Goal: Task Accomplishment & Management: Use online tool/utility

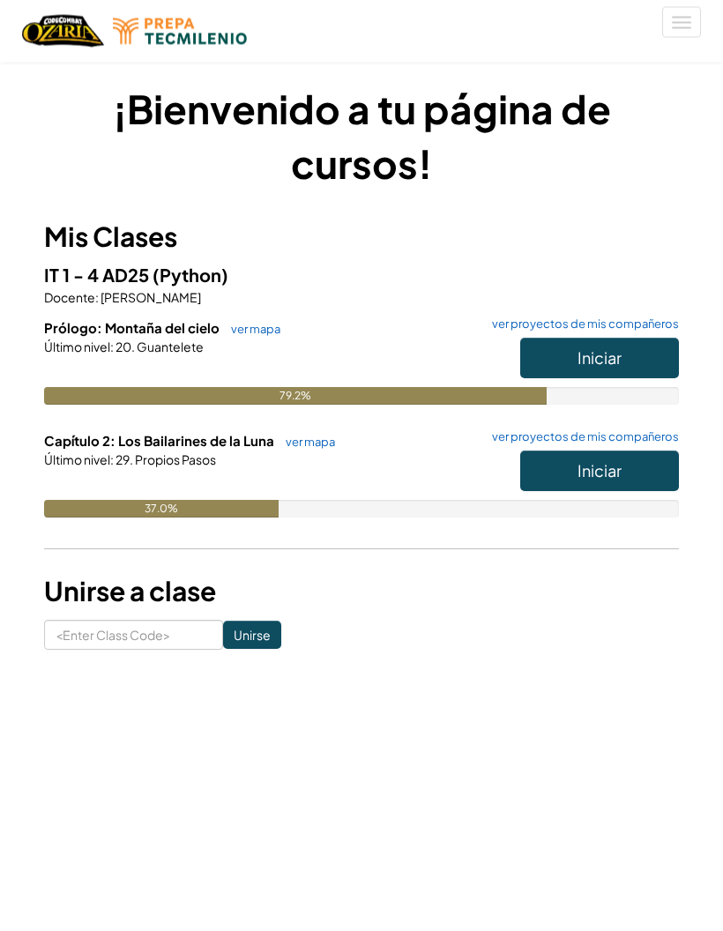
scroll to position [7, 0]
click at [570, 468] on button "Iniciar" at bounding box center [599, 471] width 159 height 41
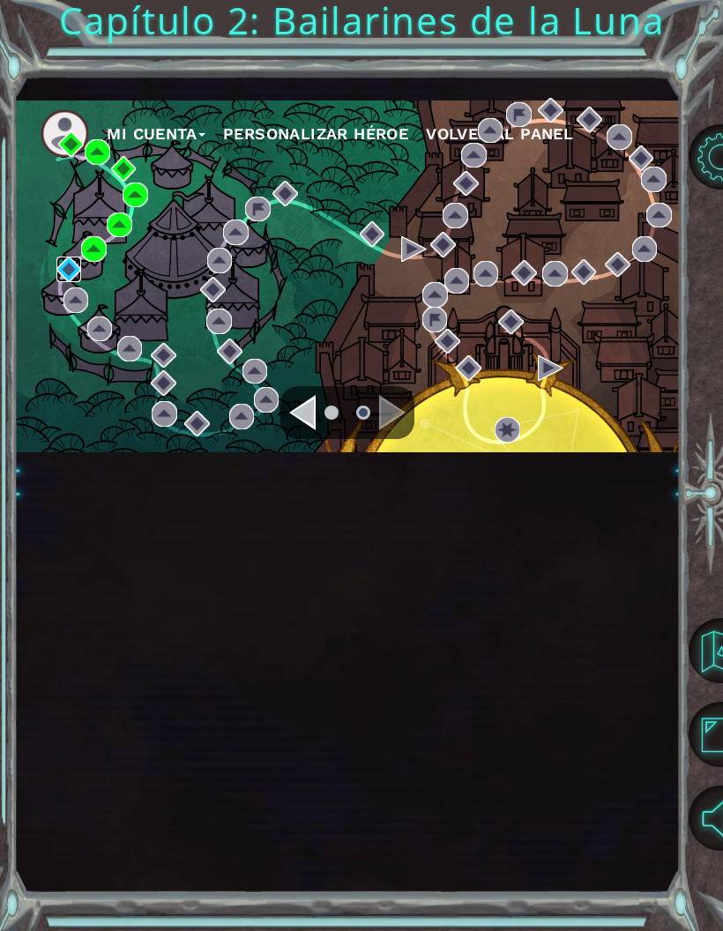
click at [69, 279] on img at bounding box center [69, 270] width 26 height 26
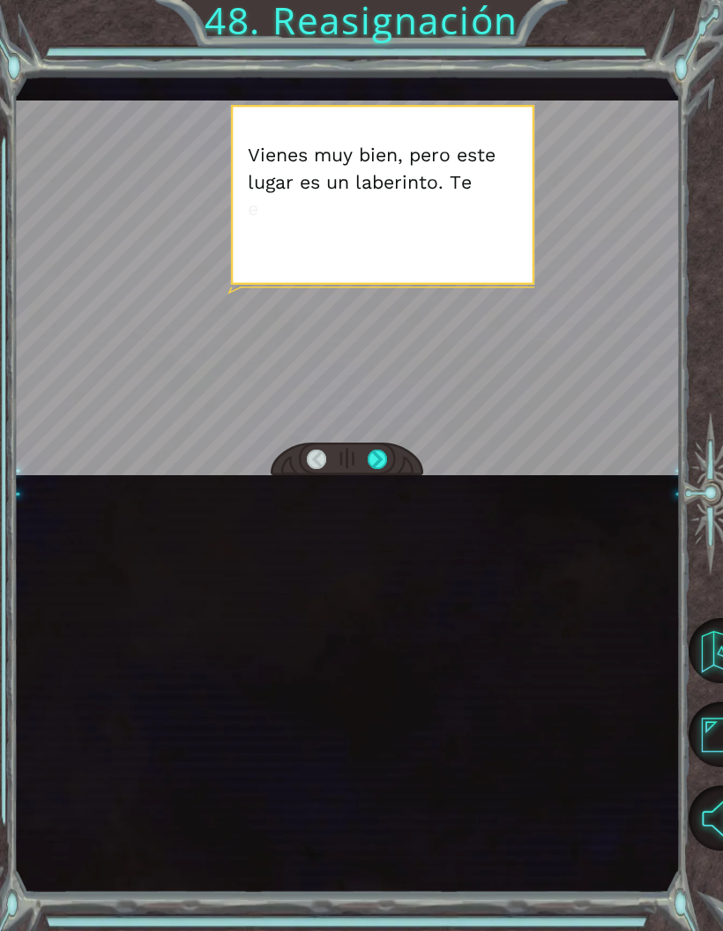
click at [381, 470] on div at bounding box center [377, 460] width 19 height 20
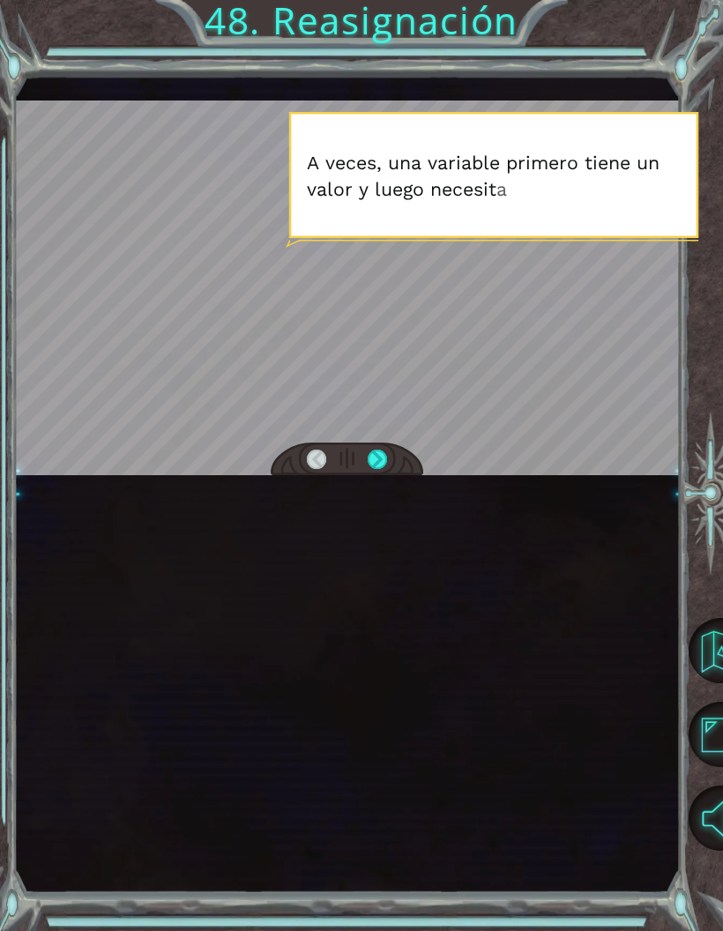
click at [367, 441] on div at bounding box center [346, 288] width 665 height 374
click at [377, 451] on div at bounding box center [347, 460] width 153 height 34
click at [376, 458] on div at bounding box center [377, 460] width 19 height 20
click at [361, 446] on div at bounding box center [346, 288] width 665 height 374
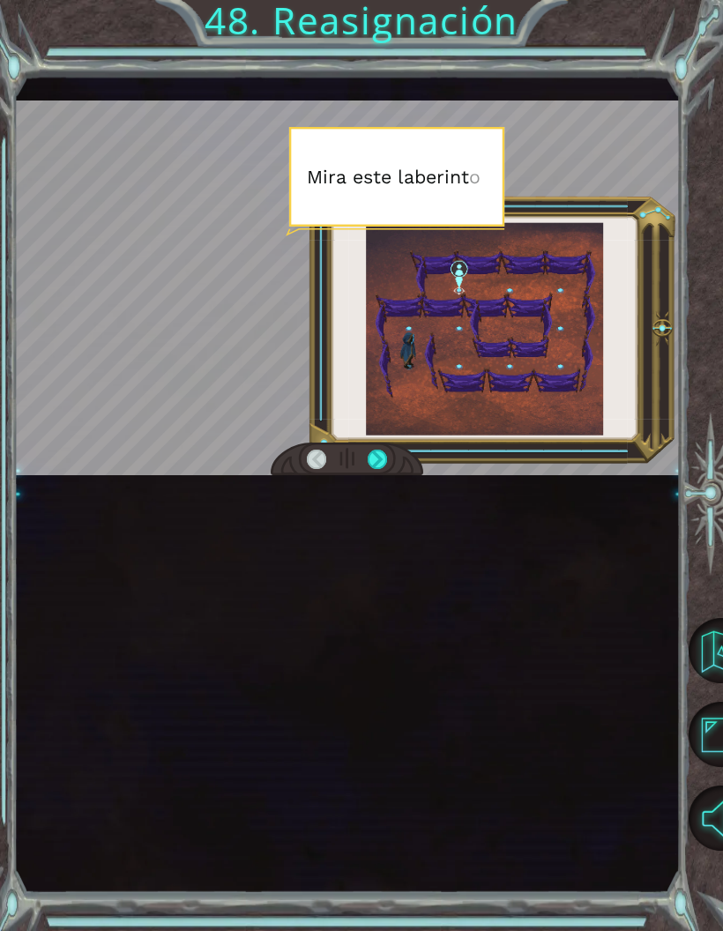
click at [380, 489] on div "V i e n e s m u y b i e n , p e r o e s t e l u g a r e s u n l a b e r i n t o…" at bounding box center [346, 483] width 665 height 819
click at [381, 470] on div at bounding box center [377, 460] width 19 height 20
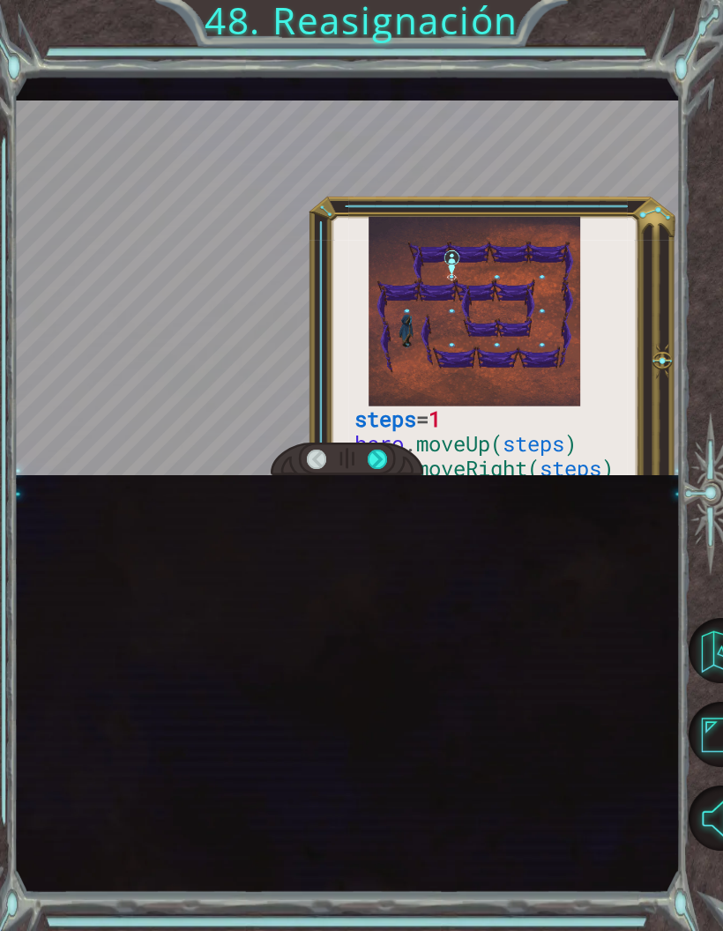
click at [382, 470] on div at bounding box center [377, 460] width 19 height 20
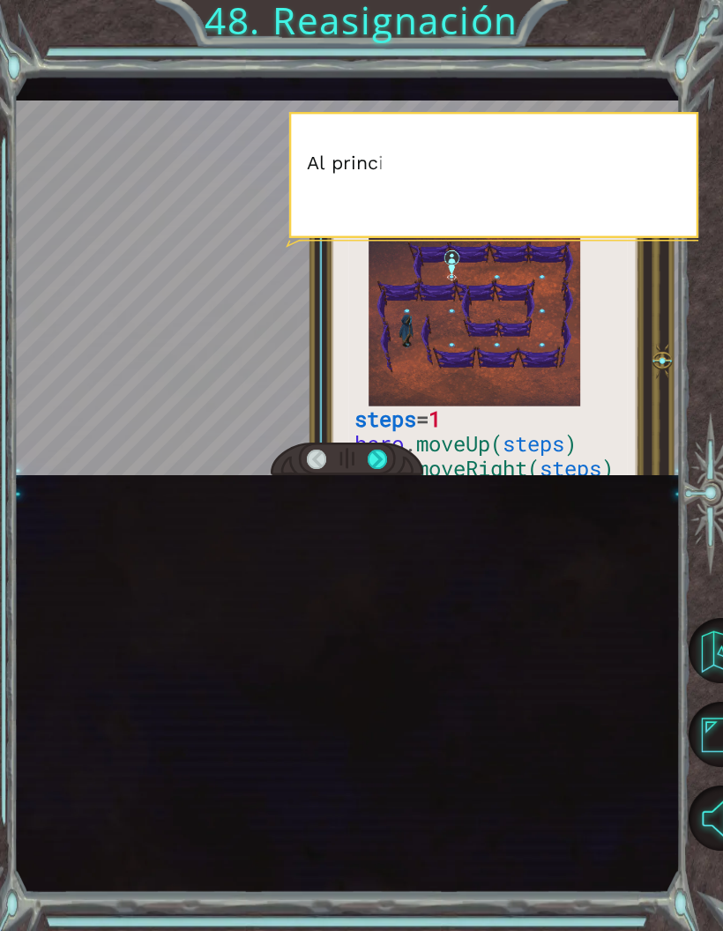
click at [399, 486] on div "steps = 1 hero . moveUp( steps ) hero . moveRight( steps ) hero . moveDown( ste…" at bounding box center [346, 483] width 665 height 819
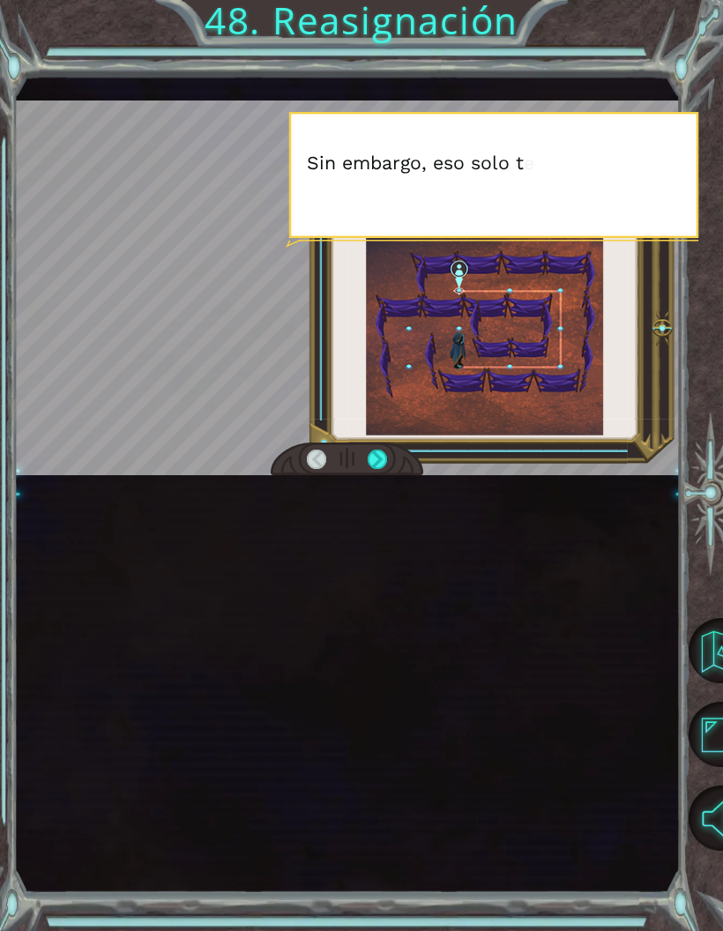
click at [377, 470] on div at bounding box center [377, 460] width 19 height 20
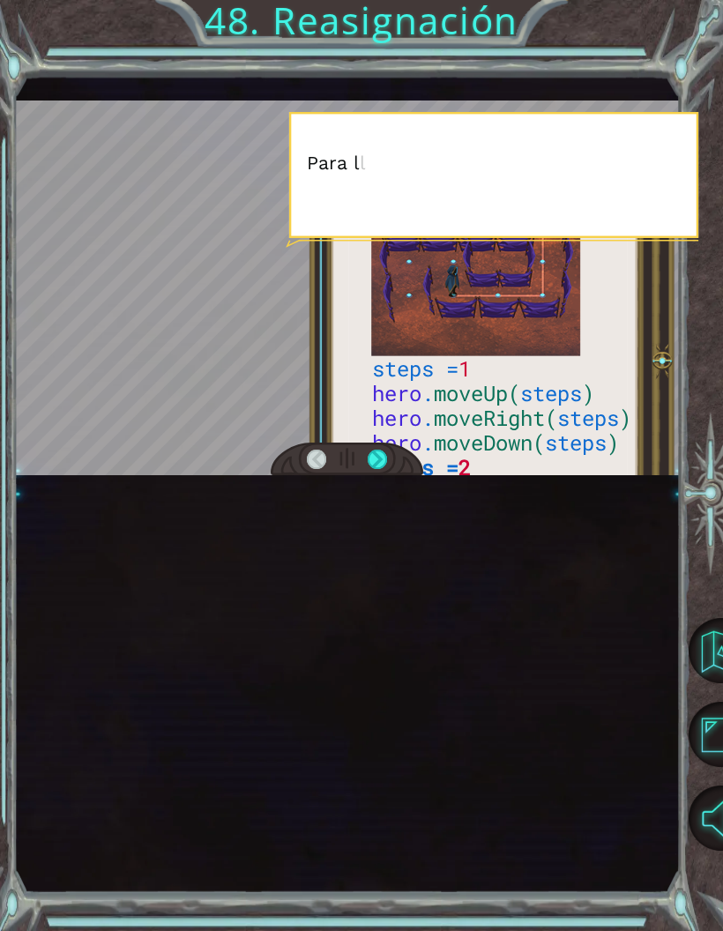
click at [371, 461] on div at bounding box center [377, 460] width 19 height 20
click at [374, 486] on div "steps = 1 hero . moveUp( steps ) hero . moveRight( steps ) hero . moveDown( ste…" at bounding box center [346, 483] width 665 height 819
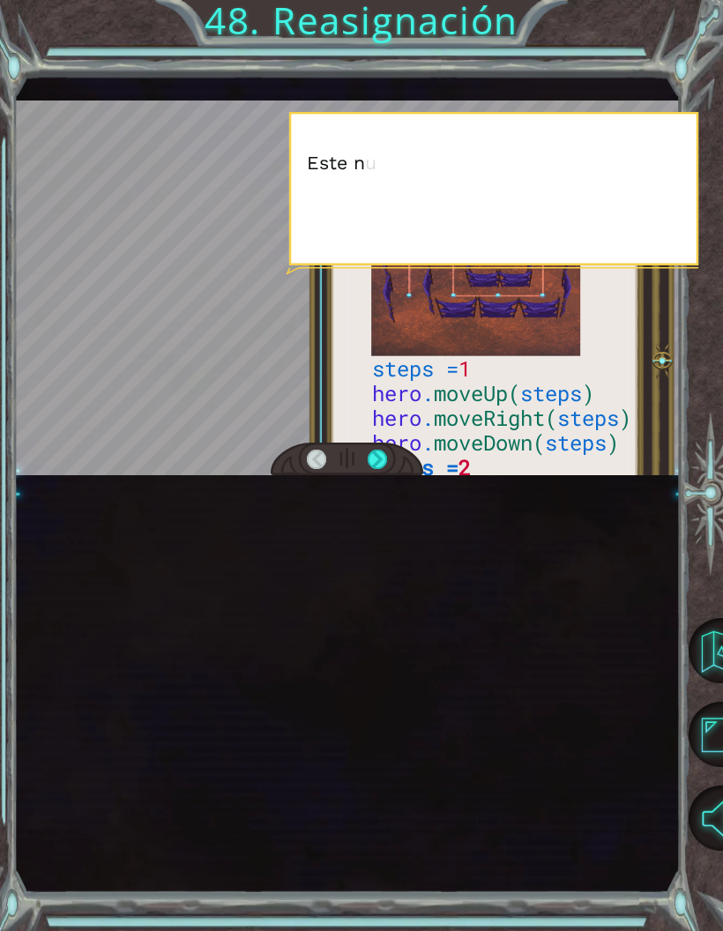
click at [385, 464] on div at bounding box center [377, 460] width 19 height 20
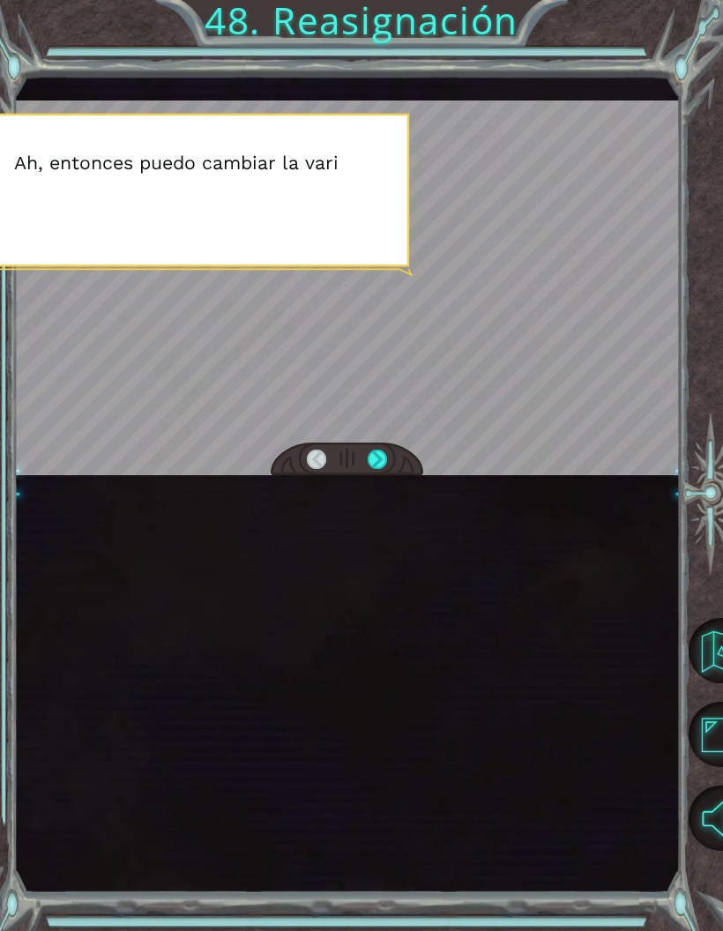
click at [380, 500] on div "steps = 1 hero . moveUp( steps ) hero . moveRight( steps ) hero . moveDown( ste…" at bounding box center [346, 483] width 665 height 819
click at [372, 470] on div at bounding box center [377, 460] width 19 height 20
click at [369, 465] on div at bounding box center [377, 460] width 19 height 20
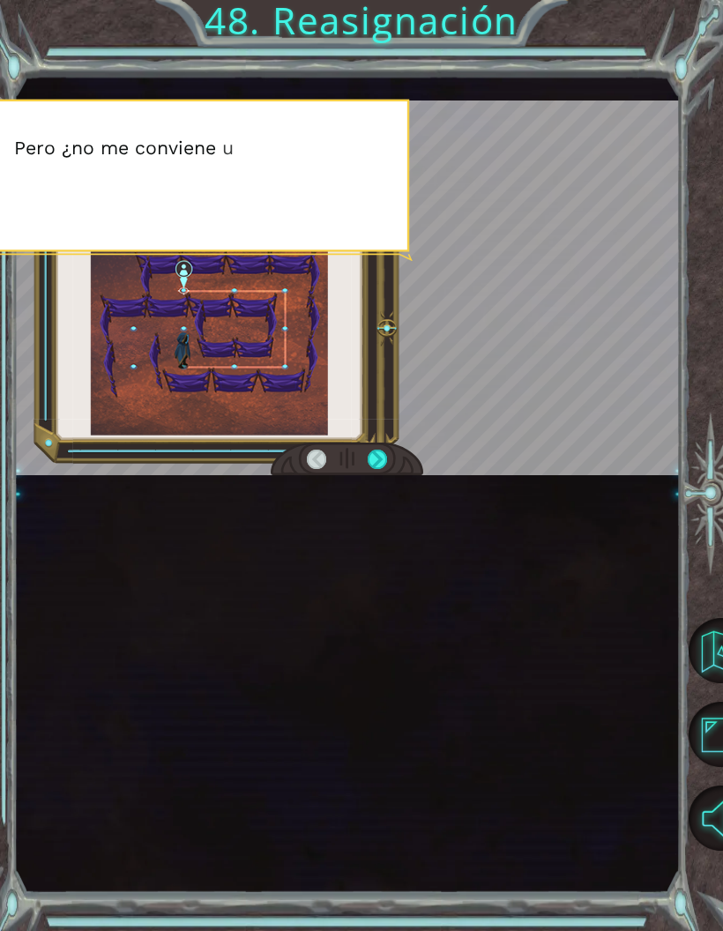
click at [376, 470] on div at bounding box center [377, 460] width 19 height 20
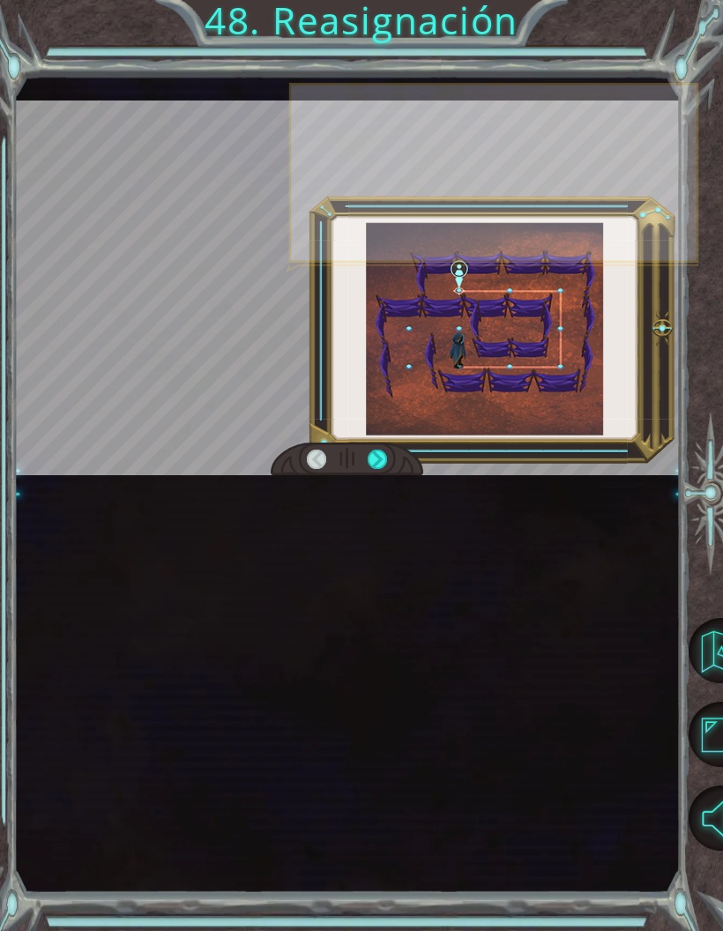
click at [374, 470] on div at bounding box center [377, 460] width 19 height 20
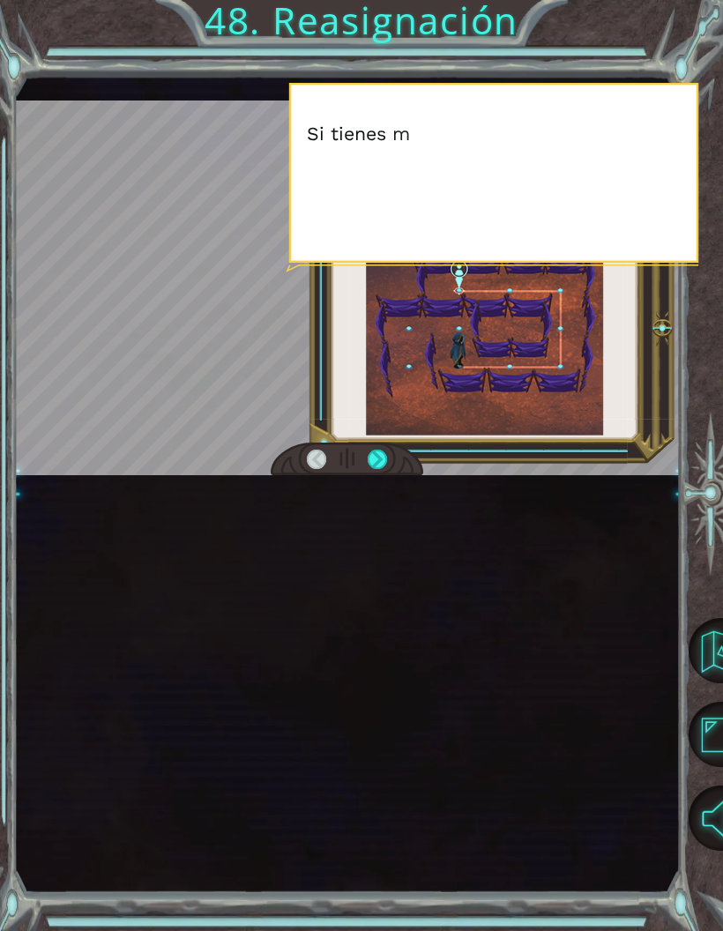
click at [372, 487] on div "V i e n e s m u y b i e n , p e r o e s t e l u g a r e s u n l a b e r i n t o…" at bounding box center [346, 483] width 665 height 819
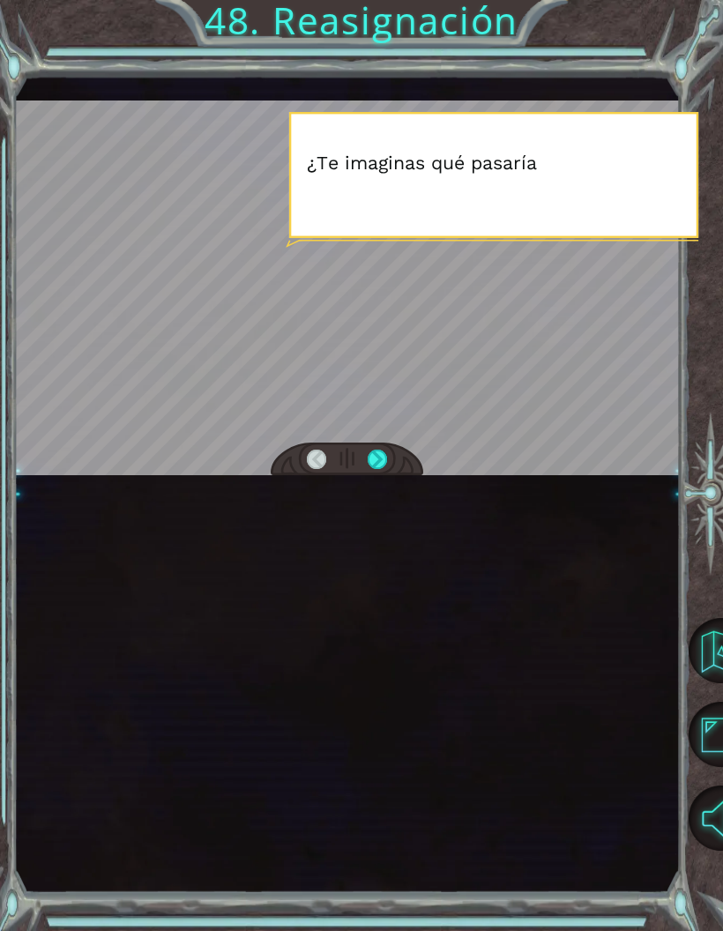
click at [374, 465] on div at bounding box center [377, 460] width 19 height 20
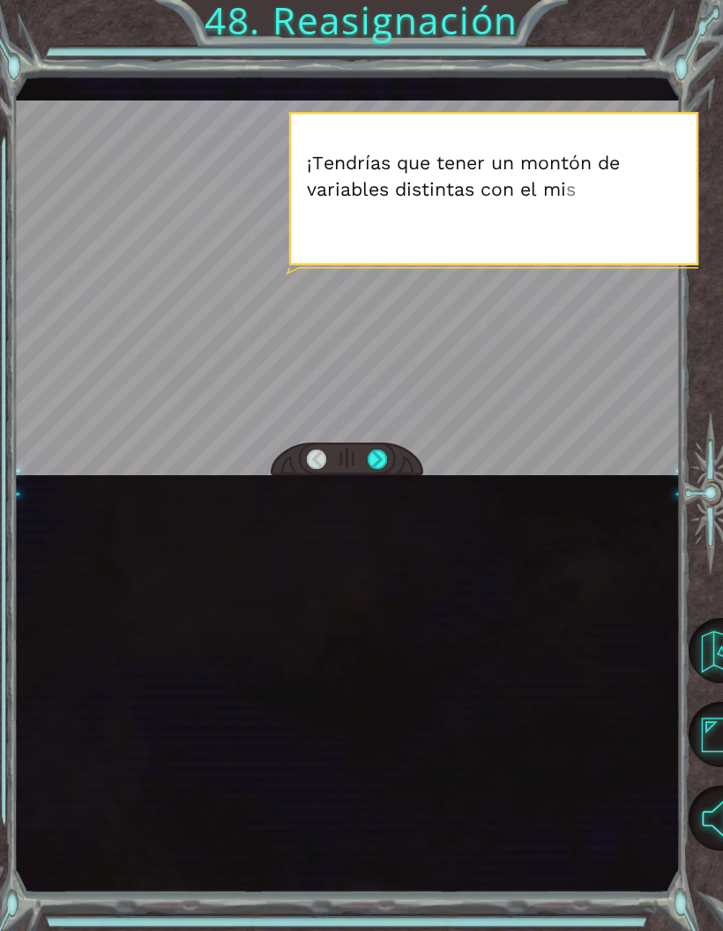
click at [369, 484] on div "V i e n e s m u y b i e n , p e r o e s t e l u g a r e s u n l a b e r i n t o…" at bounding box center [346, 483] width 665 height 819
click at [371, 470] on div at bounding box center [377, 460] width 19 height 20
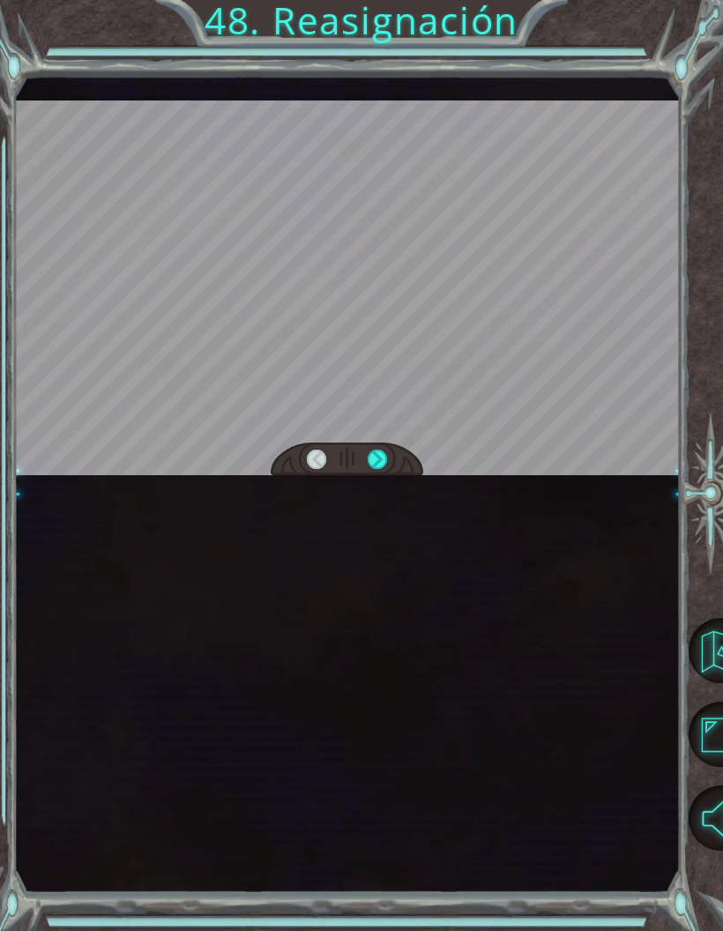
click at [385, 470] on div at bounding box center [377, 460] width 19 height 20
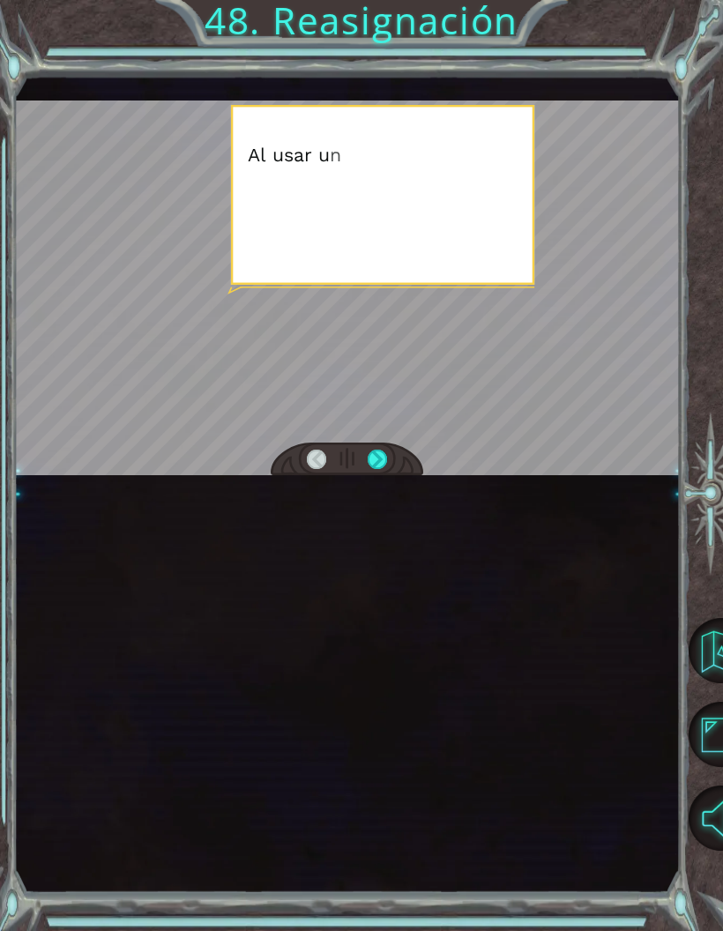
click at [375, 470] on div at bounding box center [377, 460] width 19 height 20
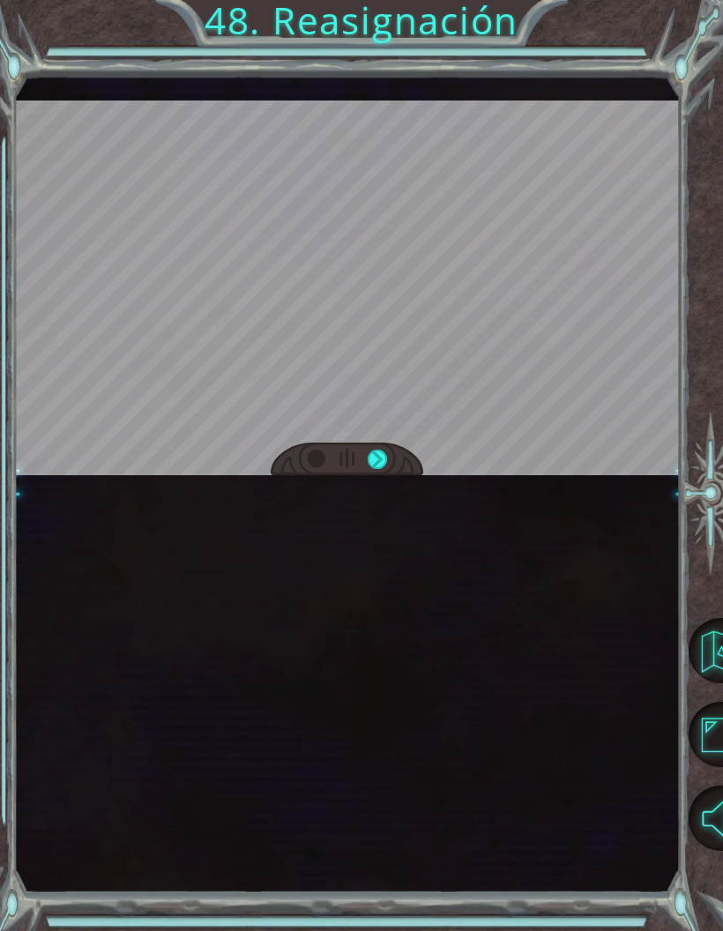
click at [380, 464] on div at bounding box center [377, 460] width 19 height 20
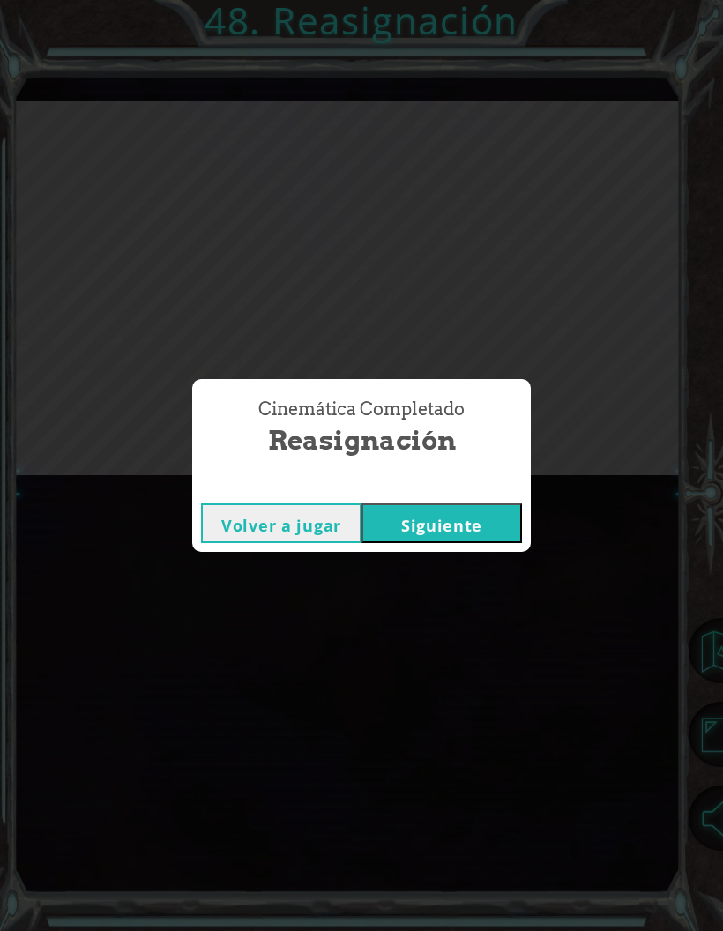
click at [377, 453] on span "Reasignación" at bounding box center [362, 440] width 188 height 38
click at [405, 526] on button "Siguiente" at bounding box center [441, 523] width 160 height 40
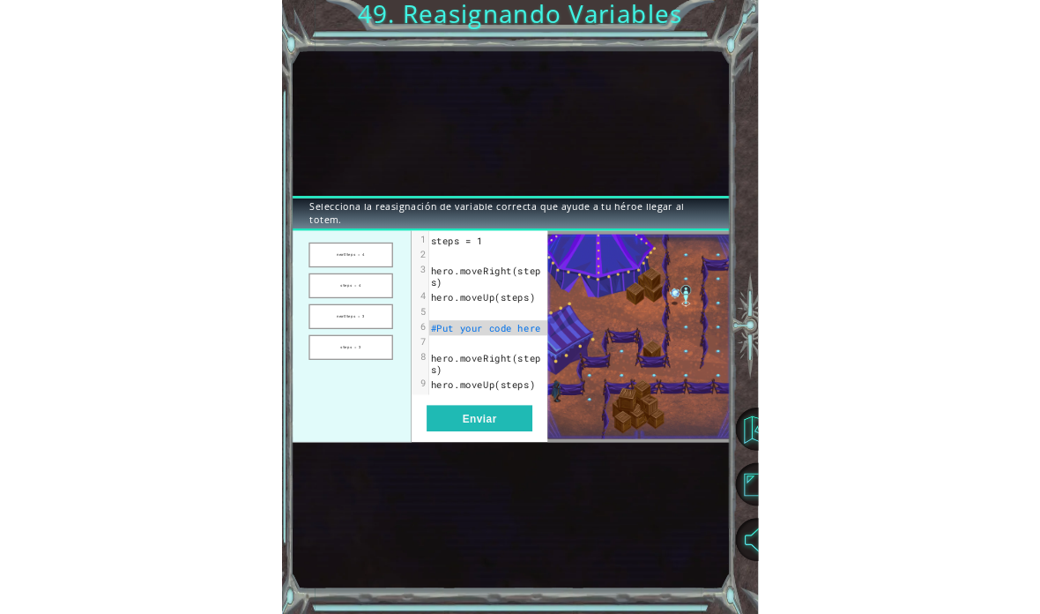
scroll to position [7, 0]
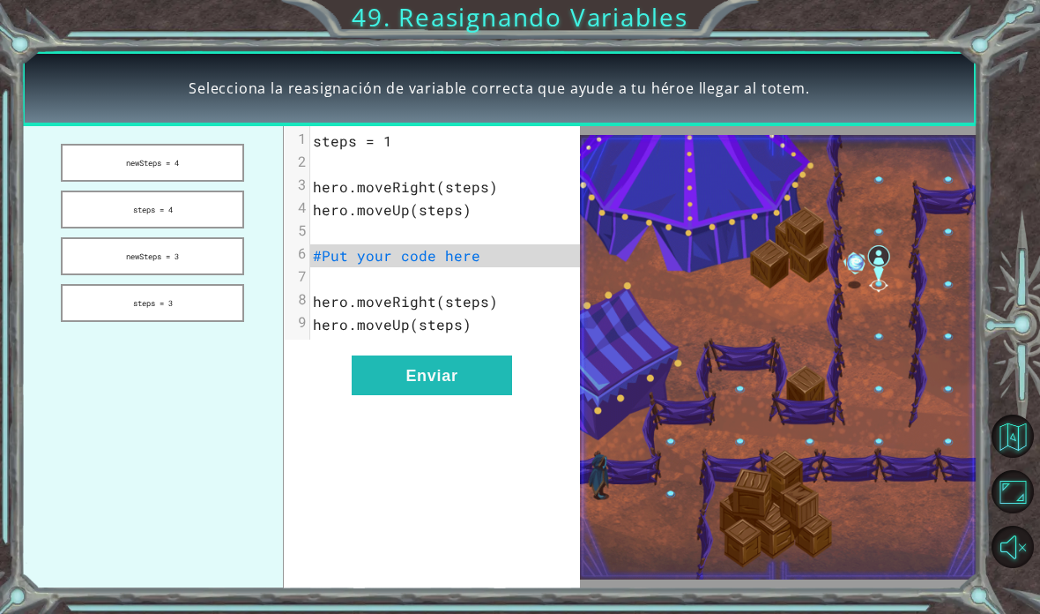
click at [123, 222] on button "steps = 4" at bounding box center [152, 209] width 183 height 38
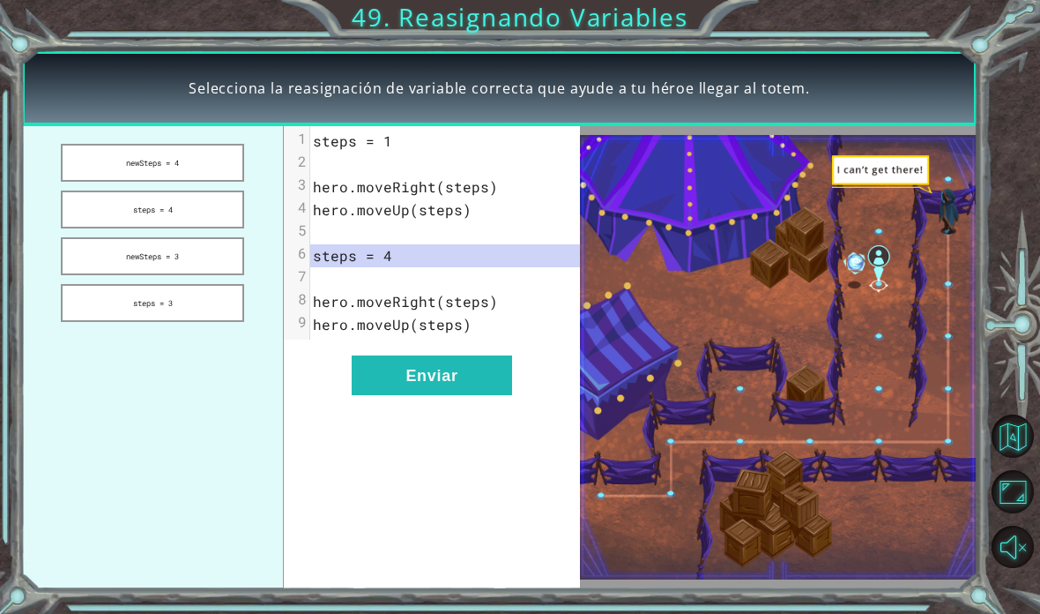
click at [109, 167] on button "newSteps = 4" at bounding box center [152, 163] width 183 height 38
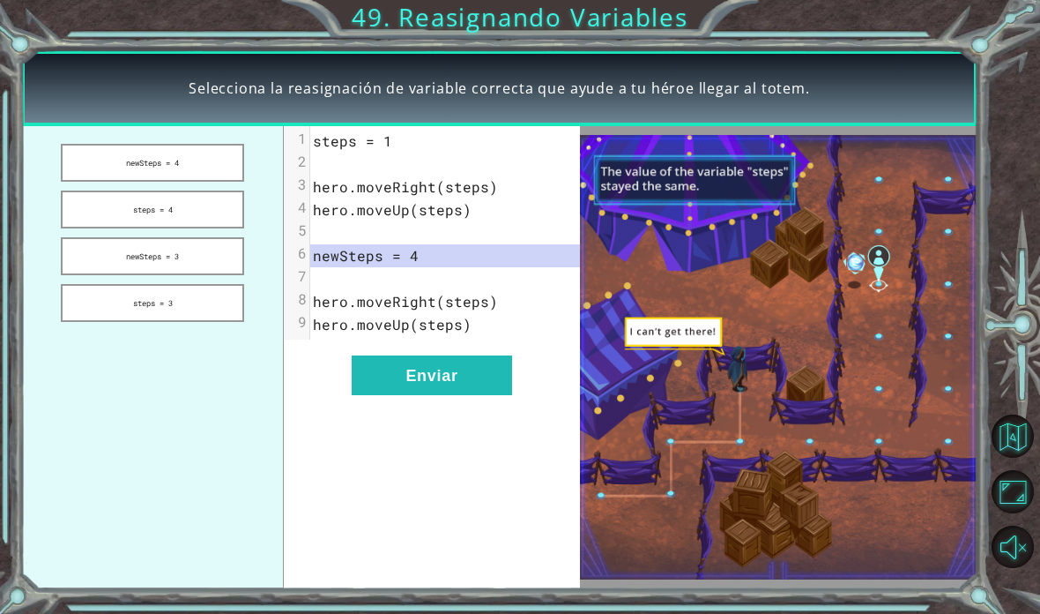
click at [131, 266] on button "newSteps = 3" at bounding box center [152, 256] width 183 height 38
click at [146, 302] on button "steps = 3" at bounding box center [152, 303] width 183 height 38
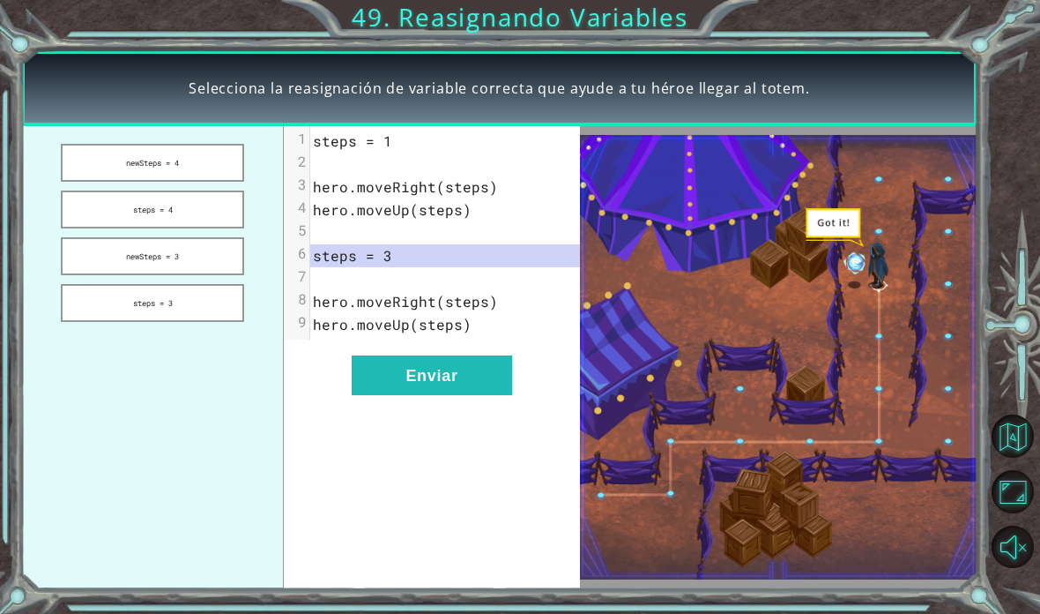
click at [389, 383] on button "Enviar" at bounding box center [432, 375] width 160 height 40
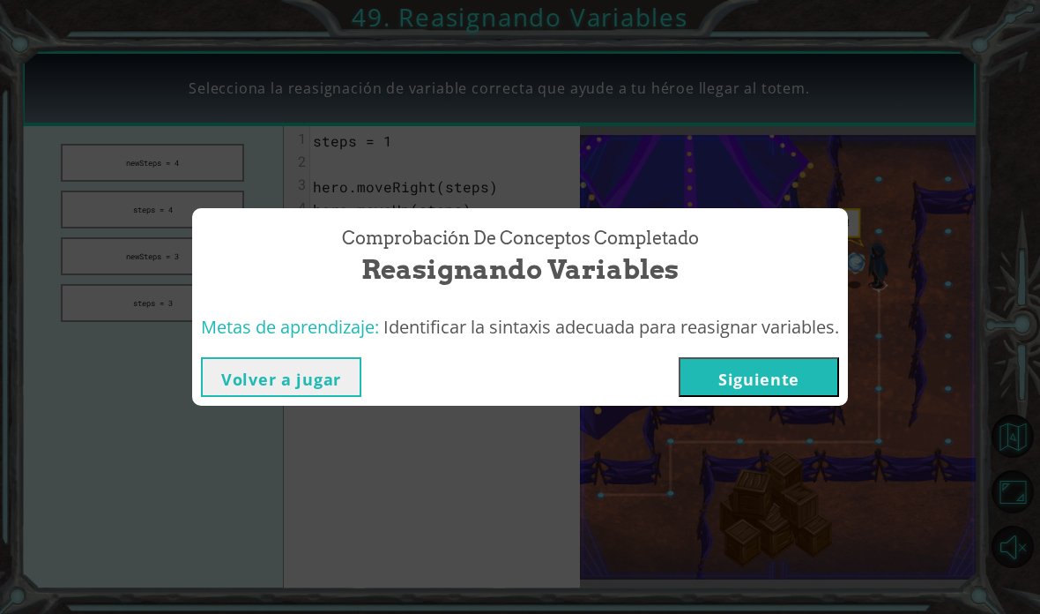
click at [722, 383] on button "Siguiente" at bounding box center [759, 377] width 160 height 40
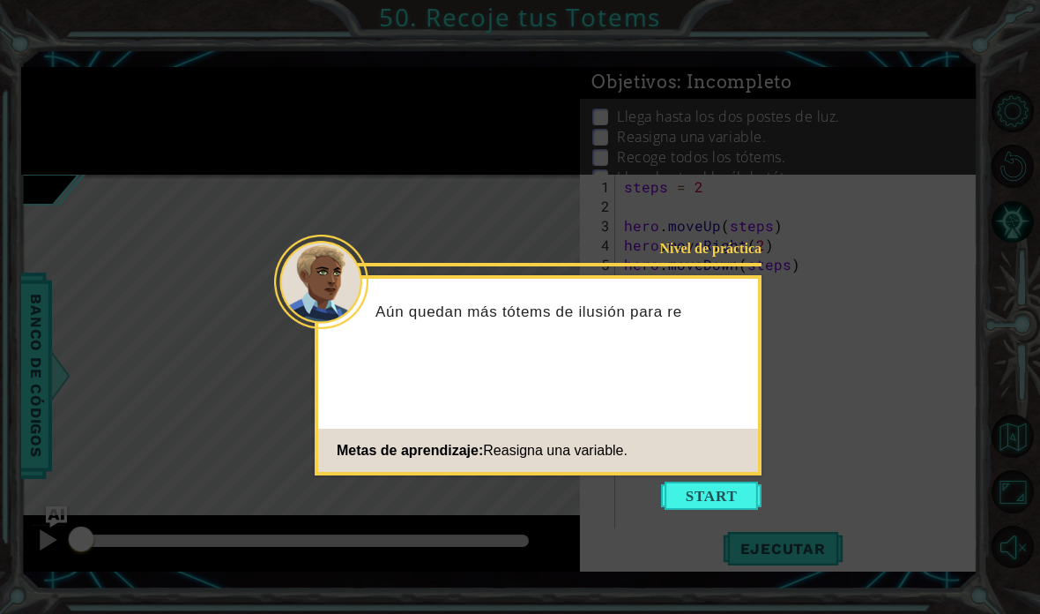
click at [692, 495] on button "Start" at bounding box center [711, 495] width 101 height 28
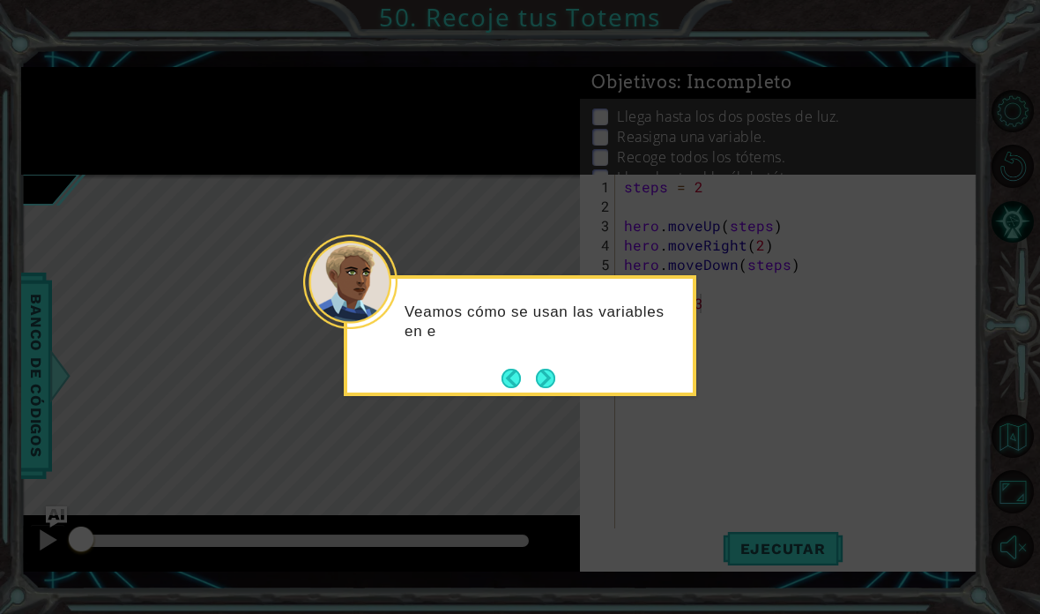
click at [552, 374] on button "Next" at bounding box center [546, 378] width 30 height 30
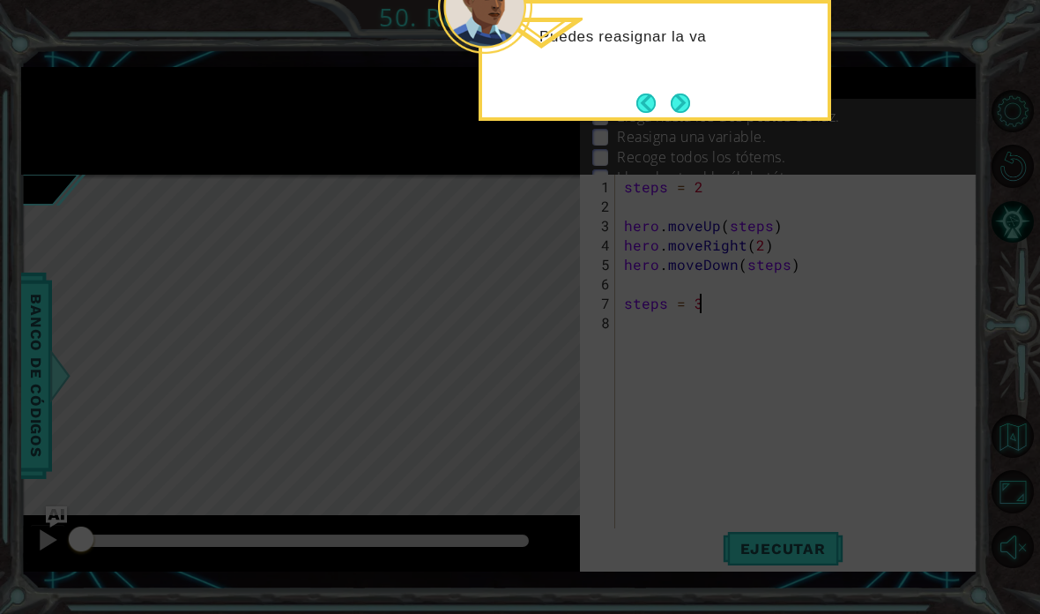
click at [693, 83] on div "Puedes reasignar la va" at bounding box center [655, 60] width 353 height 121
click at [693, 93] on button "Next" at bounding box center [680, 102] width 27 height 27
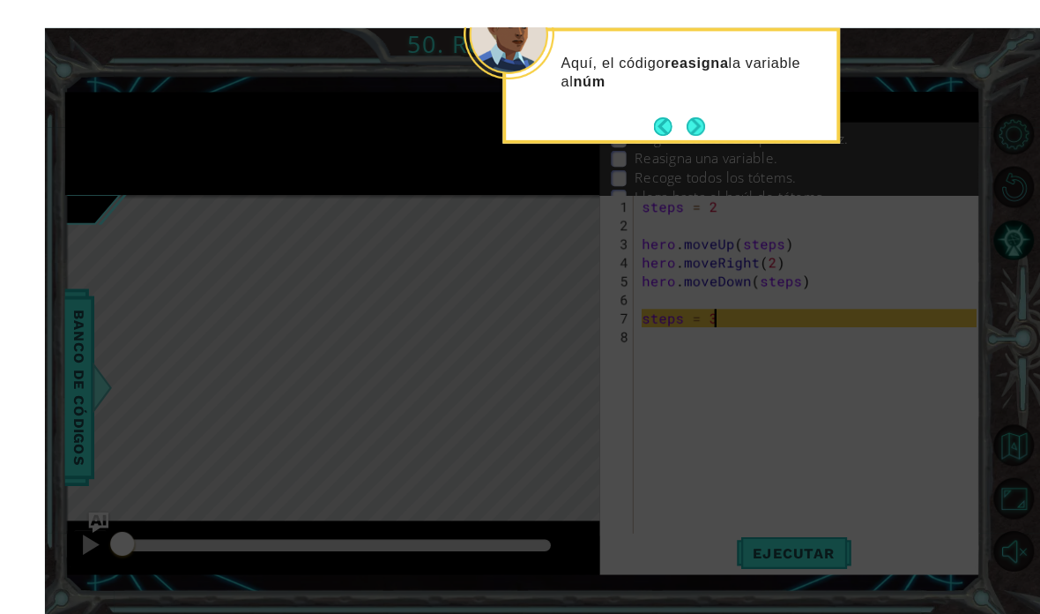
scroll to position [11, 0]
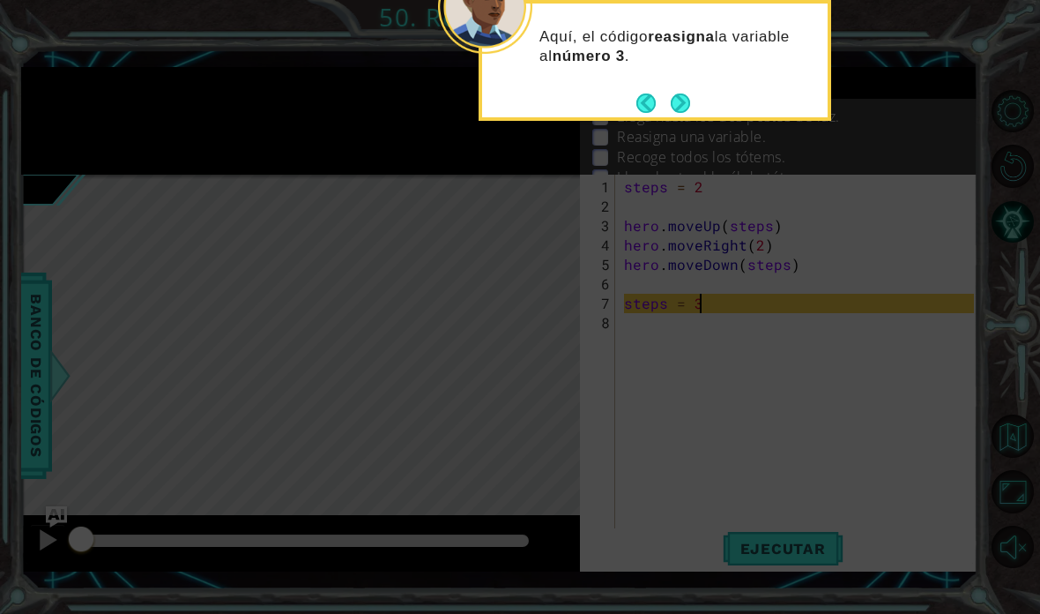
click at [676, 92] on button "Next" at bounding box center [680, 103] width 23 height 23
click at [682, 90] on button "Next" at bounding box center [681, 103] width 28 height 28
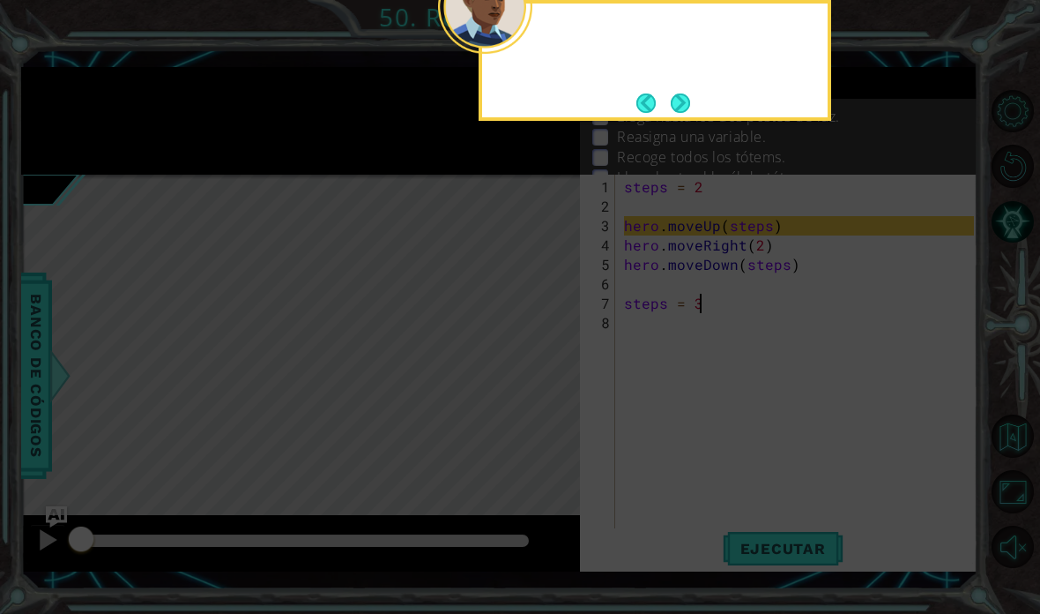
click at [689, 88] on button "Next" at bounding box center [681, 102] width 29 height 29
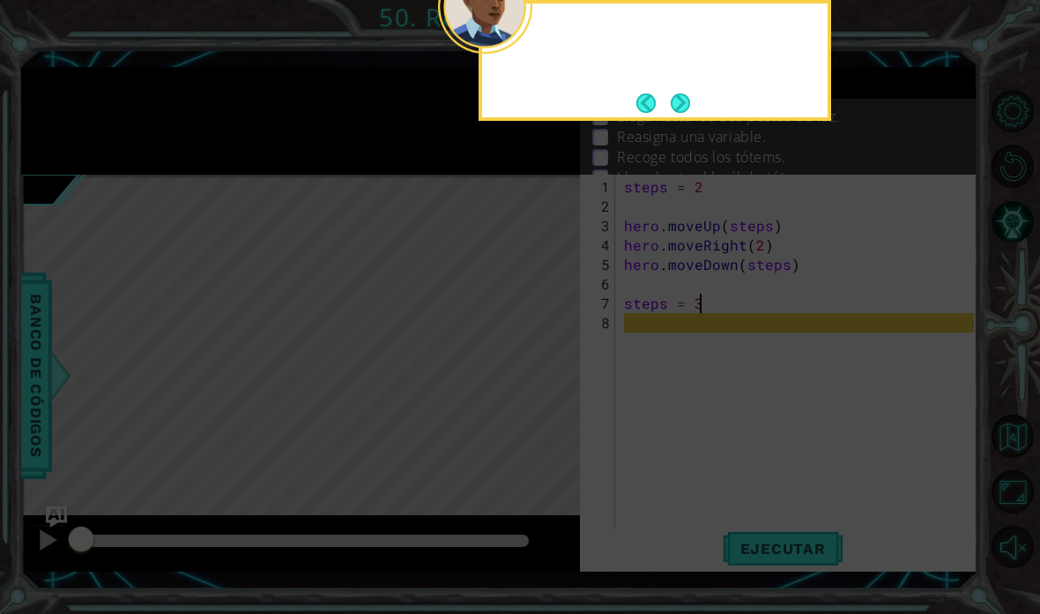
click at [683, 93] on button "Next" at bounding box center [681, 103] width 20 height 20
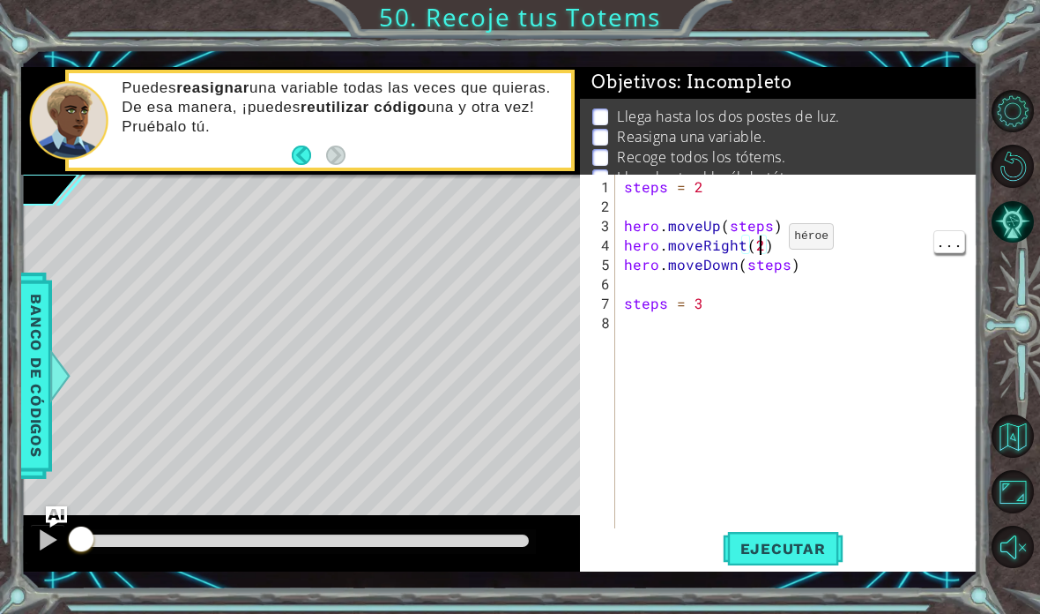
click at [722, 244] on div "steps = 2 hero . moveUp ( steps ) hero . moveRight ( 2 ) hero . moveDown ( step…" at bounding box center [802, 380] width 362 height 407
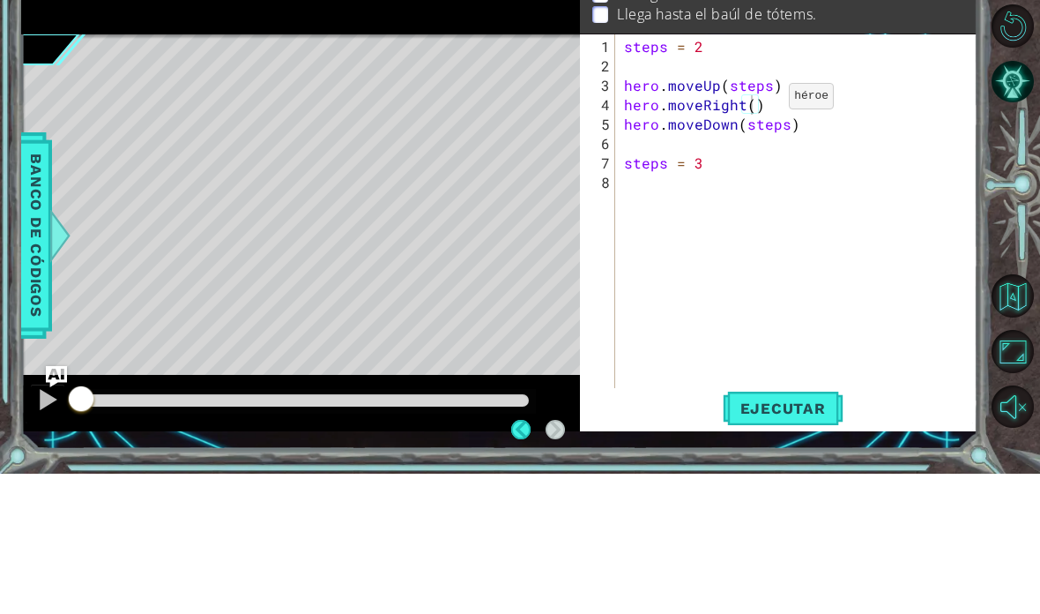
scroll to position [71, 0]
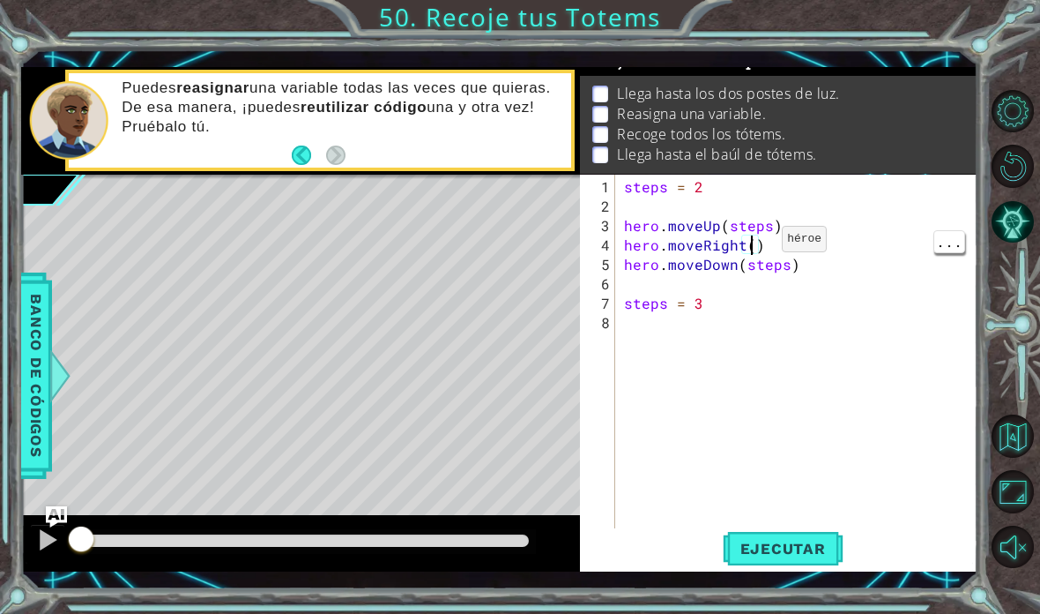
click at [722, 247] on div "steps = 2 hero . moveUp ( steps ) hero . moveRight ( ) hero . moveDown ( steps …" at bounding box center [802, 380] width 362 height 407
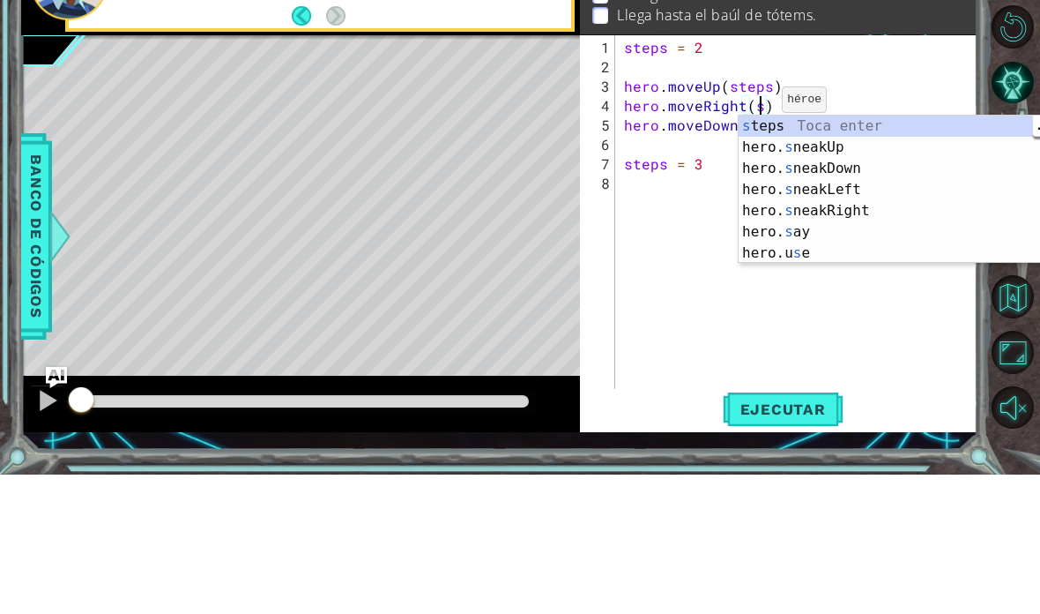
click at [722, 255] on div "s teps Toca enter hero. s neakUp Toca enter hero. s neakDown Toca enter hero. s…" at bounding box center [905, 350] width 333 height 190
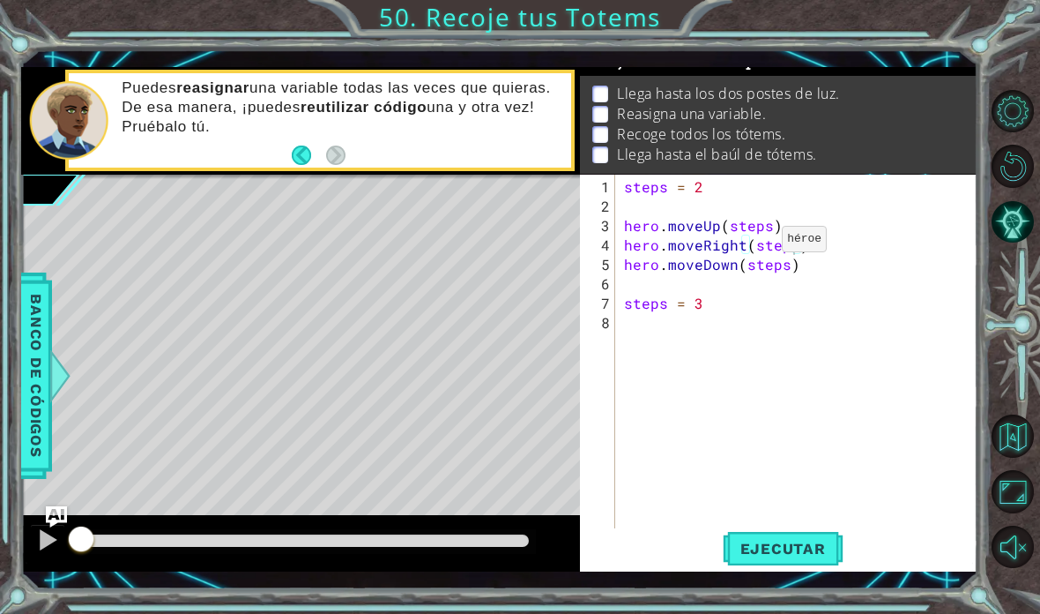
click at [722, 556] on span "Ejecutar" at bounding box center [783, 549] width 121 height 18
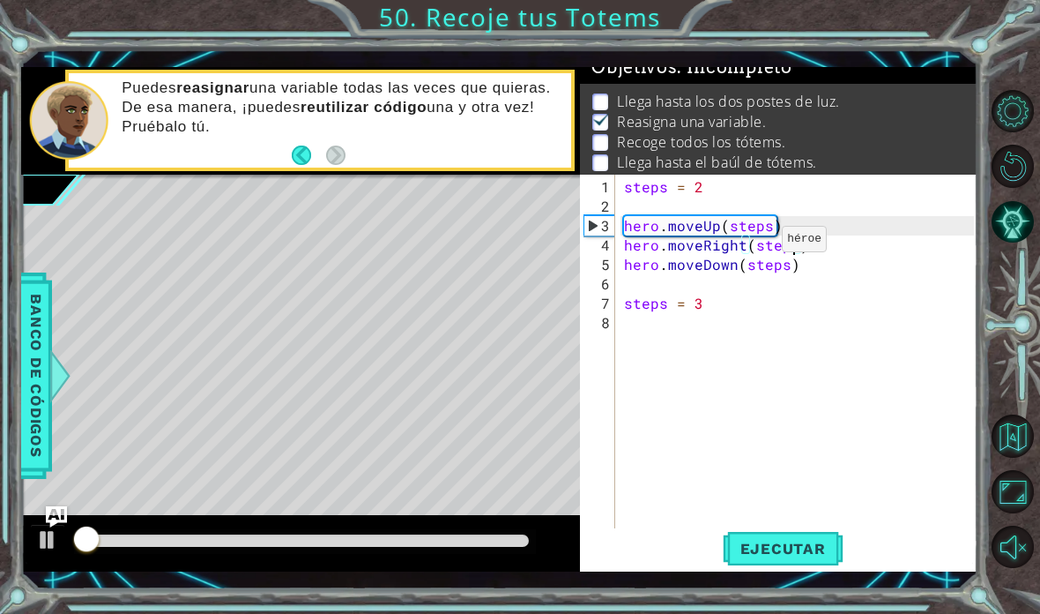
scroll to position [11, 0]
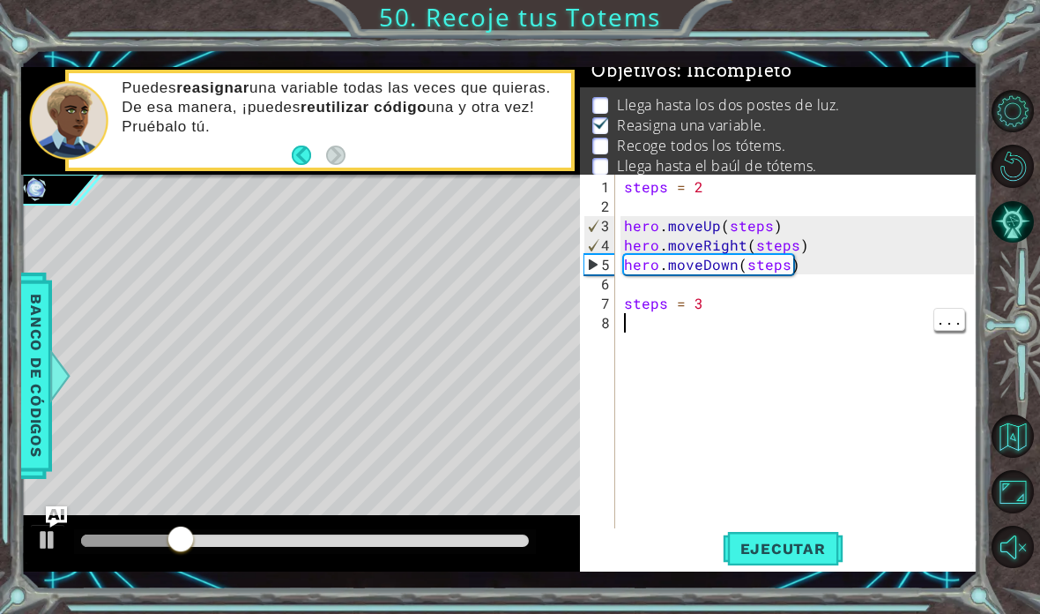
click at [644, 330] on div "steps = 2 hero . moveUp ( steps ) hero . moveRight ( steps ) hero . moveDown ( …" at bounding box center [802, 380] width 362 height 407
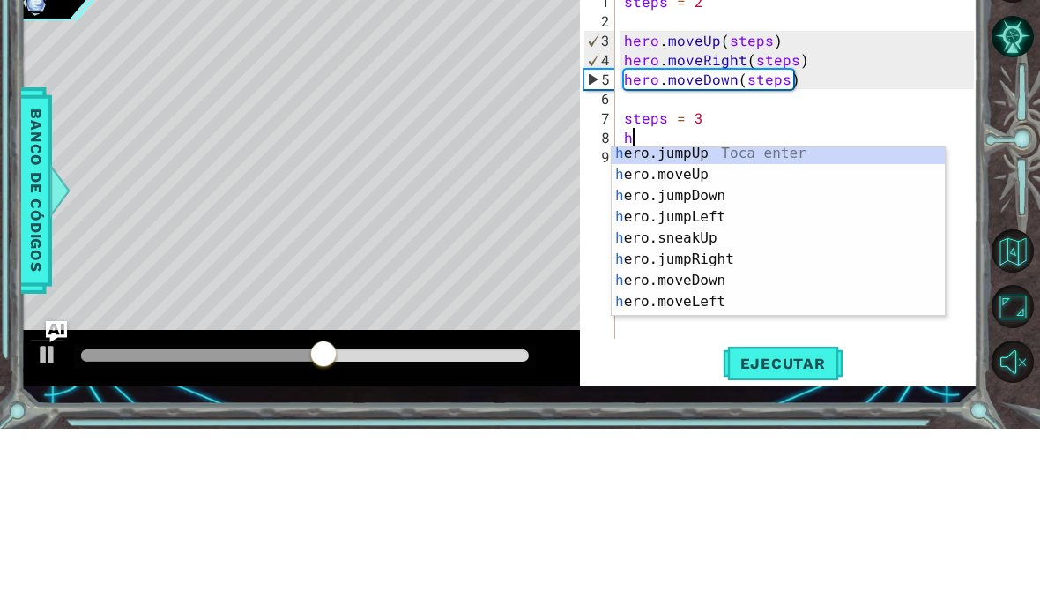
scroll to position [5, 0]
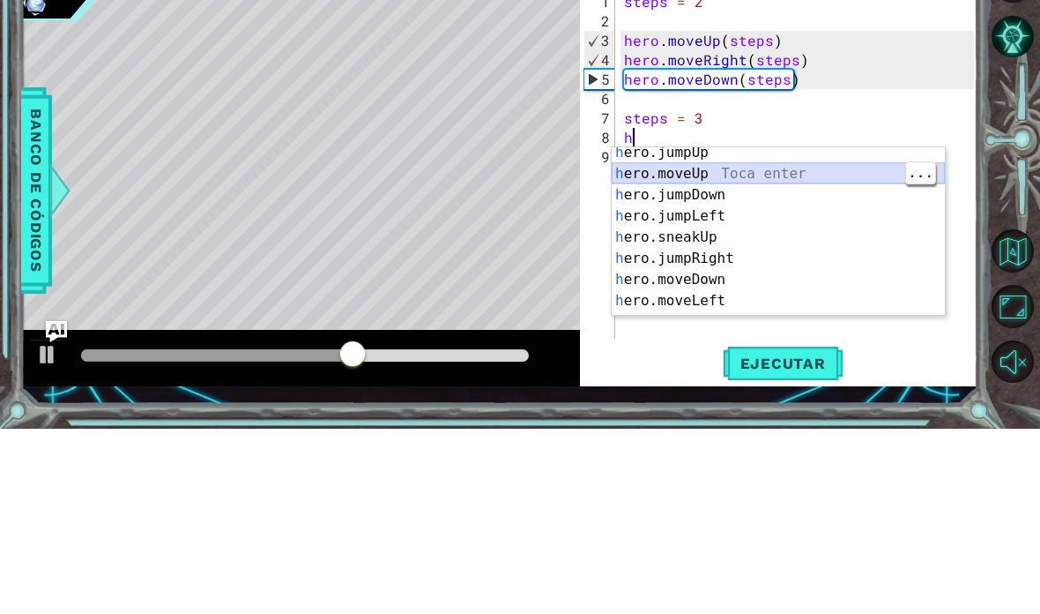
click at [722, 327] on div "h ero.jumpUp Toca enter h ero.moveUp Toca enter h ero.jumpDown Toca enter h ero…" at bounding box center [778, 433] width 333 height 212
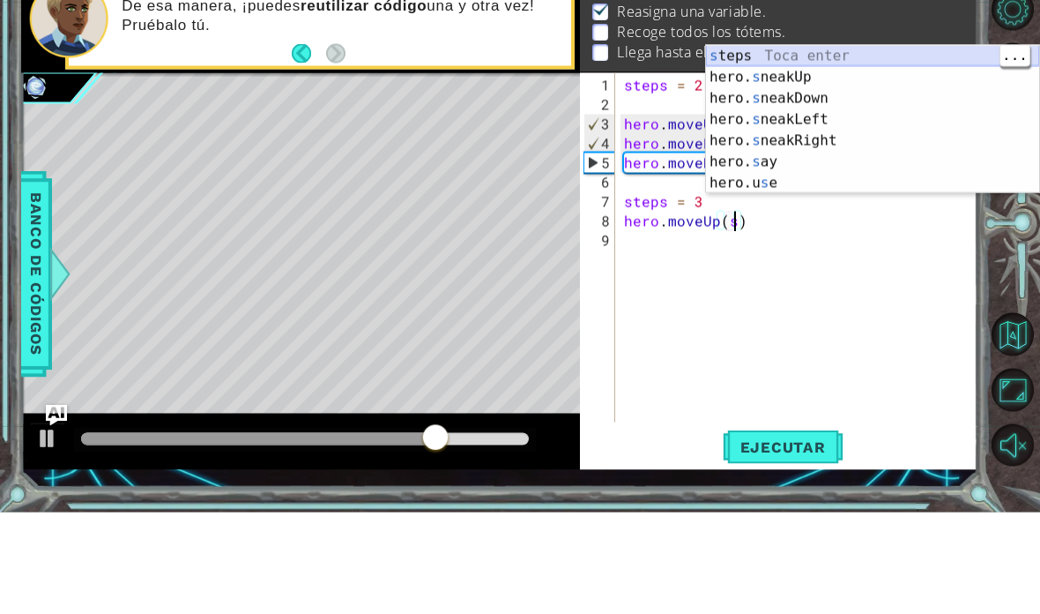
click at [722, 147] on div "s teps Toca enter hero. s neakUp Toca enter hero. s neakDown Toca enter hero. s…" at bounding box center [872, 242] width 333 height 190
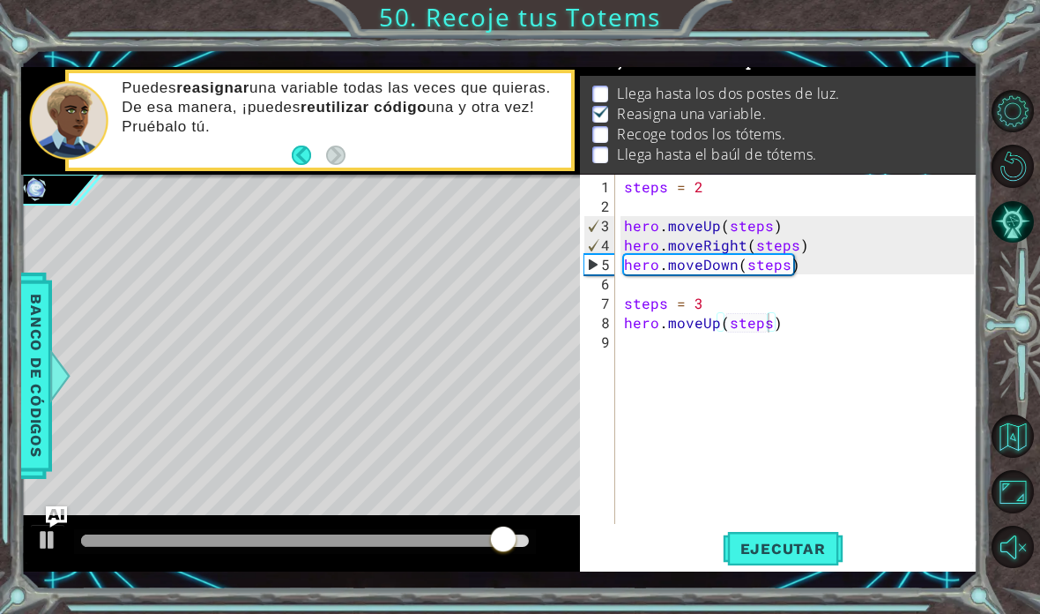
click at [722, 542] on span "Ejecutar" at bounding box center [783, 549] width 121 height 18
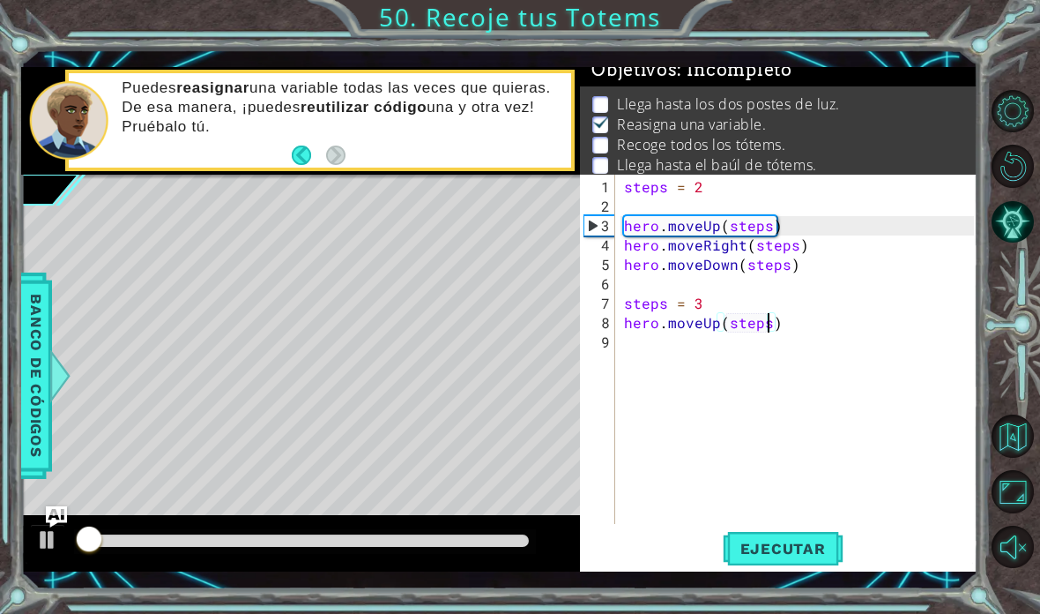
scroll to position [11, 0]
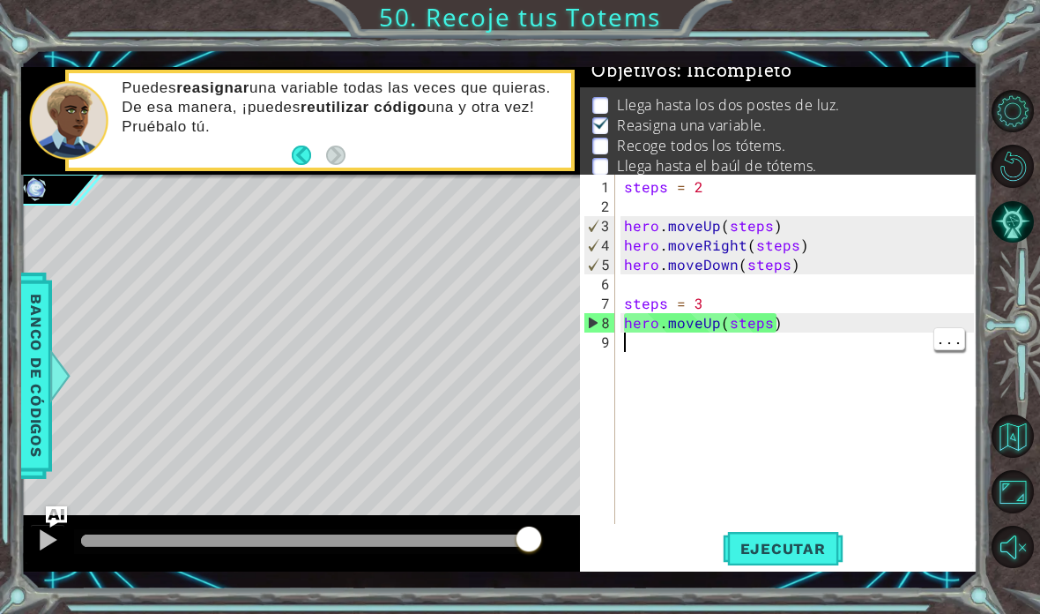
click at [643, 351] on div "steps = 2 hero . moveUp ( steps ) hero . moveRight ( steps ) hero . moveDown ( …" at bounding box center [802, 371] width 362 height 388
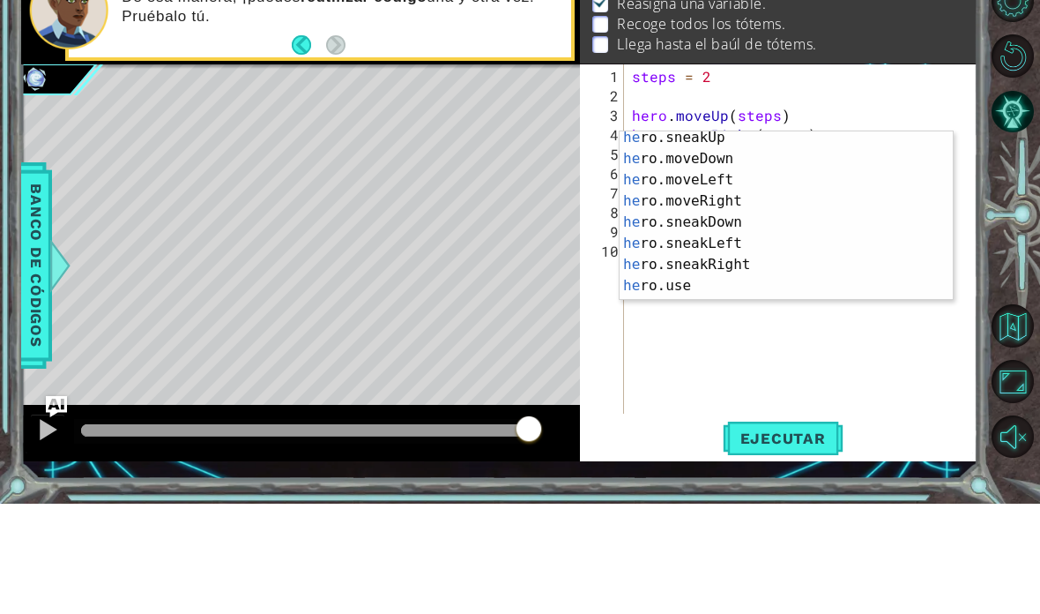
scroll to position [127, 0]
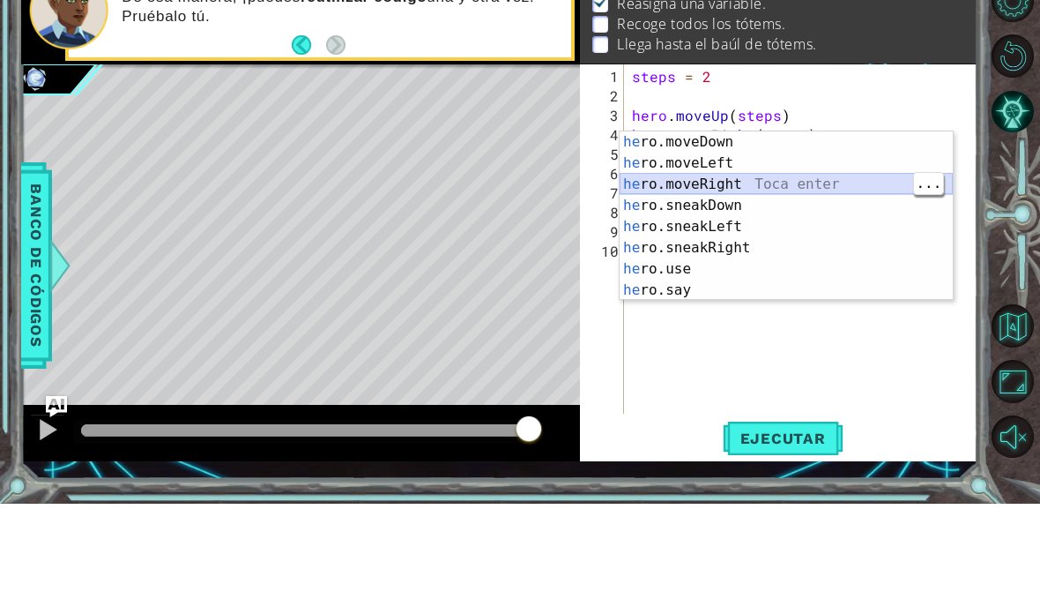
click at [722, 242] on div "he ro.moveDown Toca enter he ro.moveLeft Toca enter he ro.moveRight Toca enter …" at bounding box center [786, 348] width 333 height 212
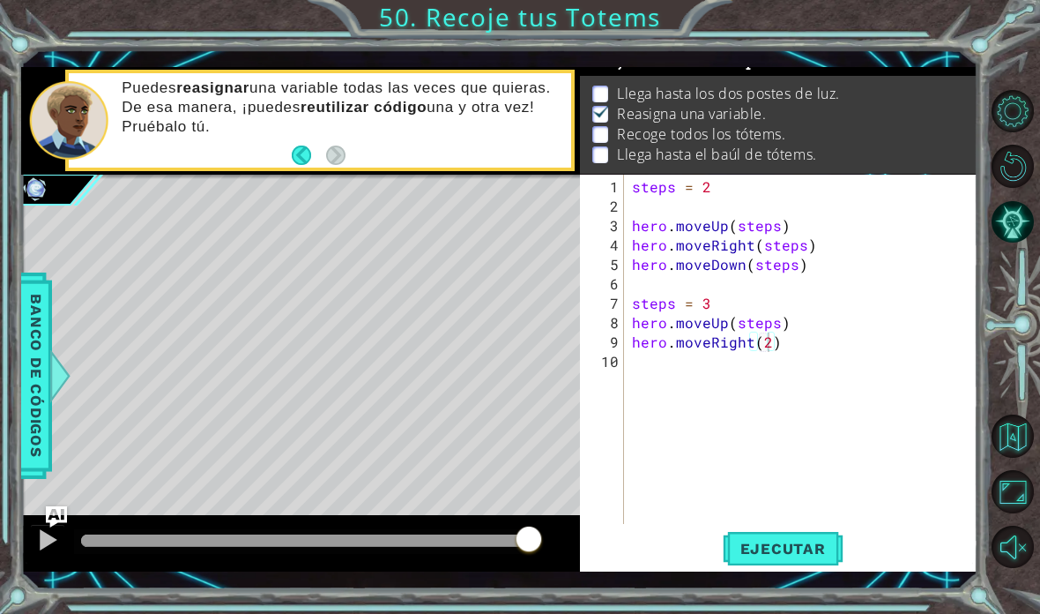
click at [722, 545] on span "Ejecutar" at bounding box center [783, 549] width 121 height 18
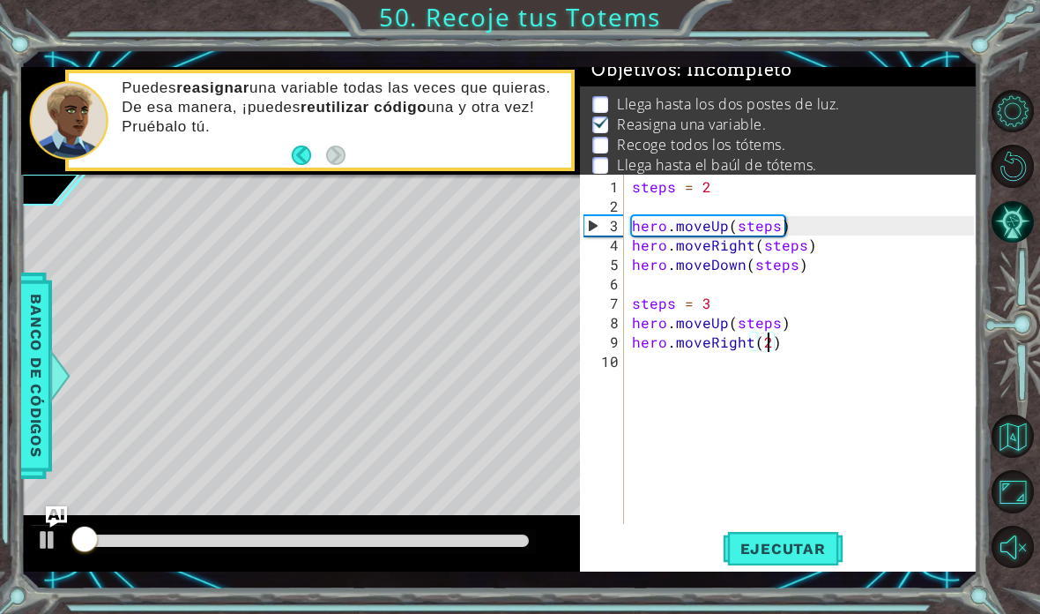
scroll to position [11, 0]
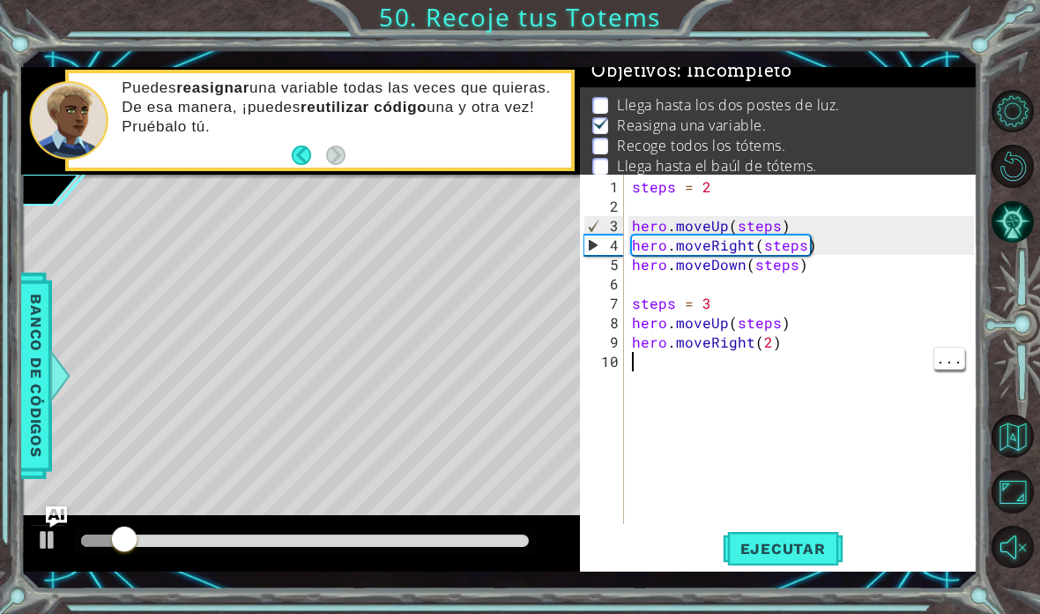
click at [651, 371] on div "steps = 2 hero . moveUp ( steps ) hero . moveRight ( steps ) hero . moveDown ( …" at bounding box center [806, 371] width 354 height 388
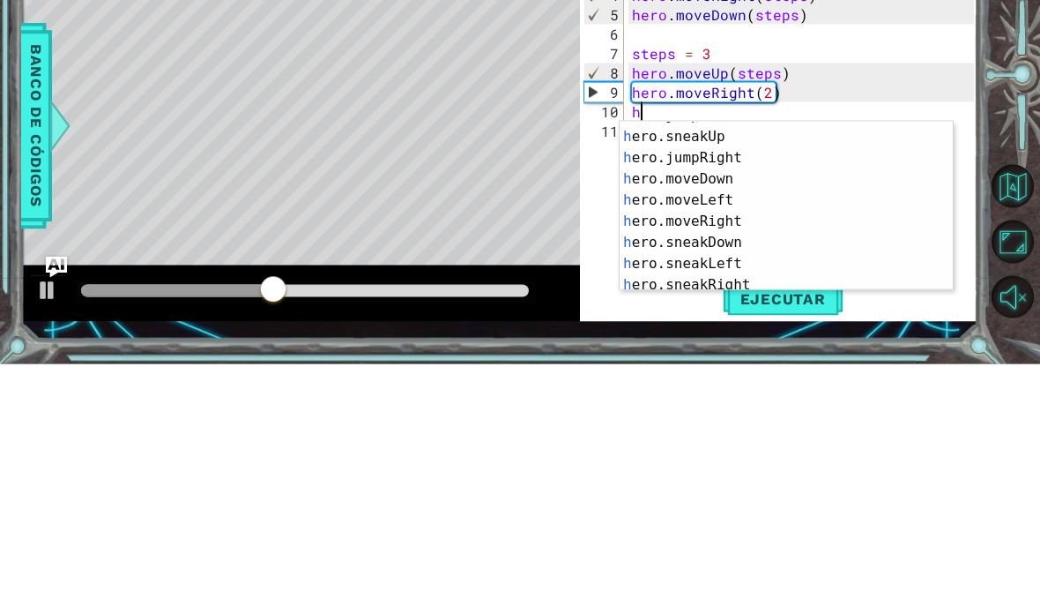
scroll to position [108, 0]
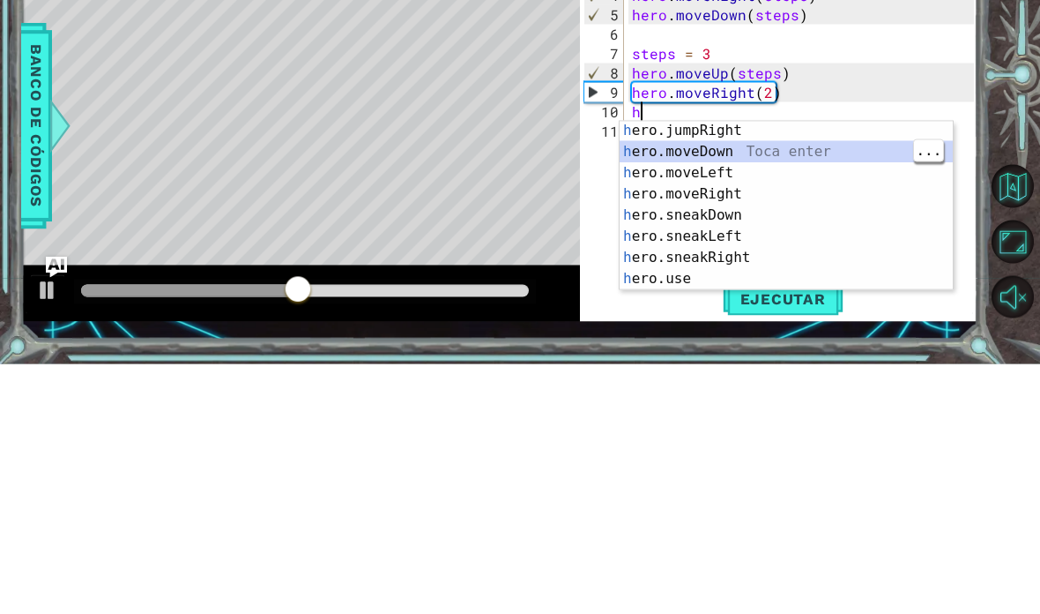
click at [722, 369] on div "h ero.jumpRight Toca enter h ero.moveDown Toca enter h ero.moveLeft Toca enter …" at bounding box center [786, 475] width 333 height 212
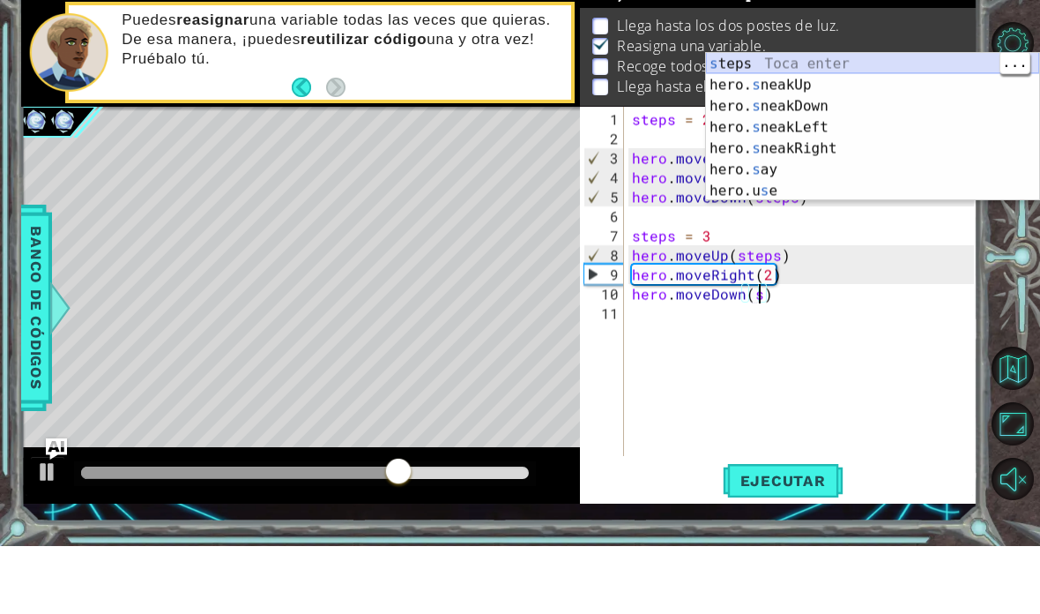
click at [722, 121] on div "s teps Toca enter hero. s neakUp Toca enter hero. s neakDown Toca enter hero. s…" at bounding box center [872, 216] width 333 height 190
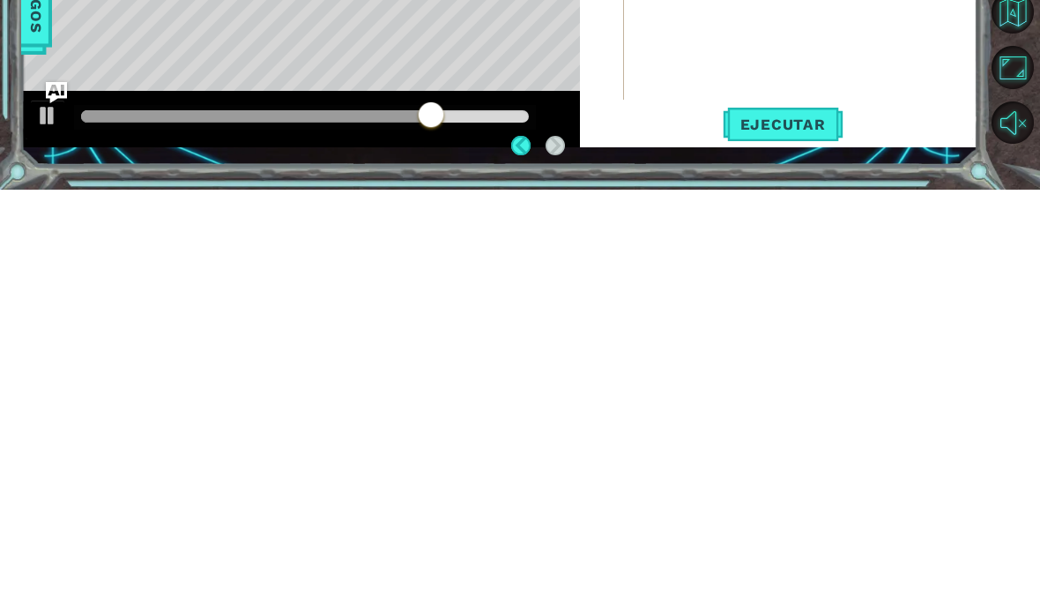
click at [722, 540] on span "Ejecutar" at bounding box center [783, 549] width 121 height 18
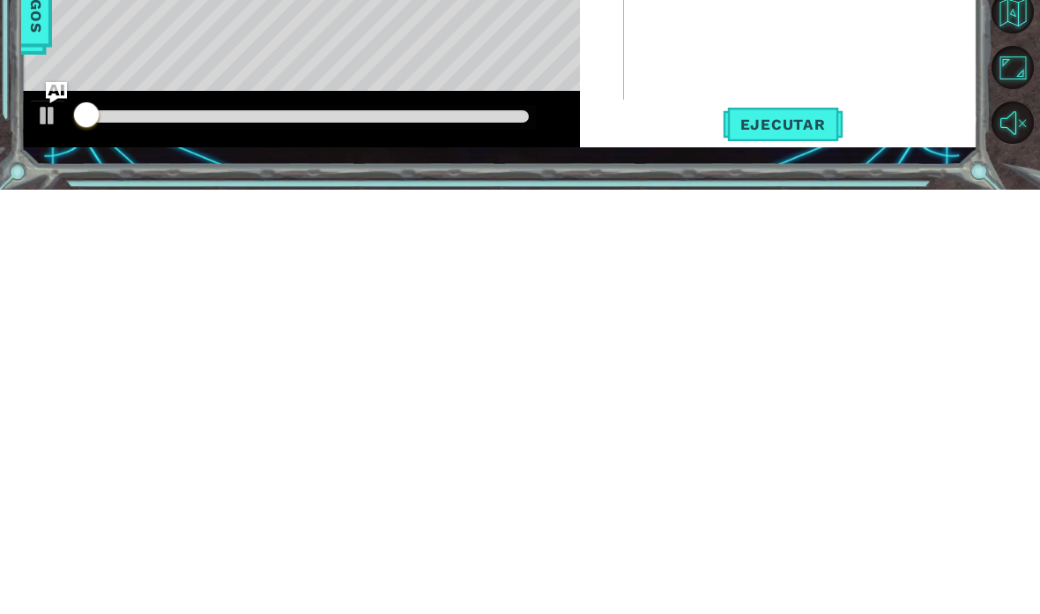
scroll to position [11, 0]
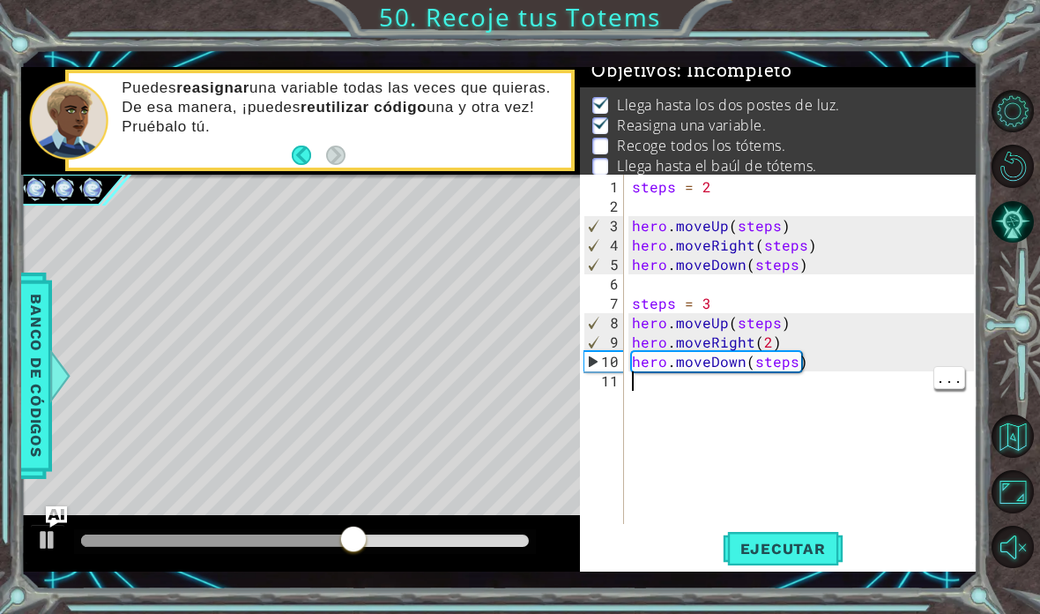
click at [644, 386] on div "steps = 2 hero . moveUp ( steps ) hero . moveRight ( steps ) hero . moveDown ( …" at bounding box center [806, 371] width 354 height 388
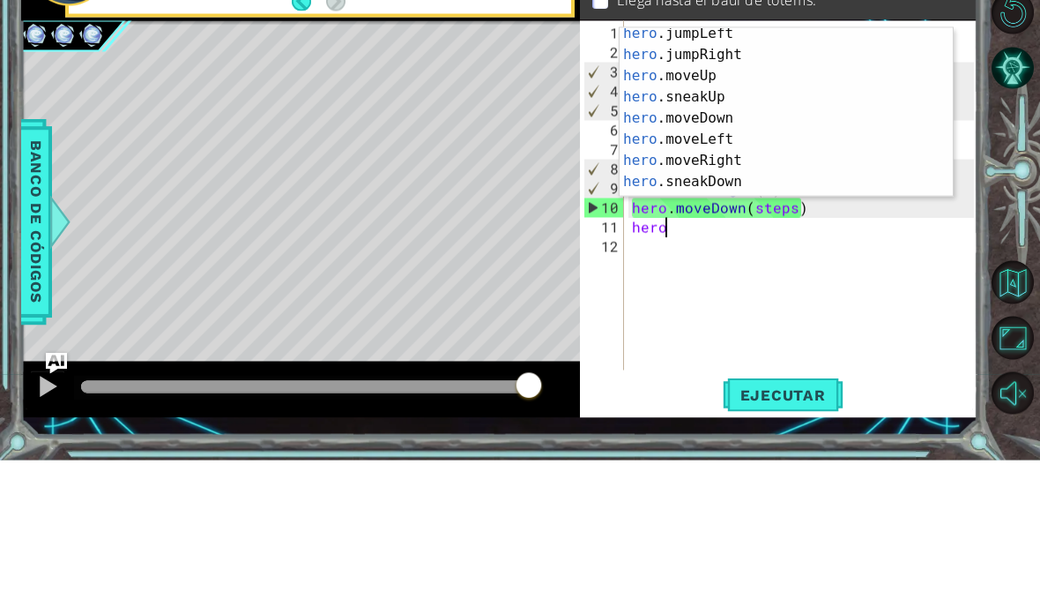
scroll to position [52, 0]
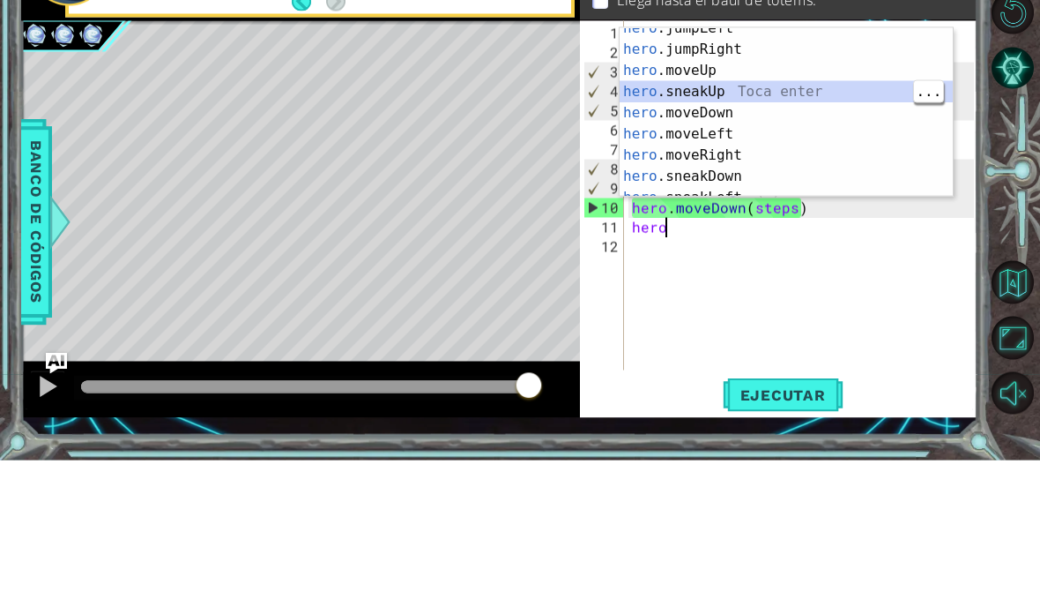
click at [722, 171] on div "hero .jumpLeft Toca enter hero .jumpRight Toca enter hero .moveUp Toca enter he…" at bounding box center [786, 277] width 333 height 212
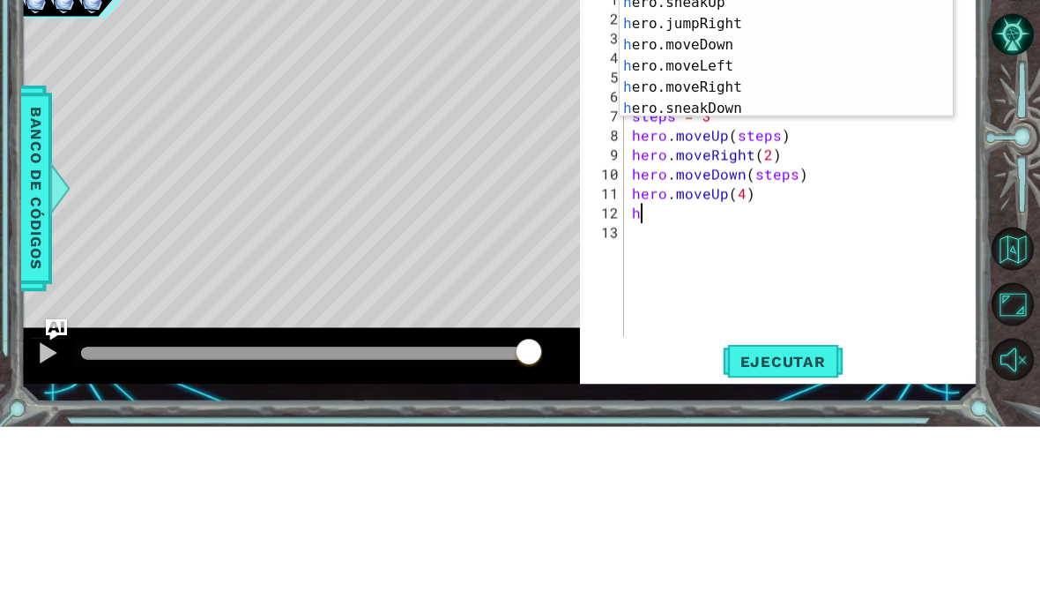
scroll to position [41, 0]
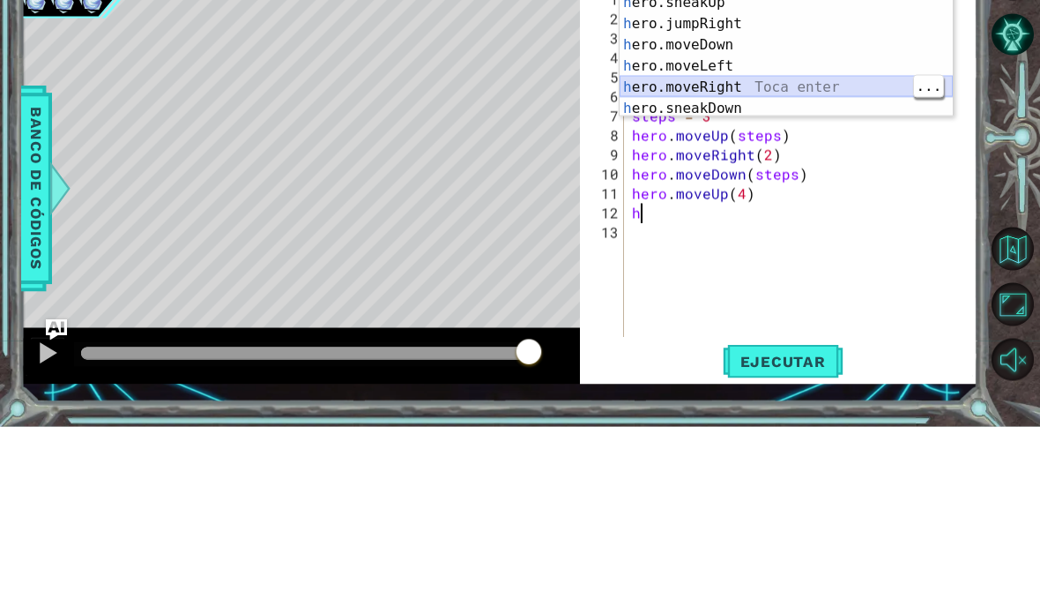
click at [722, 115] on div "h ero.moveUp Toca enter h ero.jumpDown Toca enter h ero.jumpLeft Toca enter h e…" at bounding box center [786, 221] width 333 height 212
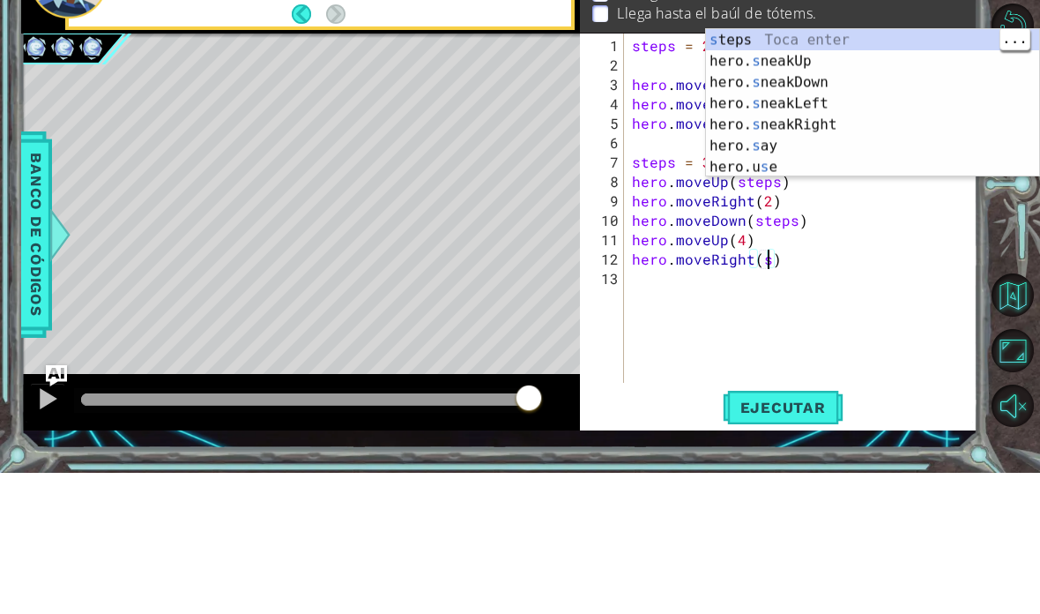
click at [722, 170] on div "s teps Toca enter hero. s neakUp Toca enter hero. s neakDown Toca enter hero. s…" at bounding box center [872, 265] width 333 height 190
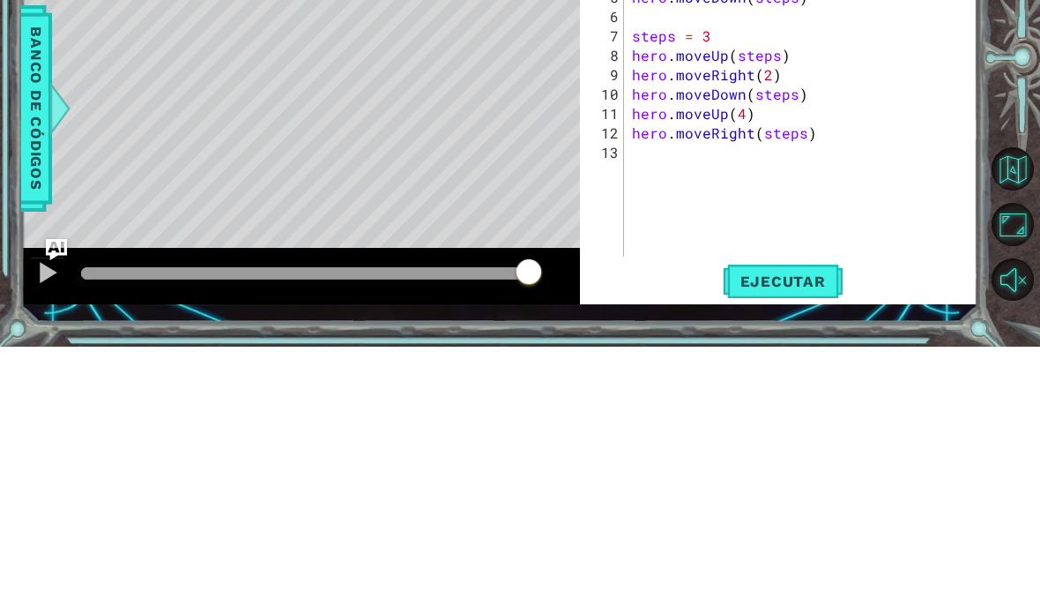
click at [722, 177] on div "steps = 2 hero . moveUp ( steps ) hero . moveRight ( steps ) hero . moveDown ( …" at bounding box center [806, 371] width 354 height 388
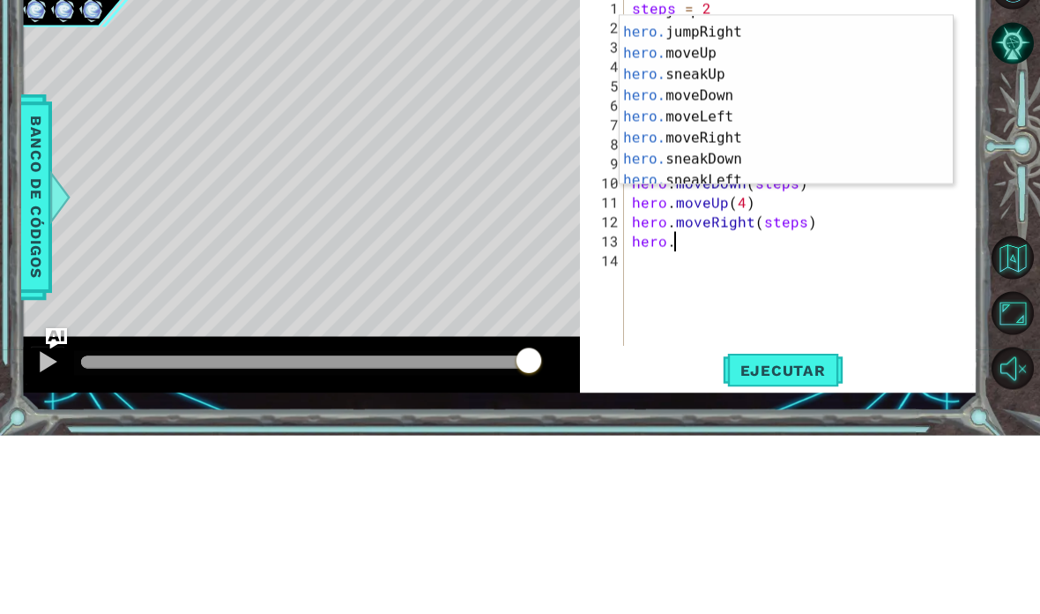
scroll to position [60, 0]
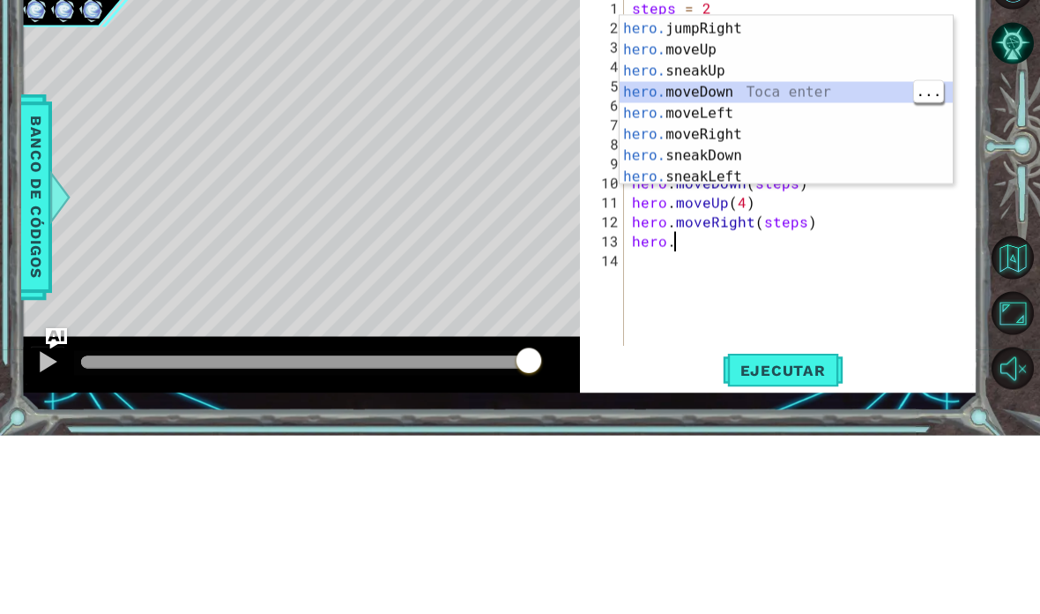
click at [722, 175] on div "hero. jumpLeft Toca enter hero. jumpRight Toca enter hero. moveUp Toca enter he…" at bounding box center [786, 281] width 333 height 212
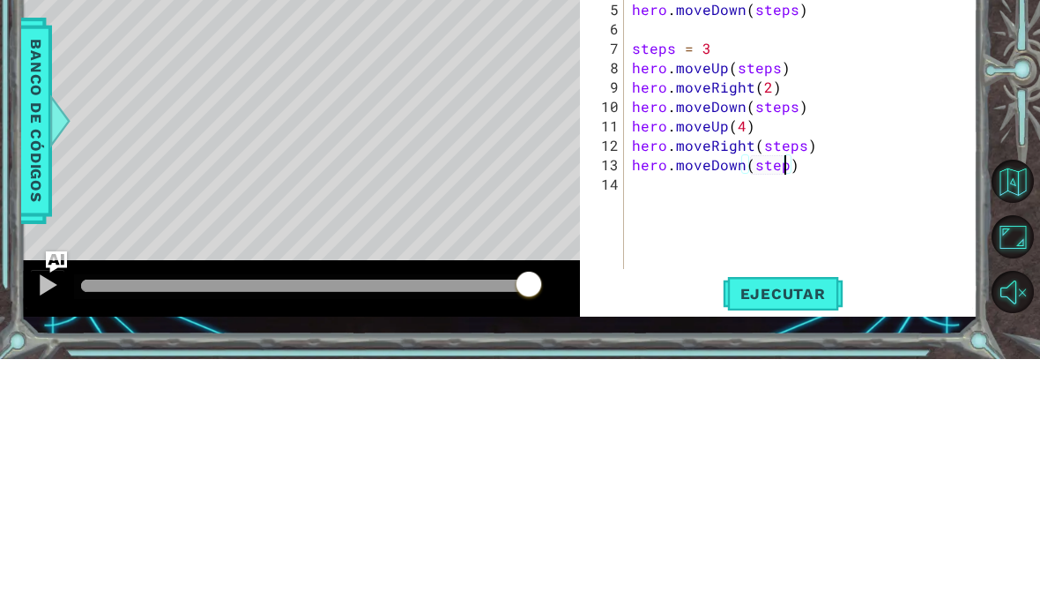
scroll to position [23, 65]
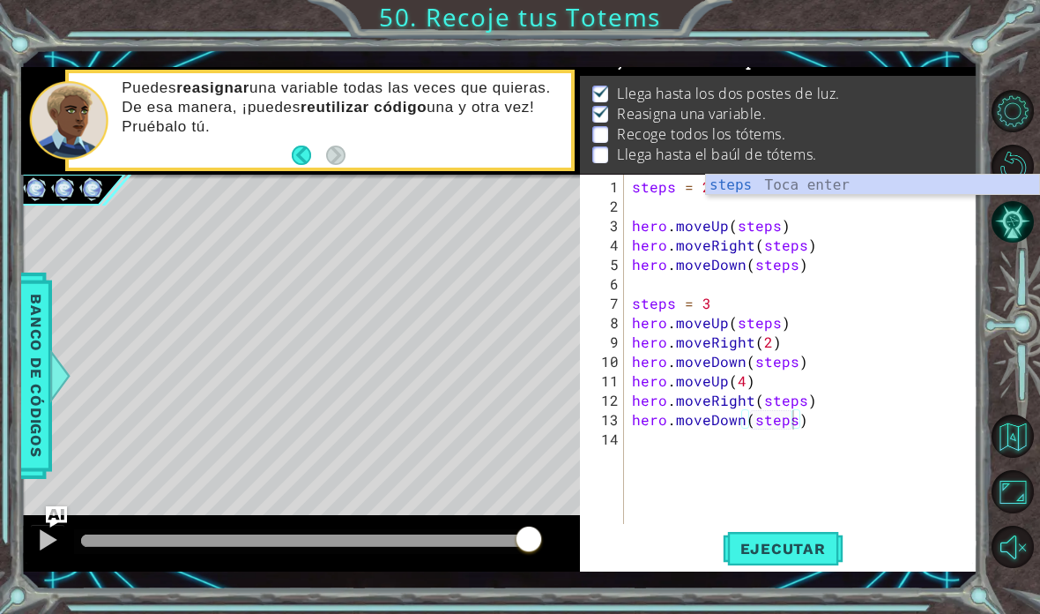
click at [722, 549] on span "Ejecutar" at bounding box center [783, 549] width 121 height 18
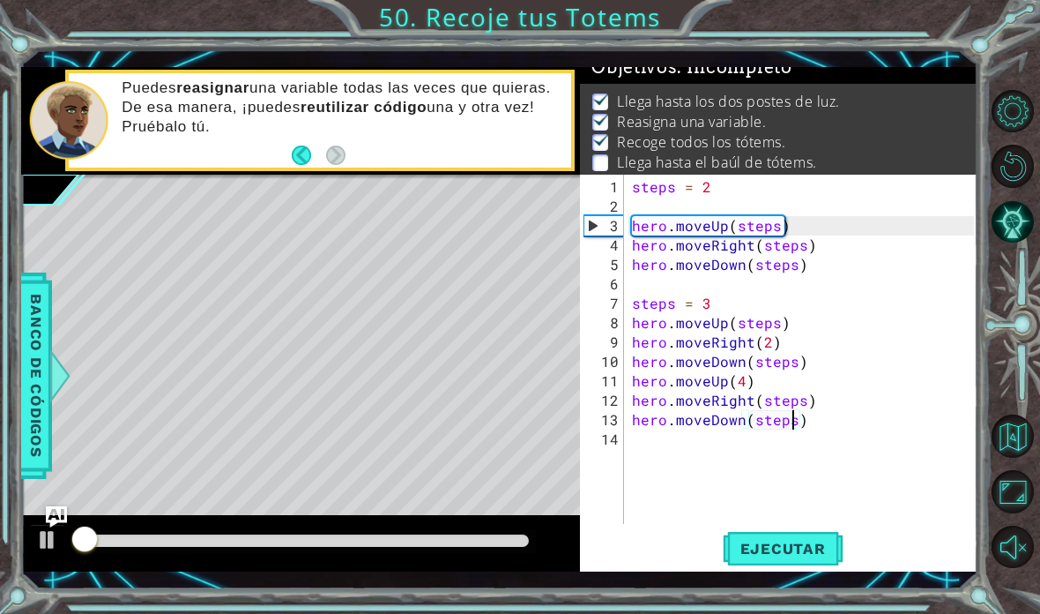
scroll to position [11, 0]
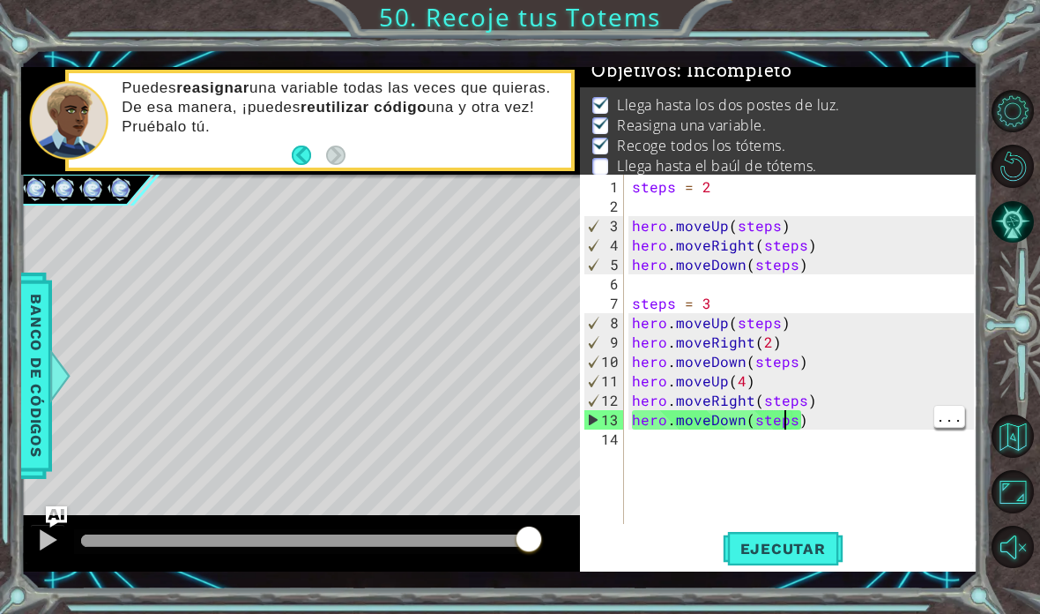
click at [722, 416] on div "steps = 2 hero . moveUp ( steps ) hero . moveRight ( steps ) hero . moveDown ( …" at bounding box center [806, 371] width 354 height 388
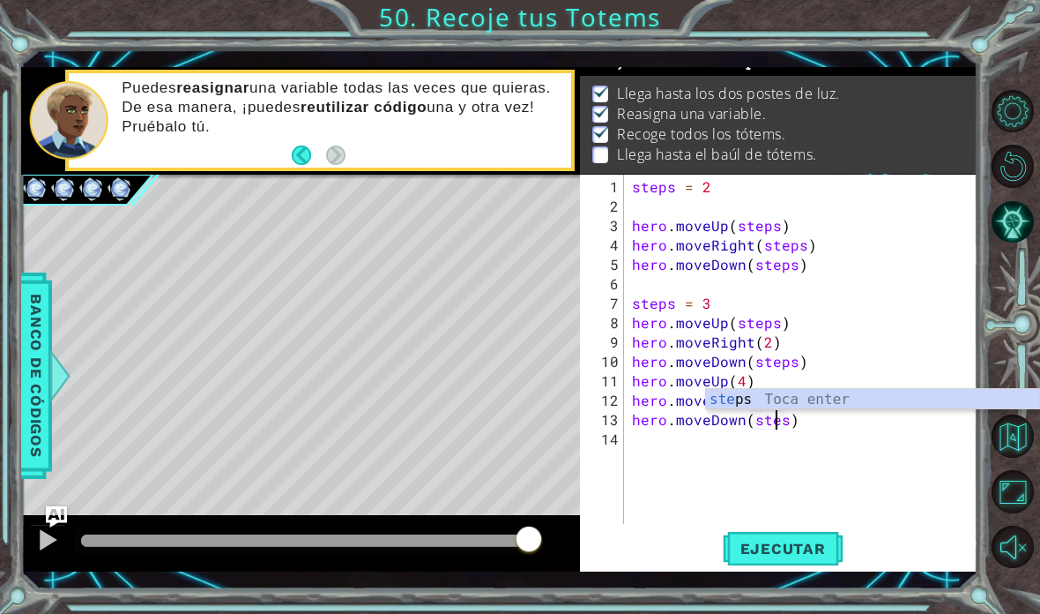
scroll to position [23, 0]
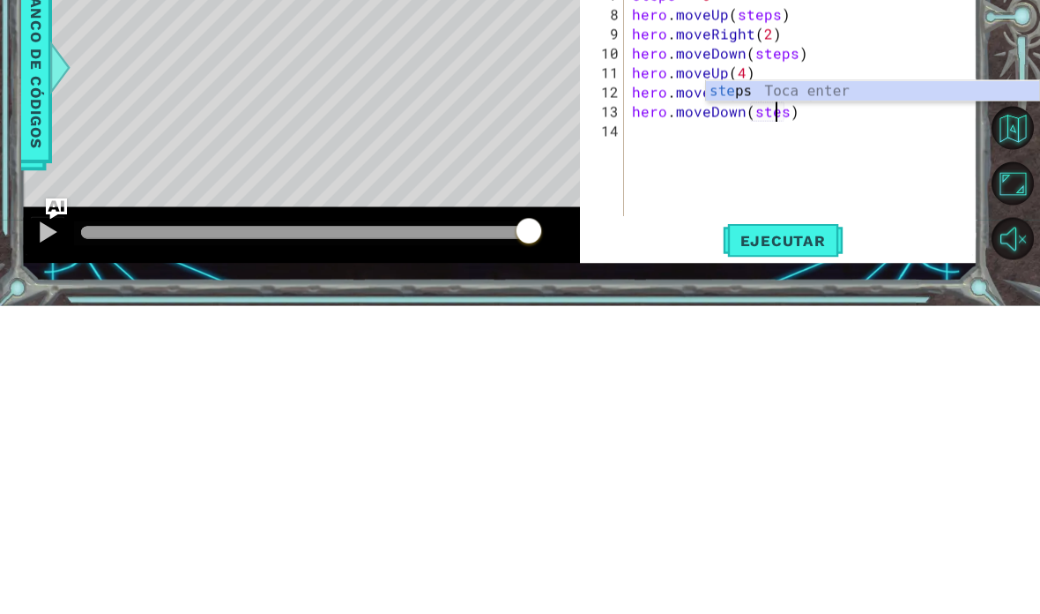
click at [722, 177] on div "steps = 2 hero . moveUp ( steps ) hero . moveRight ( steps ) hero . moveDown ( …" at bounding box center [806, 371] width 354 height 388
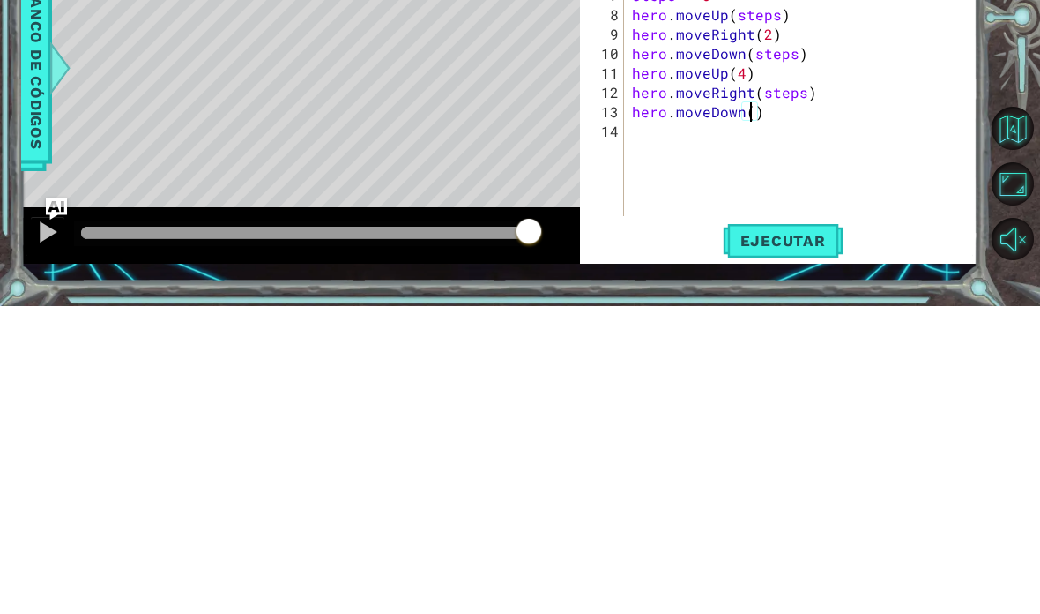
scroll to position [23, 32]
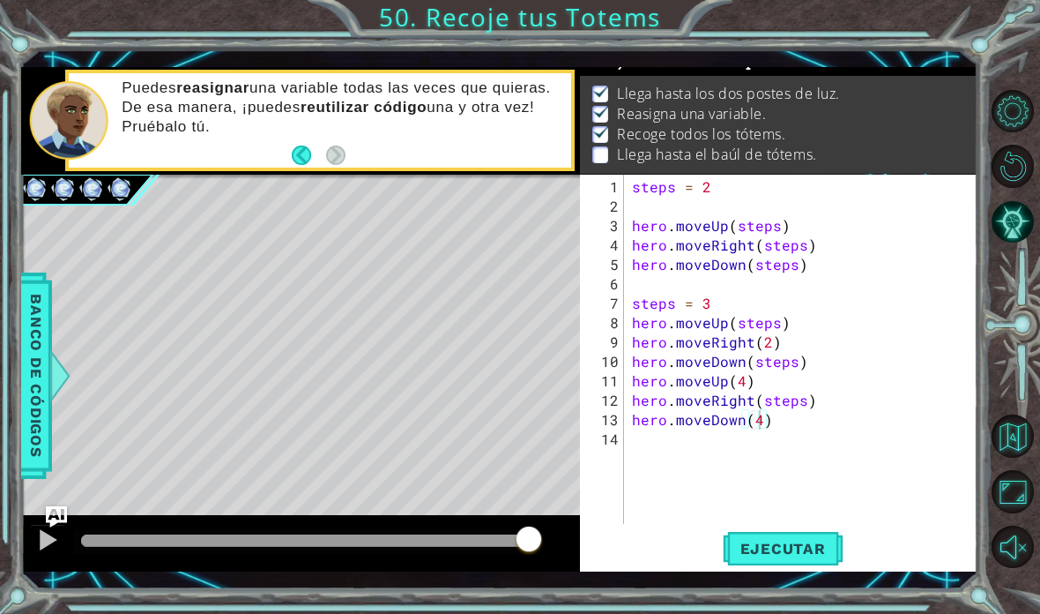
type textarea "abcde fg"
click at [722, 531] on button "Ejecutar" at bounding box center [783, 548] width 121 height 40
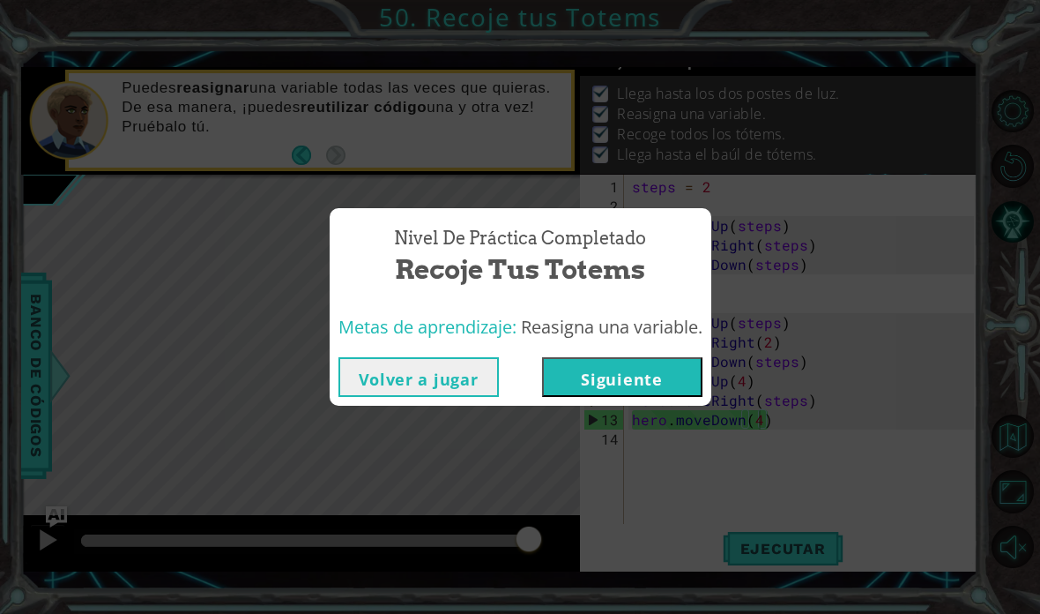
click at [585, 370] on button "Siguiente" at bounding box center [622, 377] width 160 height 40
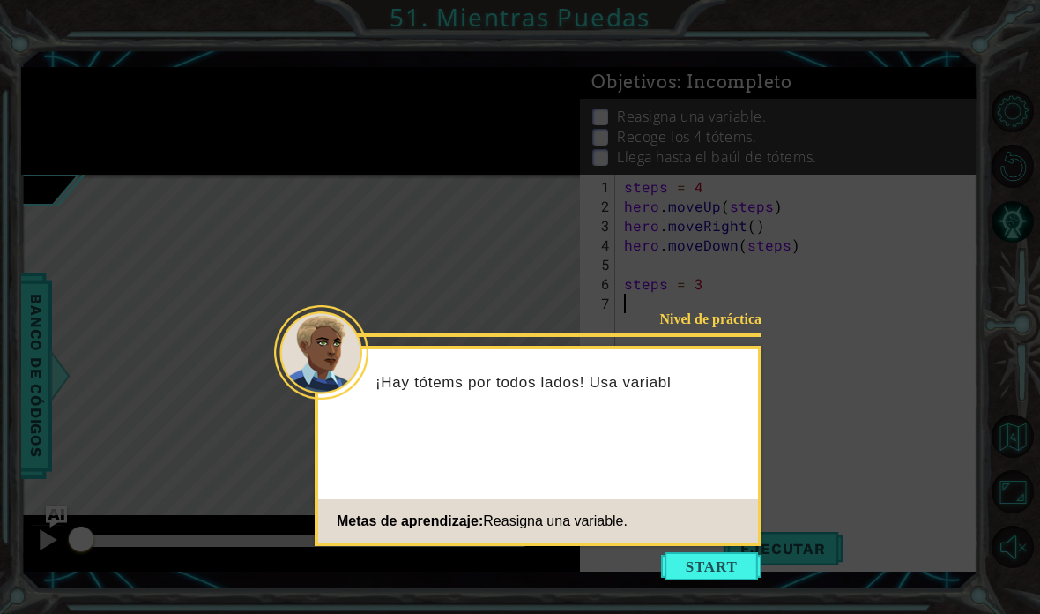
click at [696, 552] on button "Start" at bounding box center [711, 566] width 101 height 28
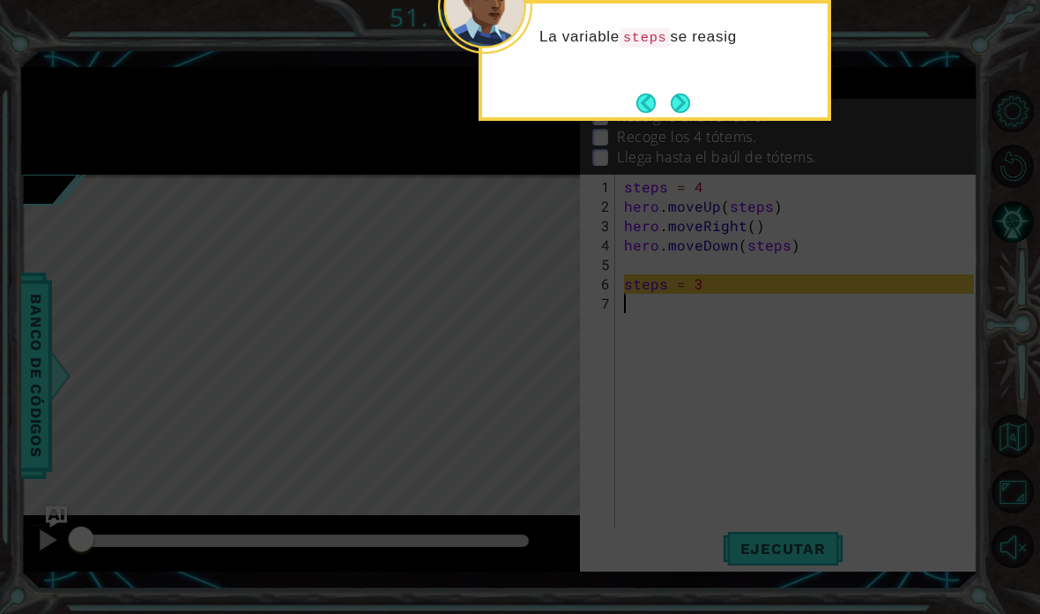
click at [673, 92] on button "Next" at bounding box center [680, 103] width 23 height 23
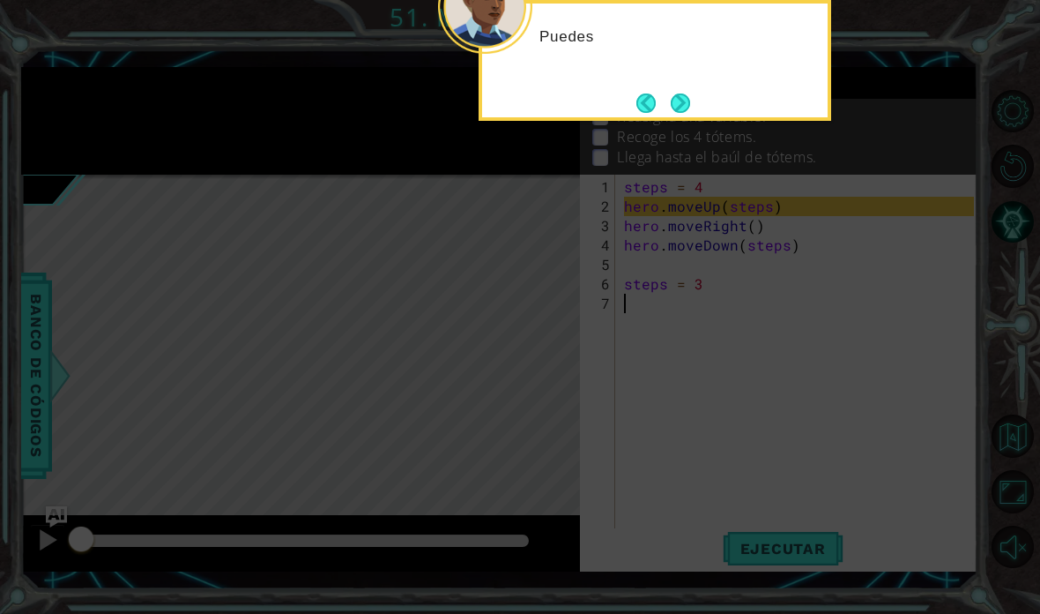
click at [680, 87] on button "Next" at bounding box center [681, 103] width 32 height 32
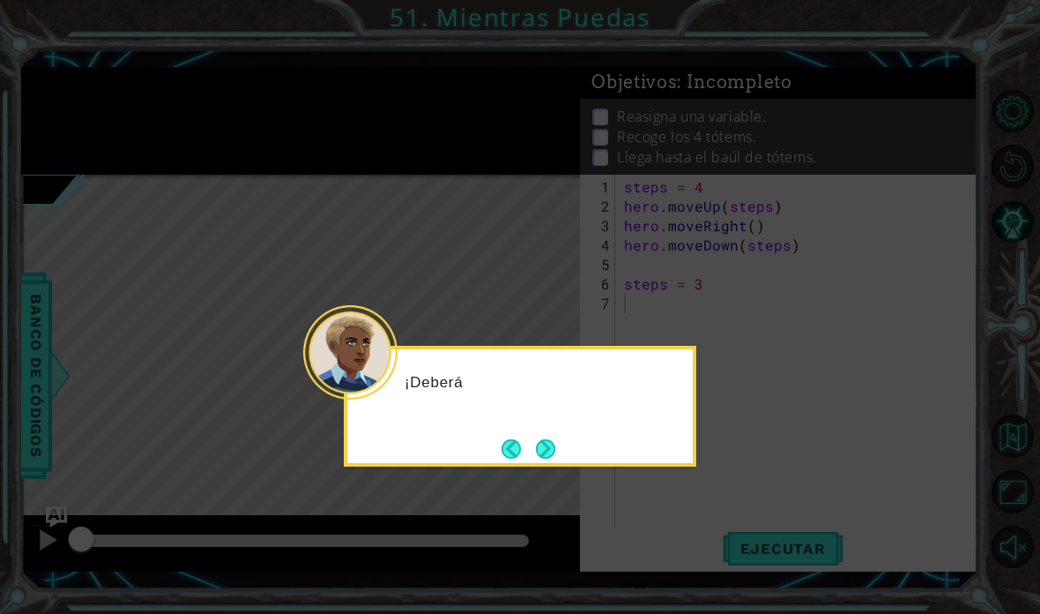
click at [544, 436] on button "Next" at bounding box center [545, 448] width 24 height 24
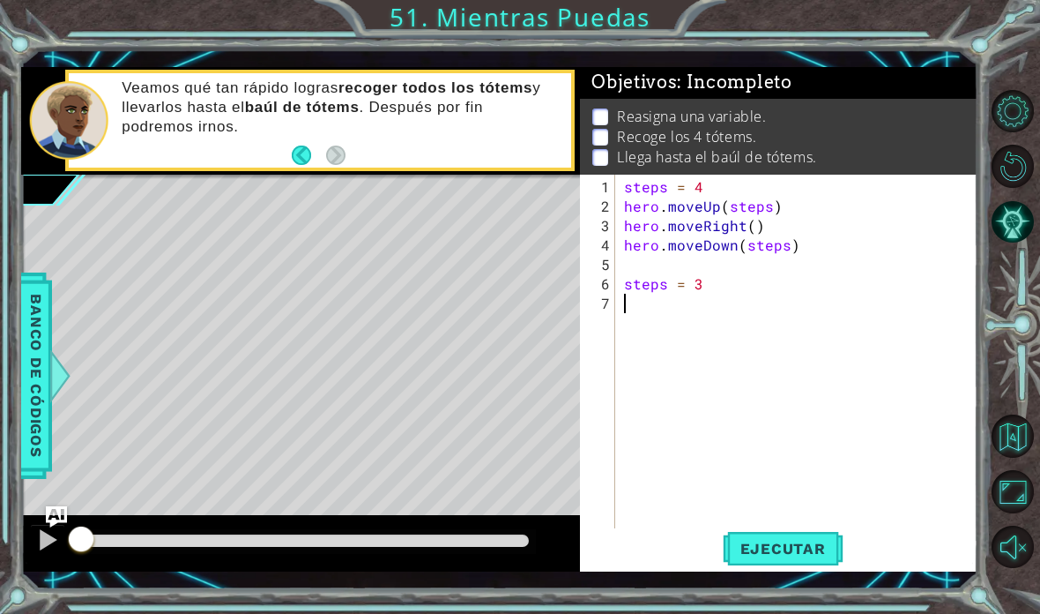
click at [722, 541] on span "Ejecutar" at bounding box center [783, 549] width 121 height 18
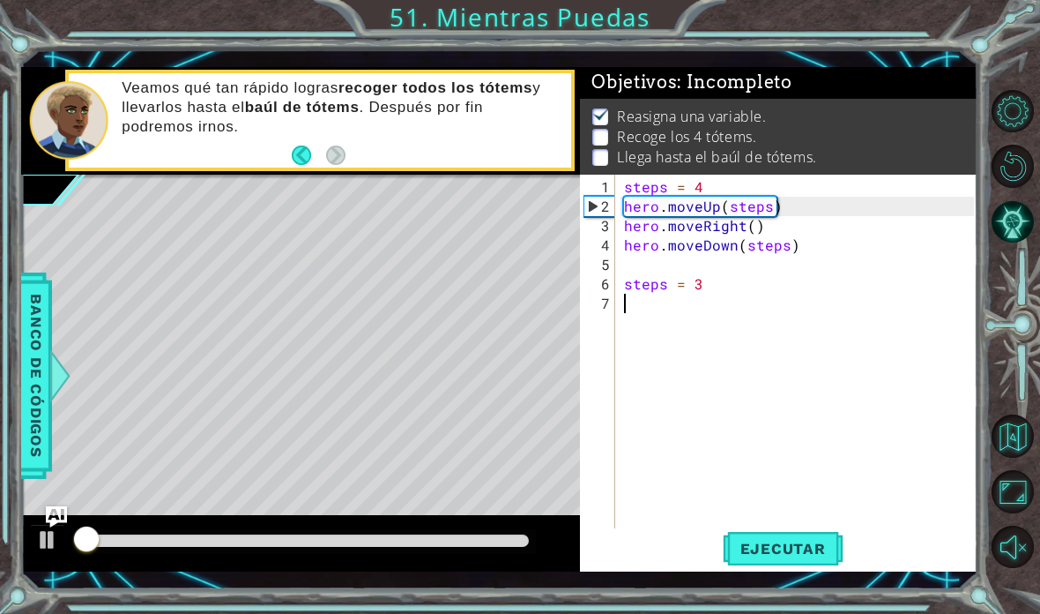
scroll to position [1, 0]
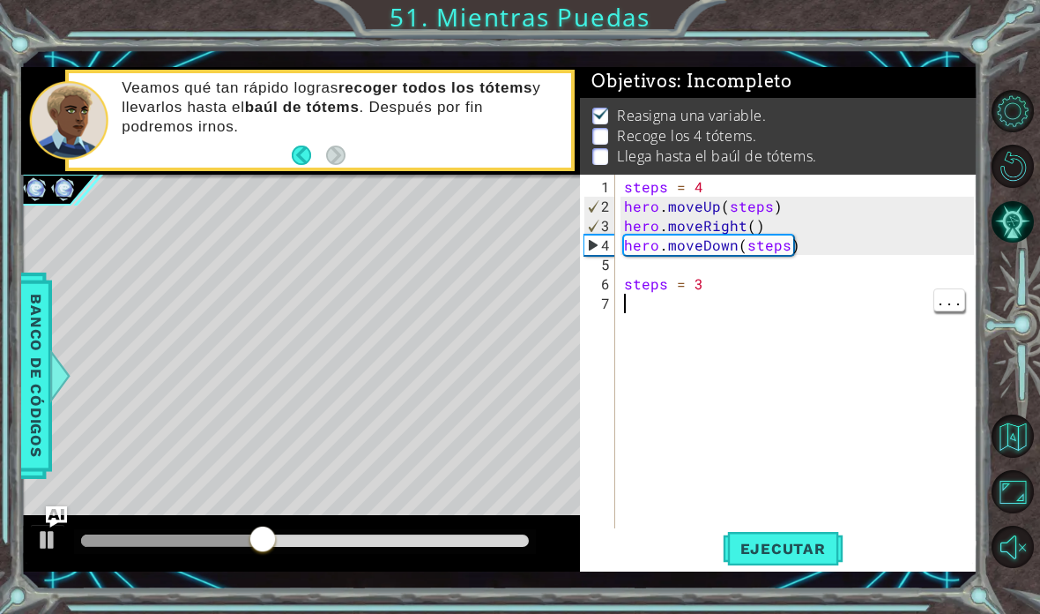
click at [637, 309] on div "steps = 4 hero . moveUp ( steps ) hero . moveRight ( ) hero . moveDown ( steps …" at bounding box center [802, 380] width 362 height 407
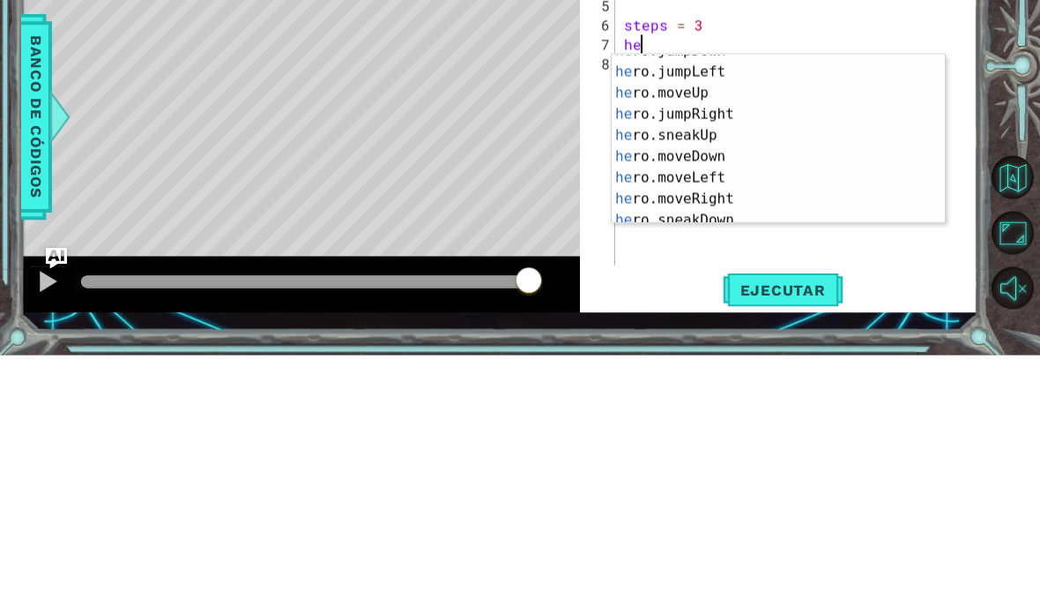
scroll to position [0, 0]
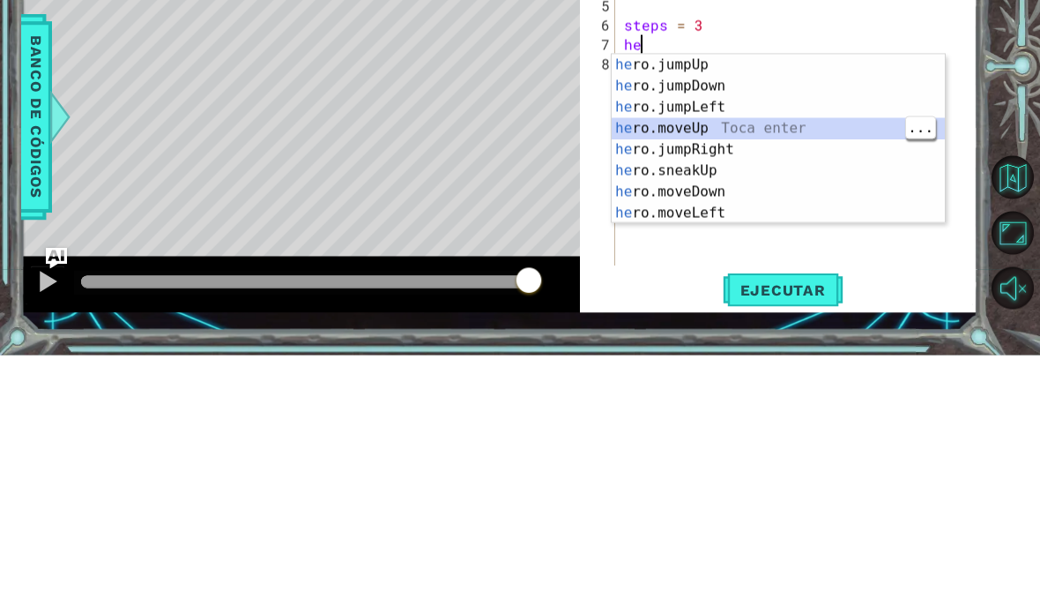
click at [624, 313] on div "he ro.jumpUp Toca enter he ro.jumpDown Toca enter he ro.jumpLeft Toca enter he …" at bounding box center [778, 419] width 333 height 212
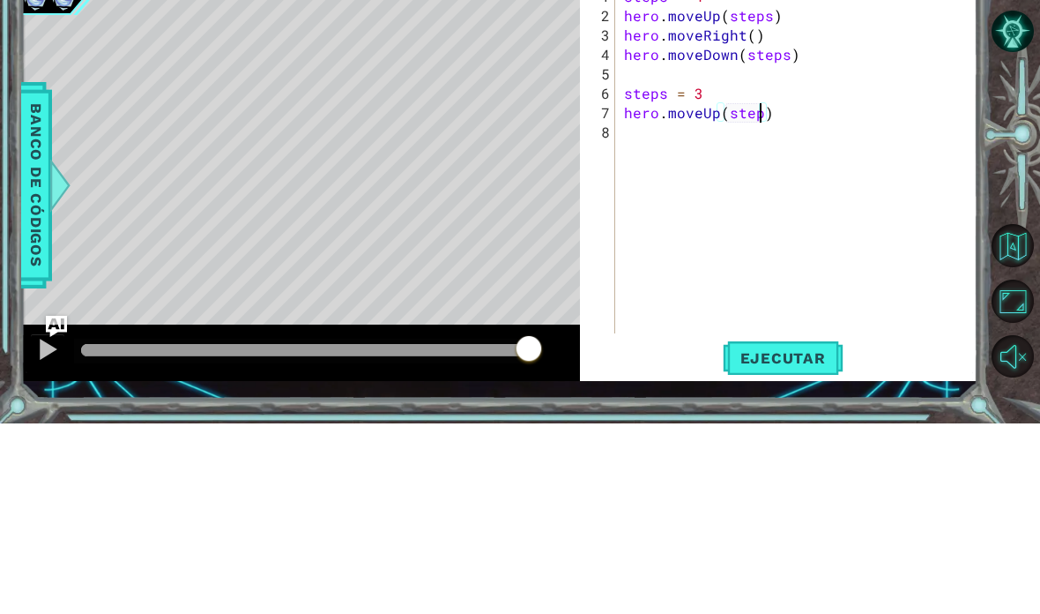
scroll to position [23, 48]
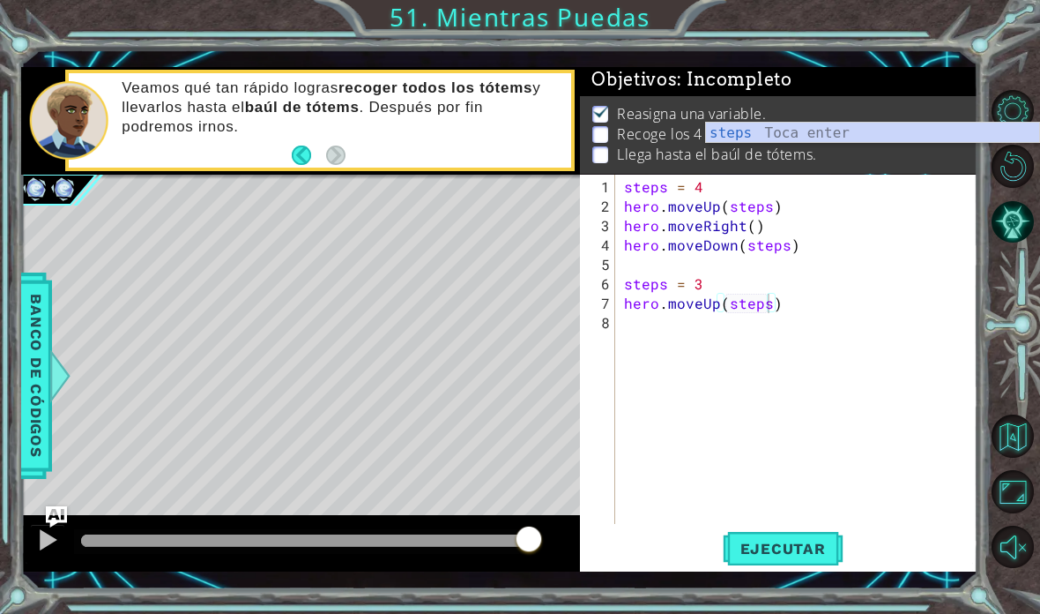
click at [722, 544] on span "Ejecutar" at bounding box center [783, 549] width 121 height 18
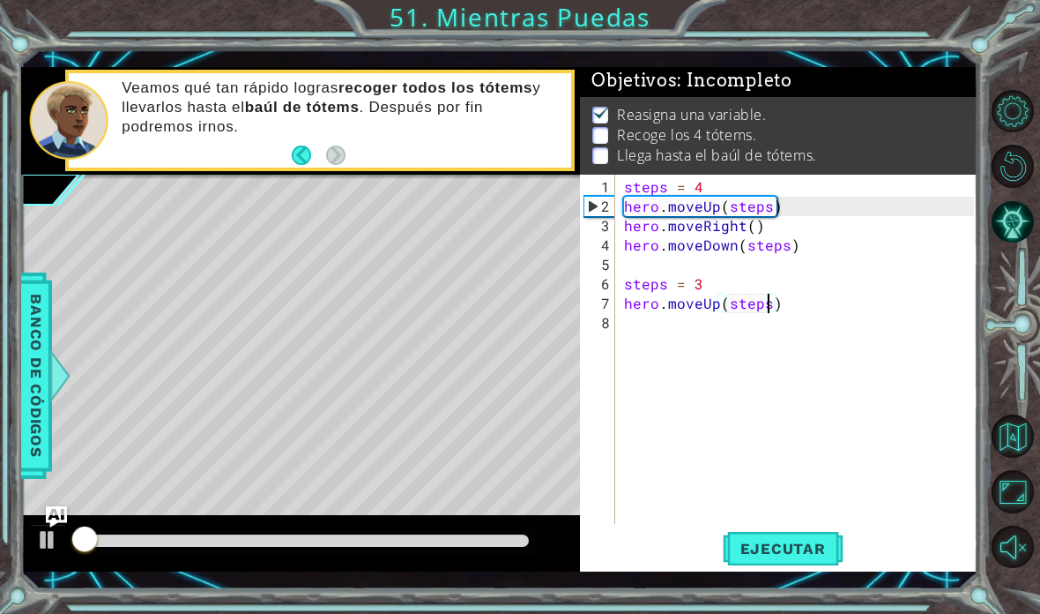
scroll to position [1, 0]
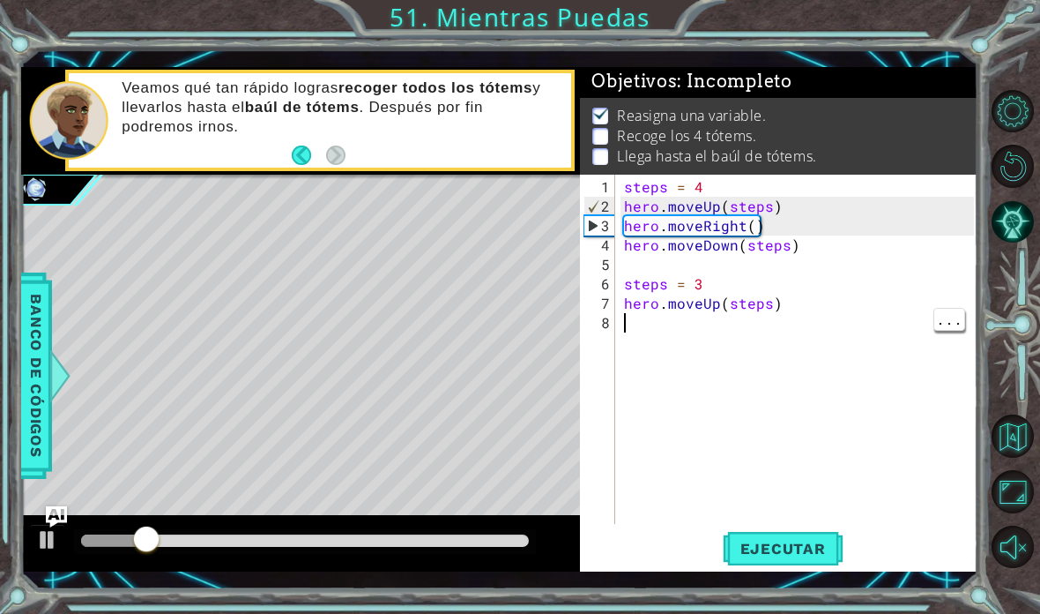
click at [622, 325] on div "steps = 4 hero . moveUp ( steps ) hero . moveRight ( ) hero . moveDown ( steps …" at bounding box center [802, 371] width 362 height 388
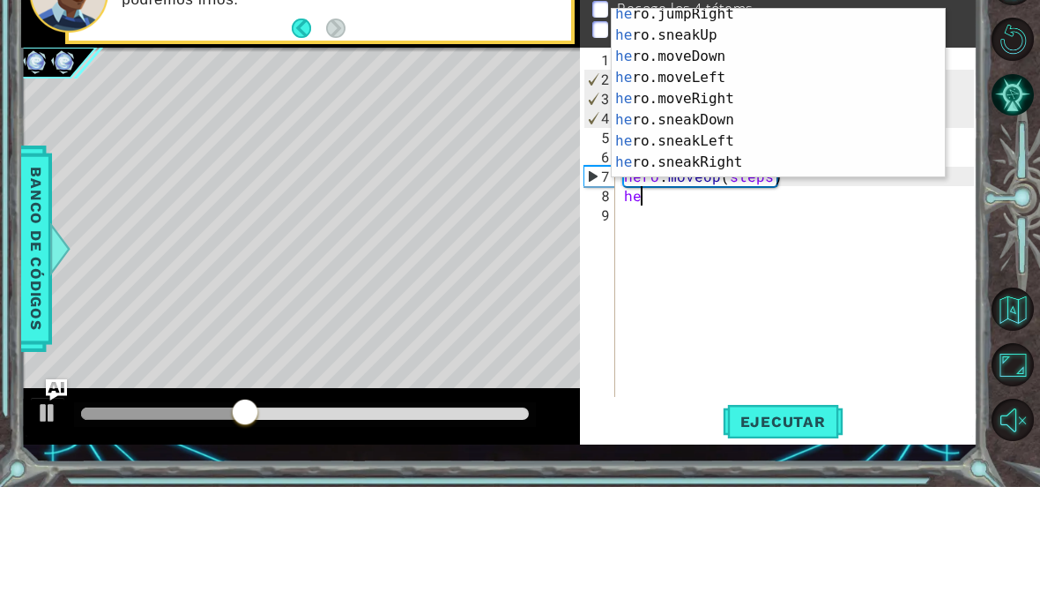
scroll to position [92, 0]
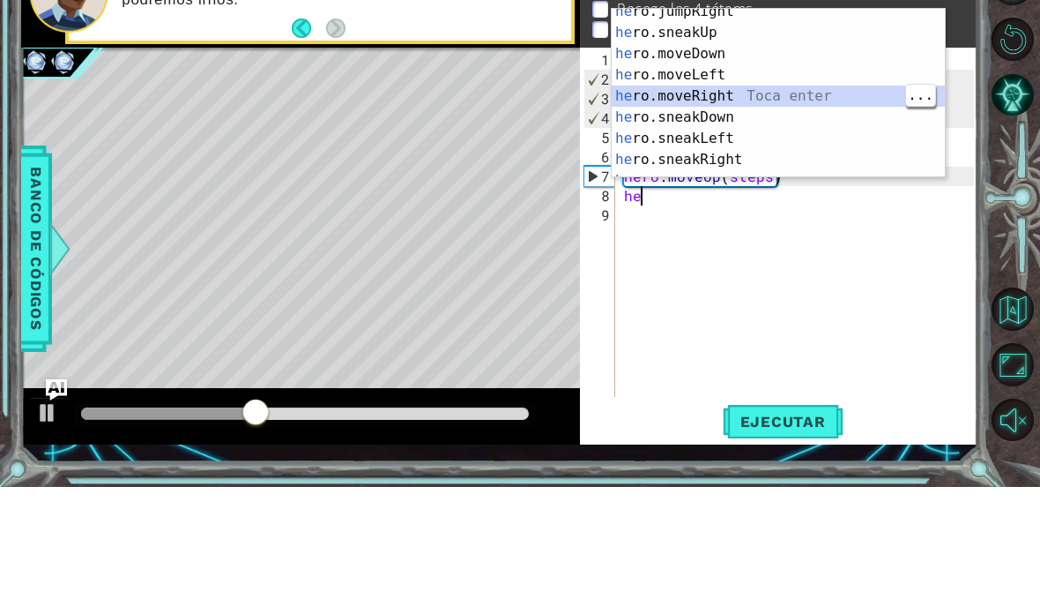
click at [621, 128] on div "he ro.jumpRight Toca enter he ro.sneakUp Toca enter he ro.moveDown Toca enter h…" at bounding box center [778, 234] width 333 height 212
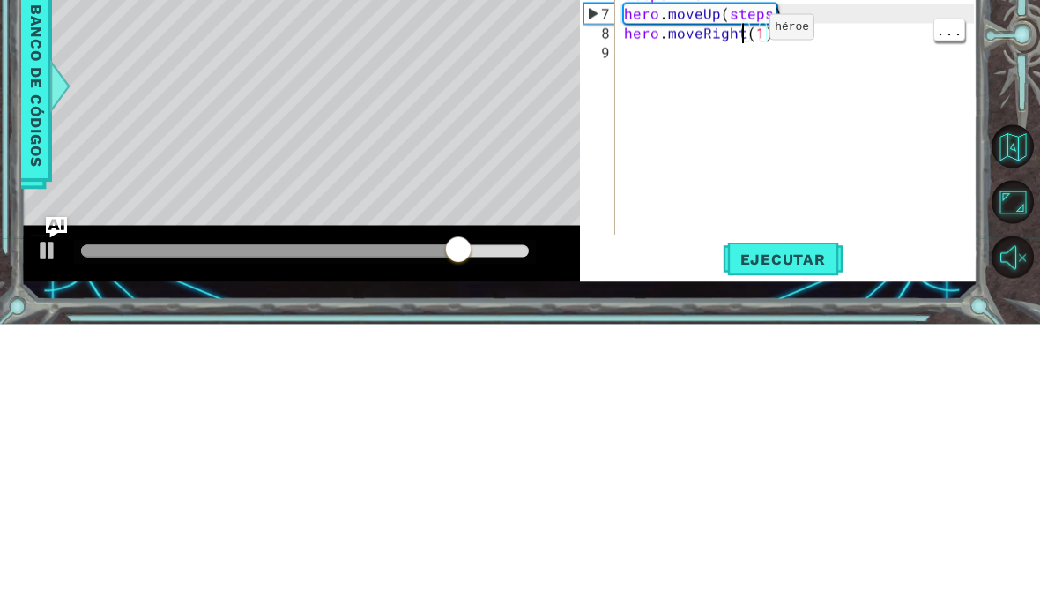
click at [722, 177] on div "steps = 4 hero . moveUp ( steps ) hero . moveRight ( ) hero . moveDown ( steps …" at bounding box center [802, 371] width 362 height 388
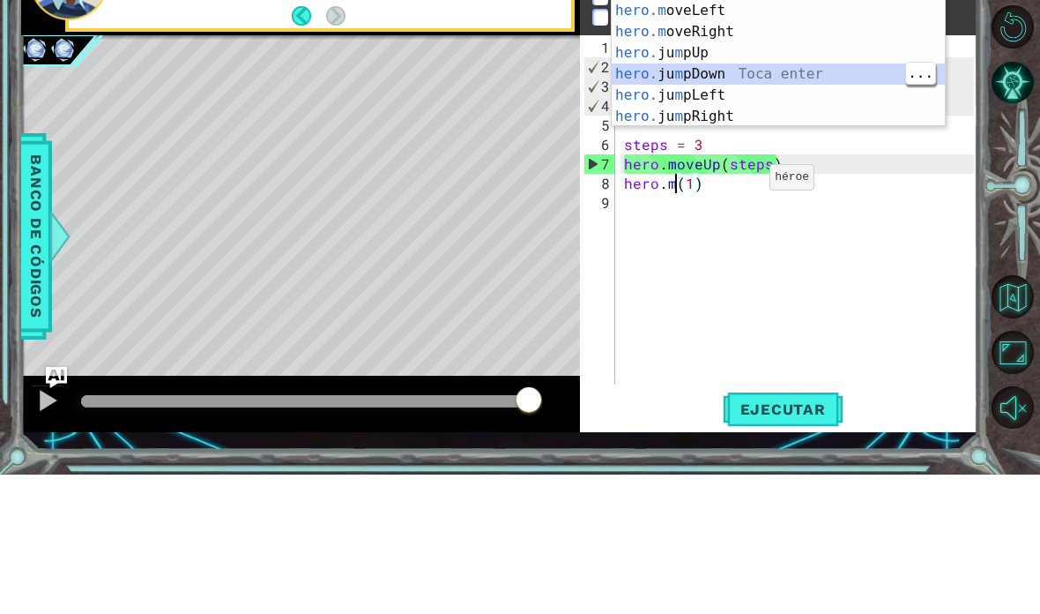
click at [603, 197] on div "2" at bounding box center [600, 206] width 31 height 19
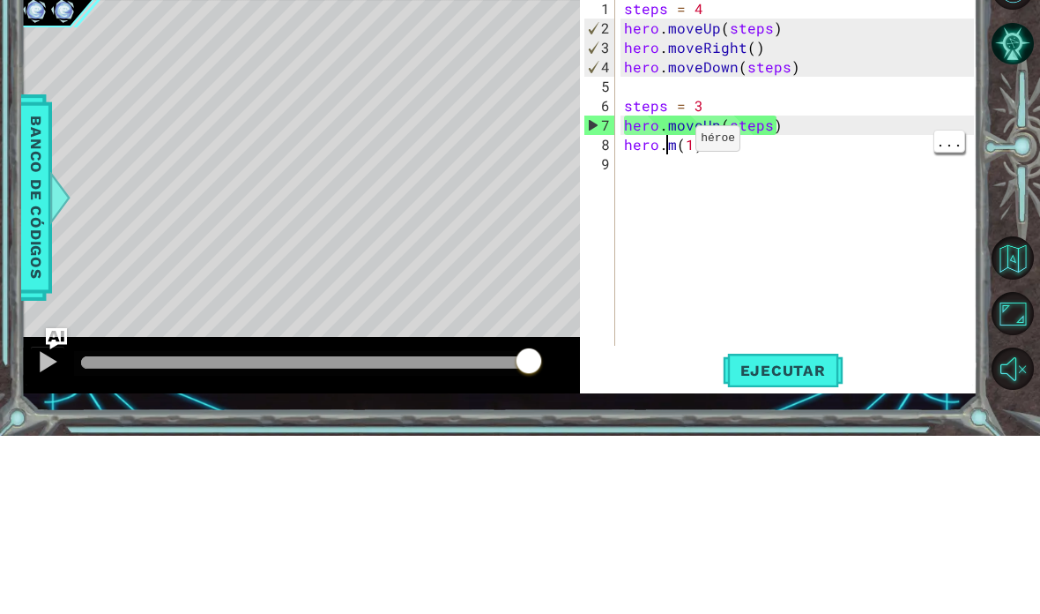
click at [666, 177] on div "steps = 4 hero . moveUp ( steps ) hero . moveRight ( ) hero . moveDown ( steps …" at bounding box center [802, 371] width 362 height 388
click at [672, 177] on div "steps = 4 hero . moveUp ( steps ) hero . moveRight ( ) hero . moveDown ( steps …" at bounding box center [802, 371] width 362 height 388
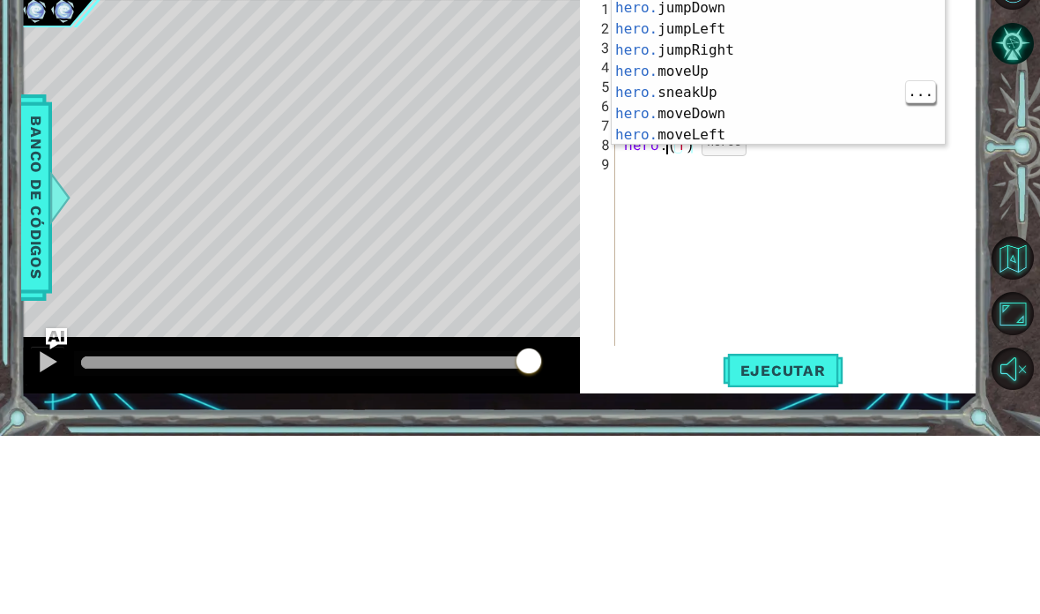
scroll to position [0, 0]
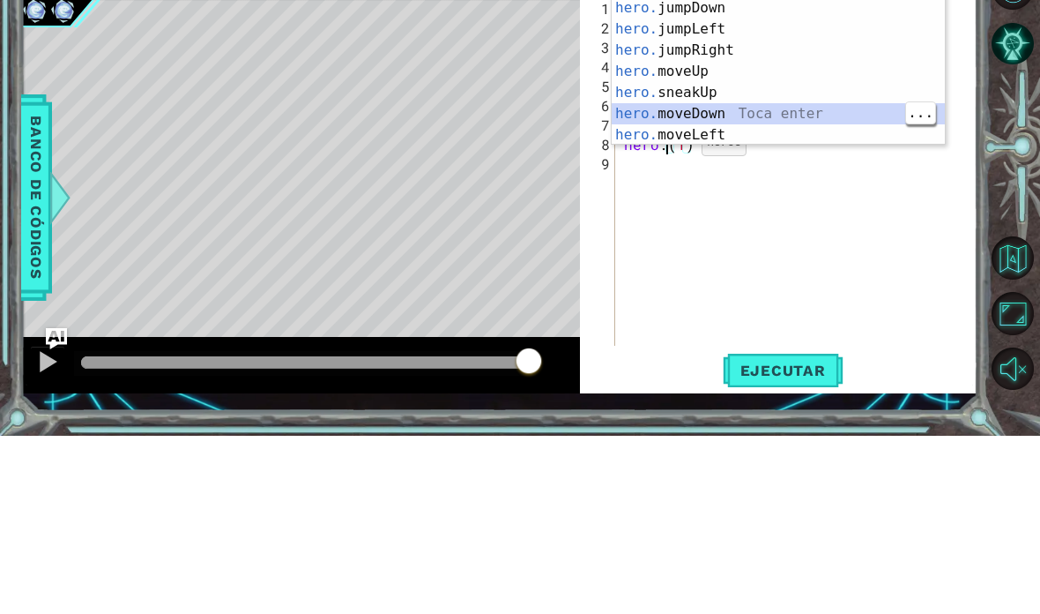
click at [631, 154] on div "hero. jumpUp Toca enter hero. jumpDown Toca enter hero. jumpLeft Toca enter her…" at bounding box center [778, 260] width 333 height 212
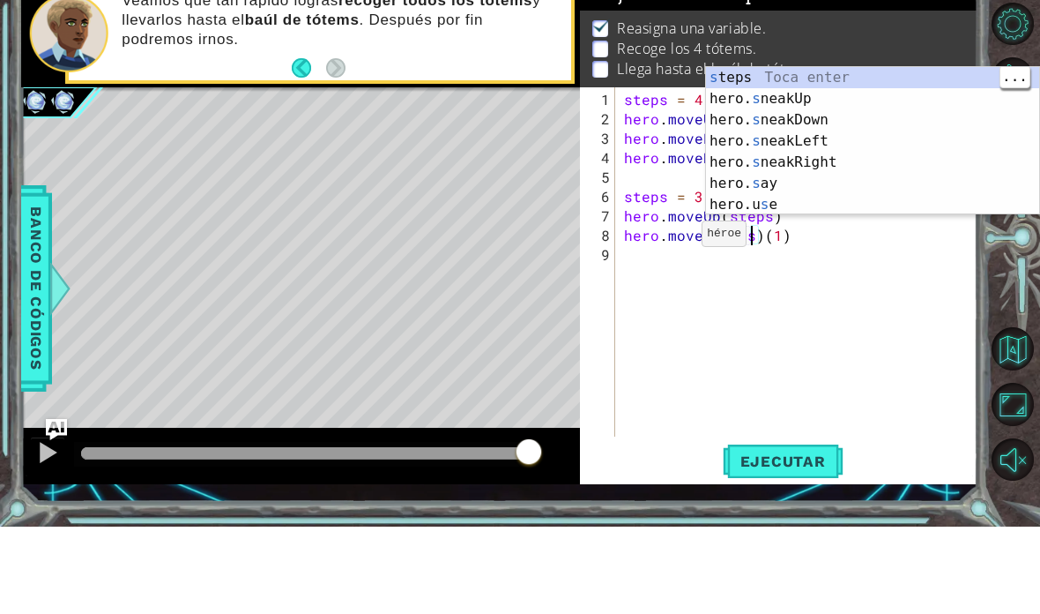
click at [722, 154] on div "s teps Toca enter hero. s neakUp Toca enter hero. s neakDown Toca enter hero. s…" at bounding box center [872, 249] width 333 height 190
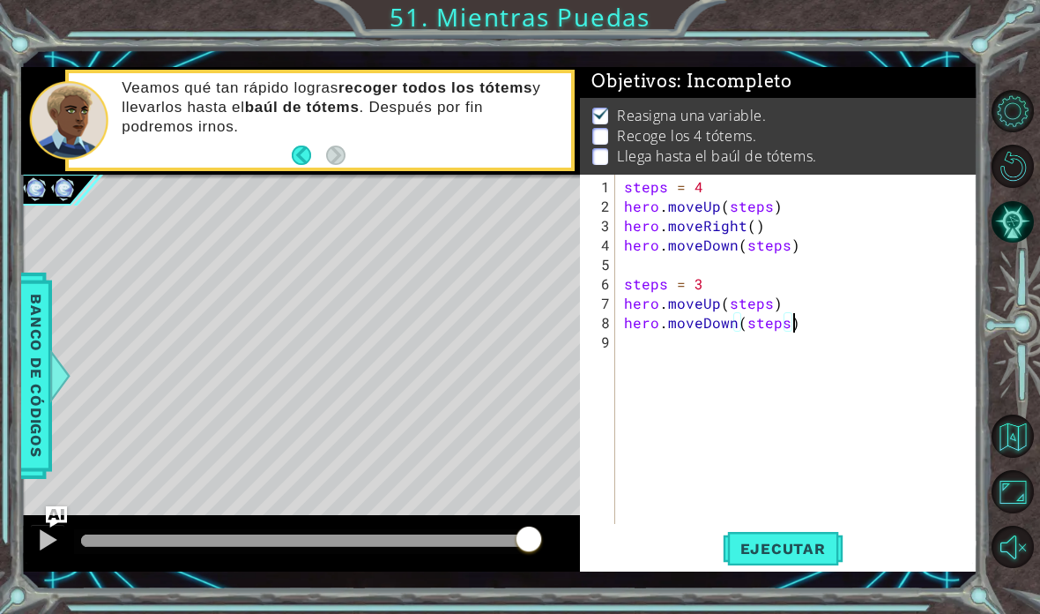
click at [722, 548] on span "Ejecutar" at bounding box center [783, 549] width 121 height 18
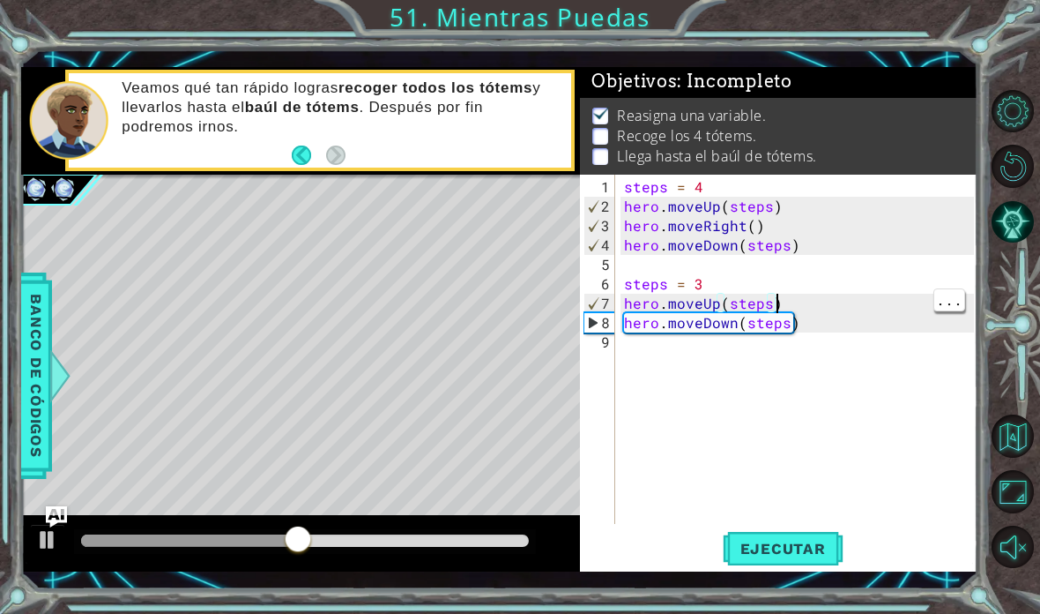
click at [722, 306] on div "steps = 4 hero . moveUp ( steps ) hero . moveRight ( ) hero . moveDown ( steps …" at bounding box center [802, 371] width 362 height 388
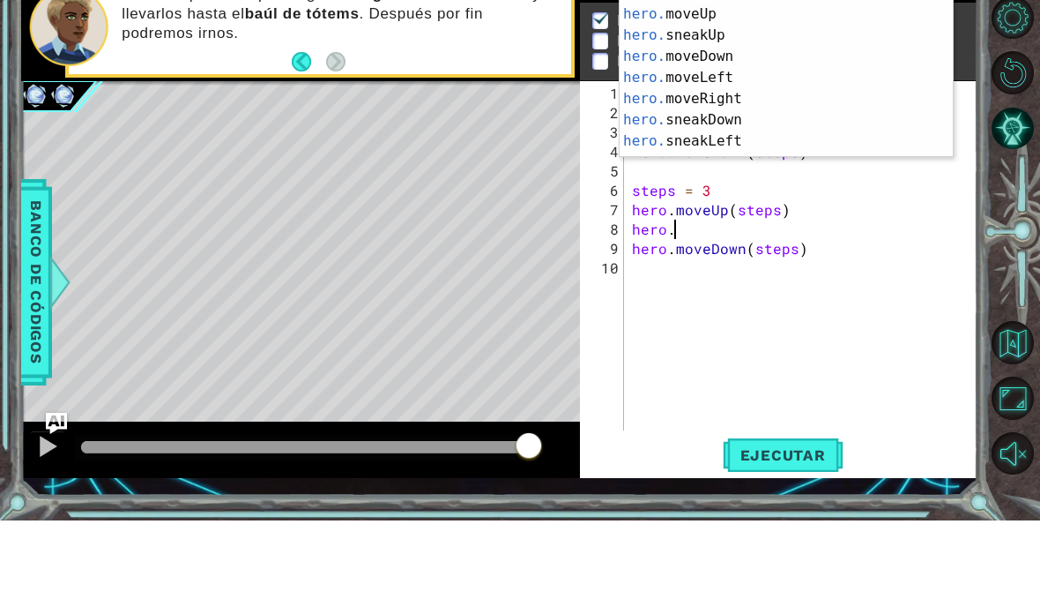
scroll to position [69, 0]
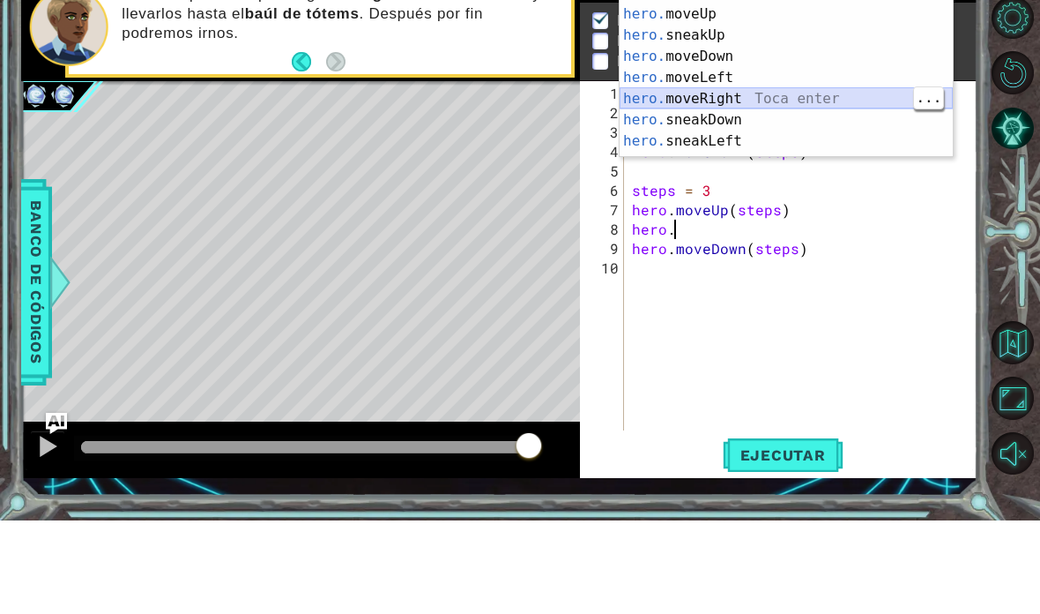
click at [629, 98] on div "hero. jumpRight Toca enter hero. moveUp Toca enter hero. sneakUp Toca enter her…" at bounding box center [786, 182] width 333 height 212
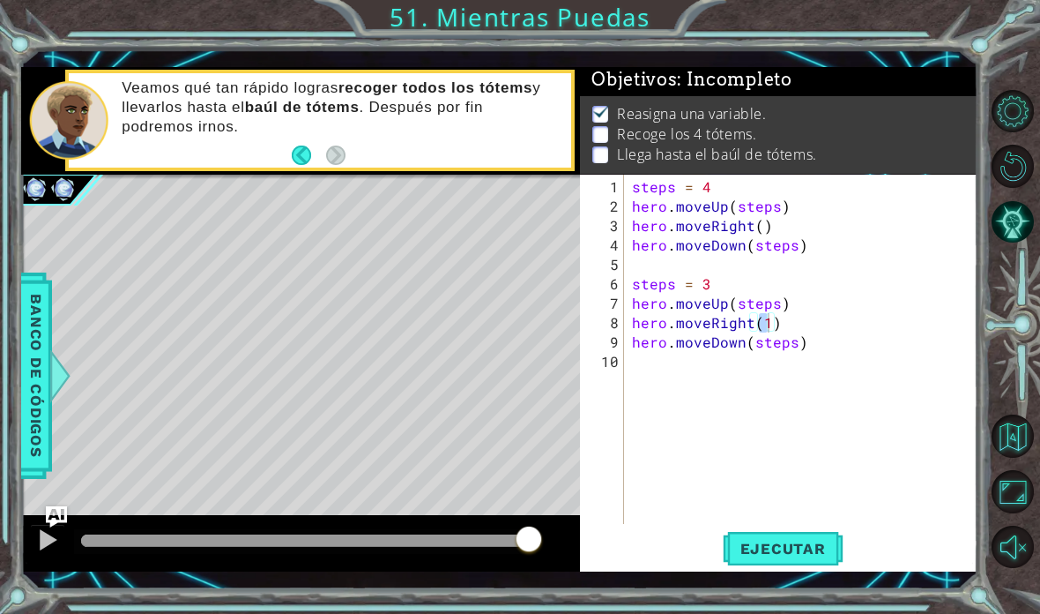
click at [722, 547] on span "Ejecutar" at bounding box center [783, 549] width 121 height 18
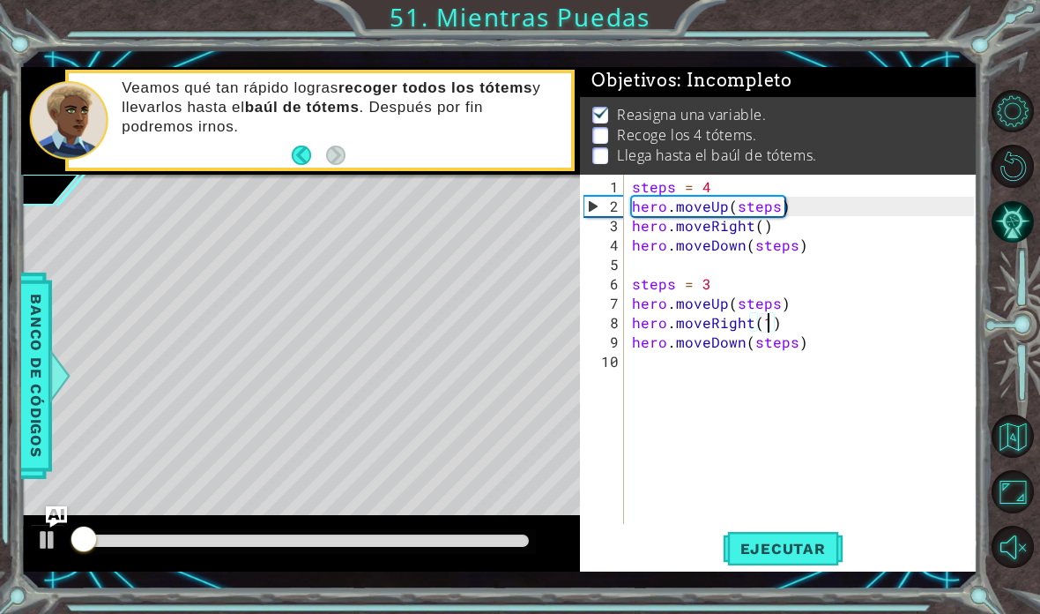
scroll to position [1, 0]
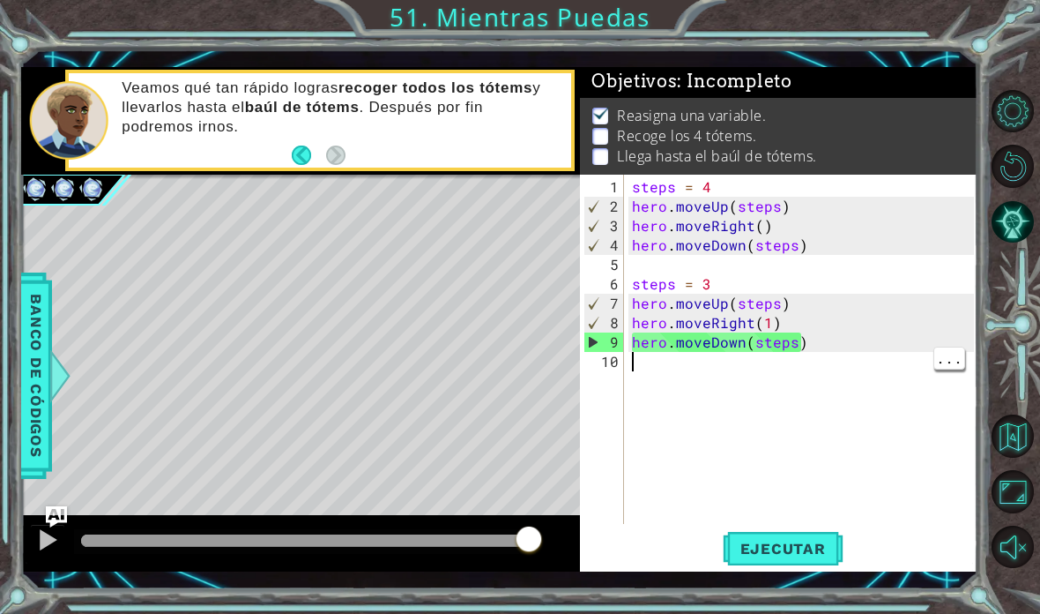
click at [654, 374] on div "steps = 4 hero . moveUp ( steps ) hero . moveRight ( ) hero . moveDown ( steps …" at bounding box center [806, 371] width 354 height 388
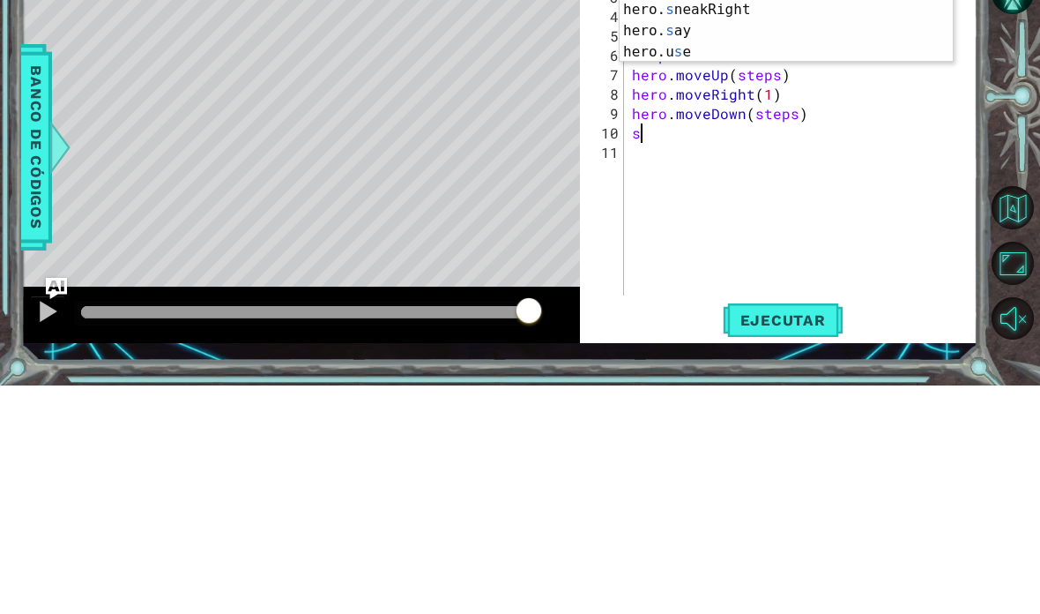
scroll to position [23, 32]
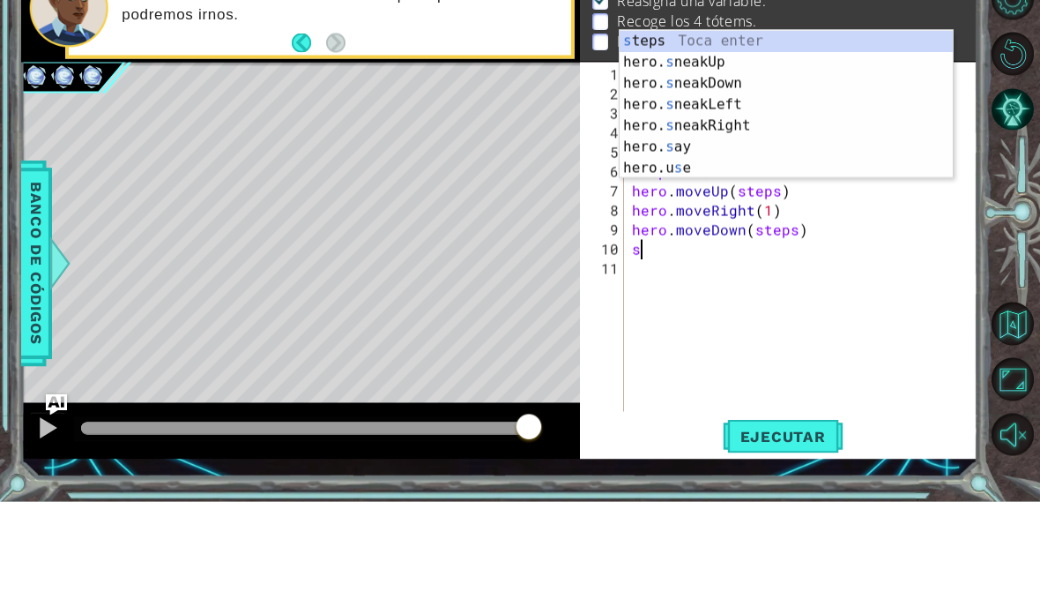
click at [722, 143] on div "s teps Toca enter hero. s neakUp Toca enter hero. s neakDown Toca enter hero. s…" at bounding box center [786, 238] width 333 height 190
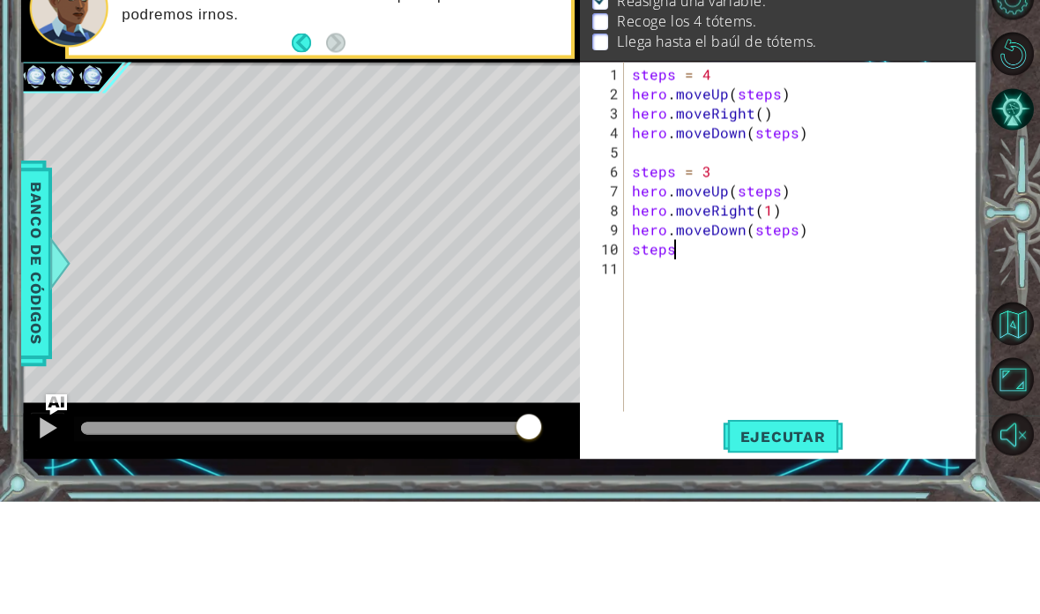
click at [722, 145] on p "Llega hasta el baúl de tótems." at bounding box center [717, 154] width 200 height 19
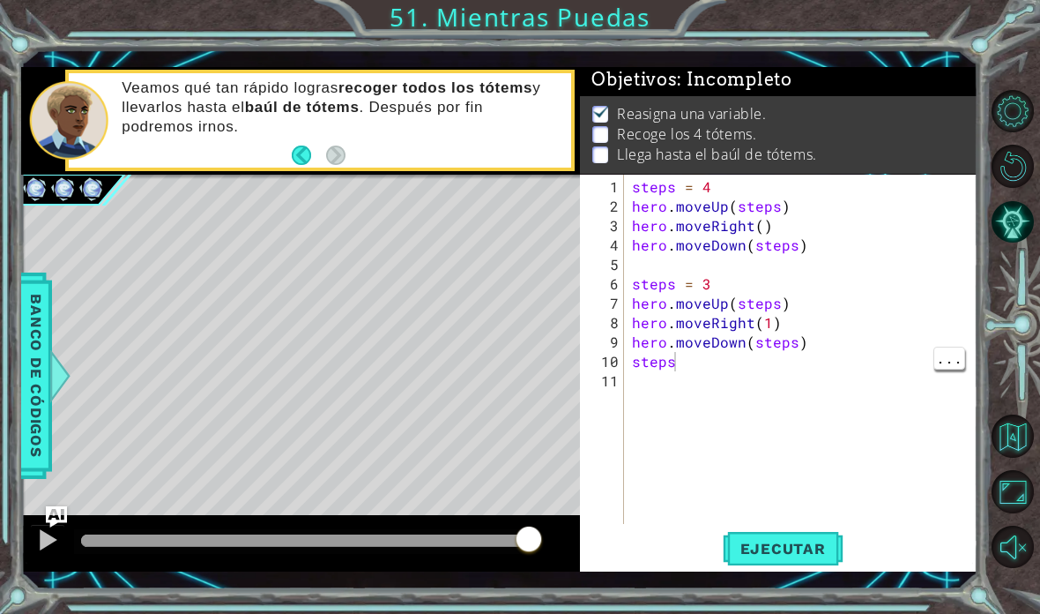
click at [687, 358] on div "steps = 4 hero . moveUp ( steps ) hero . moveRight ( ) hero . moveDown ( steps …" at bounding box center [806, 371] width 354 height 388
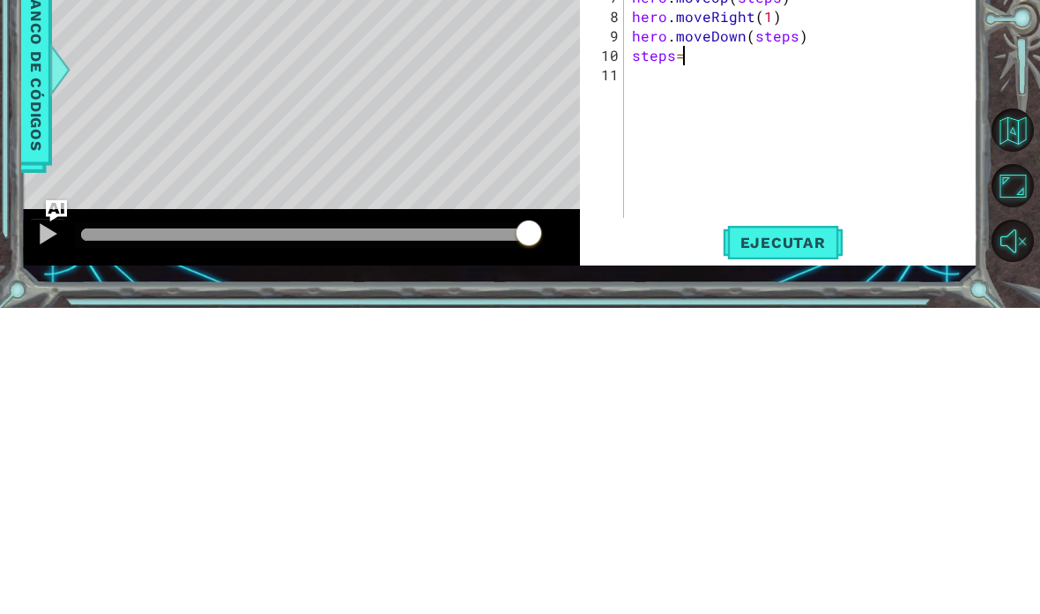
scroll to position [23, 40]
click at [629, 175] on div "steps = 4 hero . moveUp ( steps ) hero . moveRight ( ) hero . moveDown ( steps …" at bounding box center [801, 349] width 345 height 349
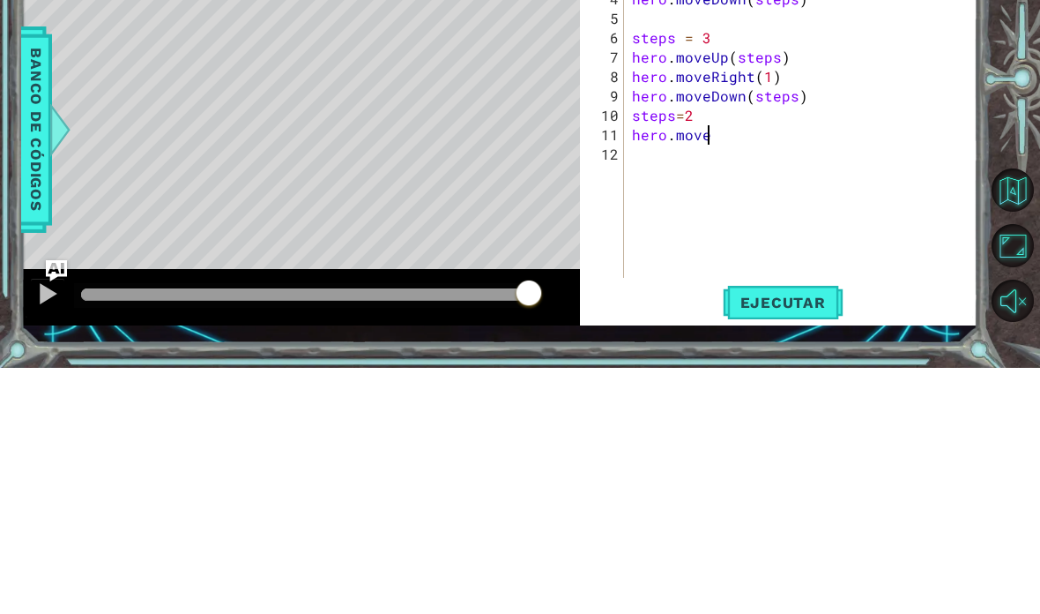
scroll to position [23, 70]
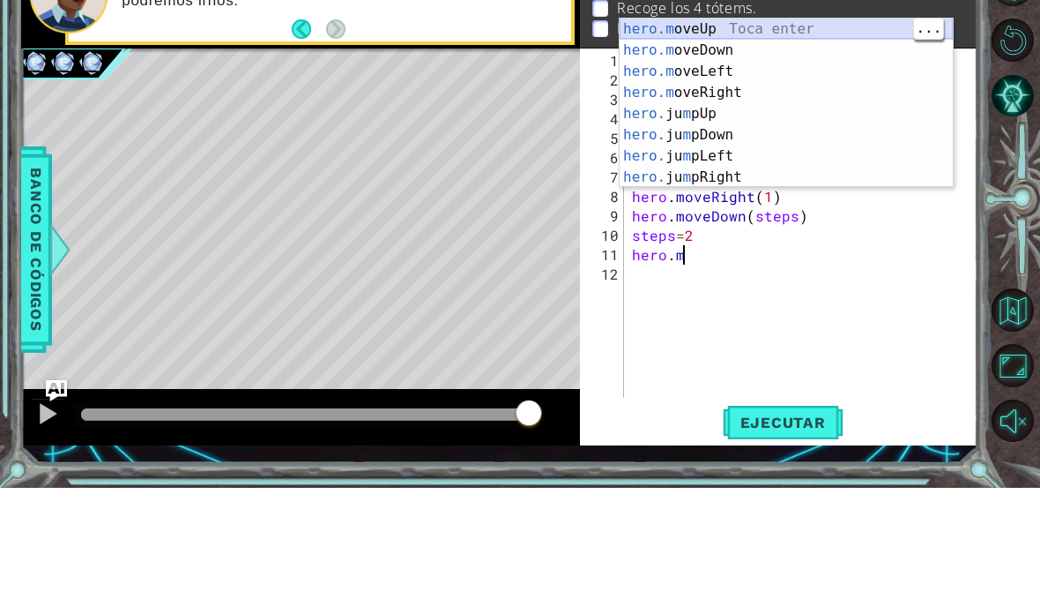
click at [722, 145] on div "hero.m oveUp Toca enter hero.m oveDown Toca enter hero.m oveLeft Toca enter her…" at bounding box center [786, 251] width 333 height 212
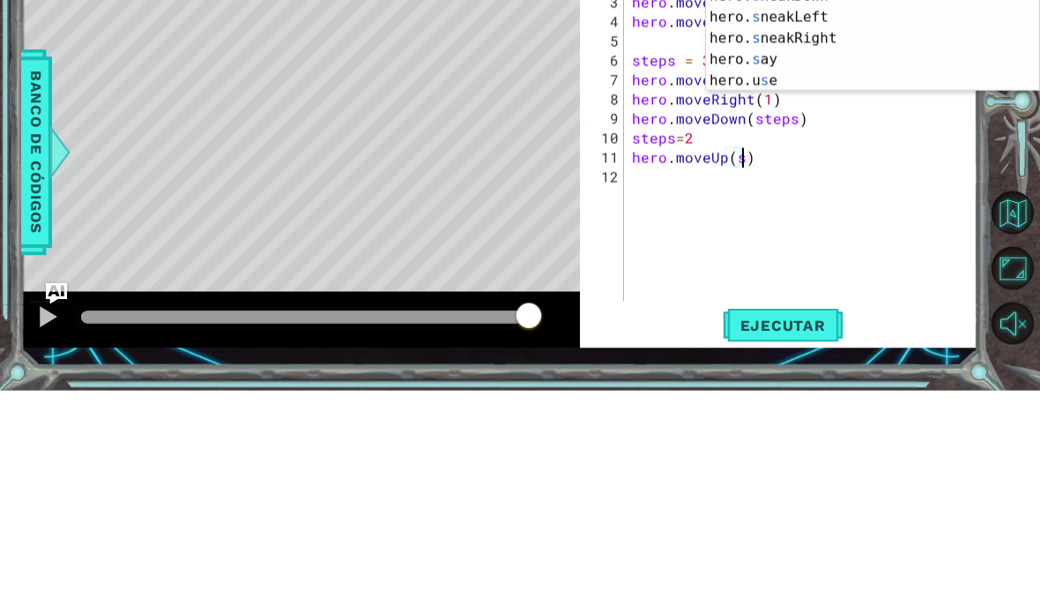
scroll to position [23, 32]
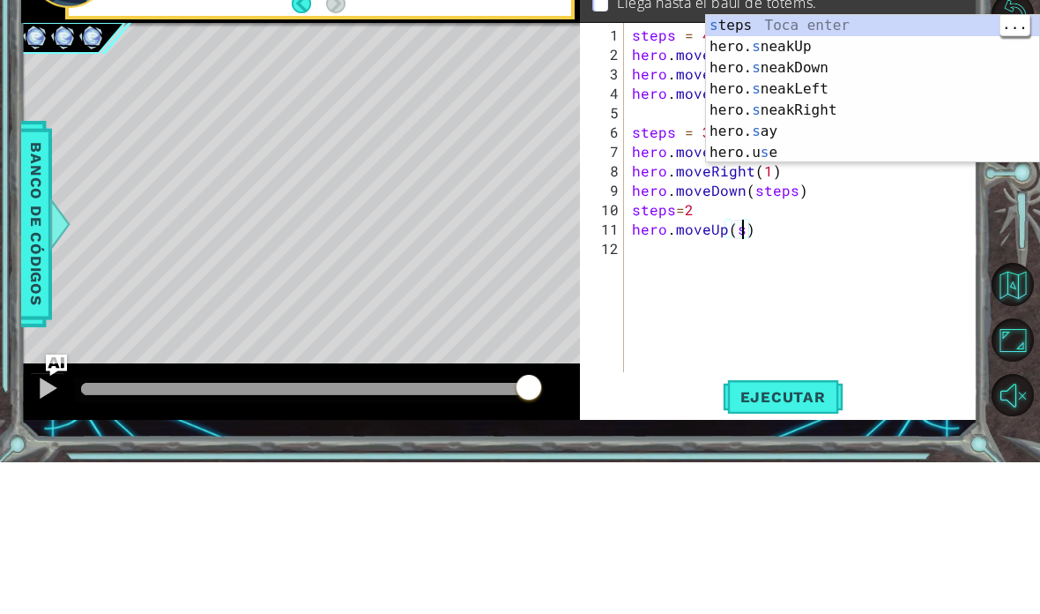
click at [722, 167] on div "s teps Toca enter hero. s neakUp Toca enter hero. s neakDown Toca enter hero. s…" at bounding box center [872, 262] width 333 height 190
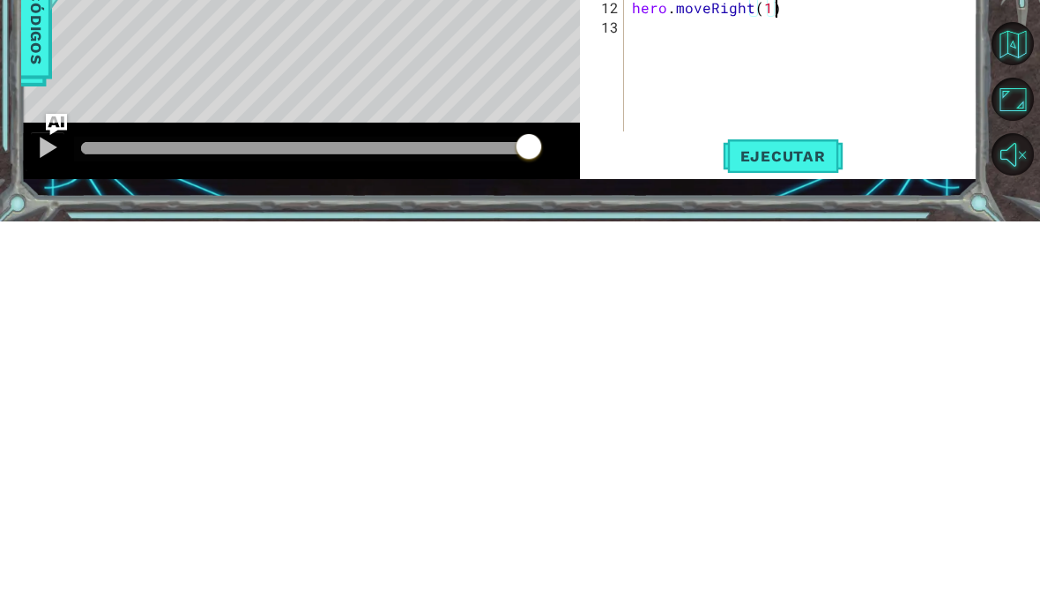
click at [722, 540] on span "Ejecutar" at bounding box center [783, 549] width 121 height 18
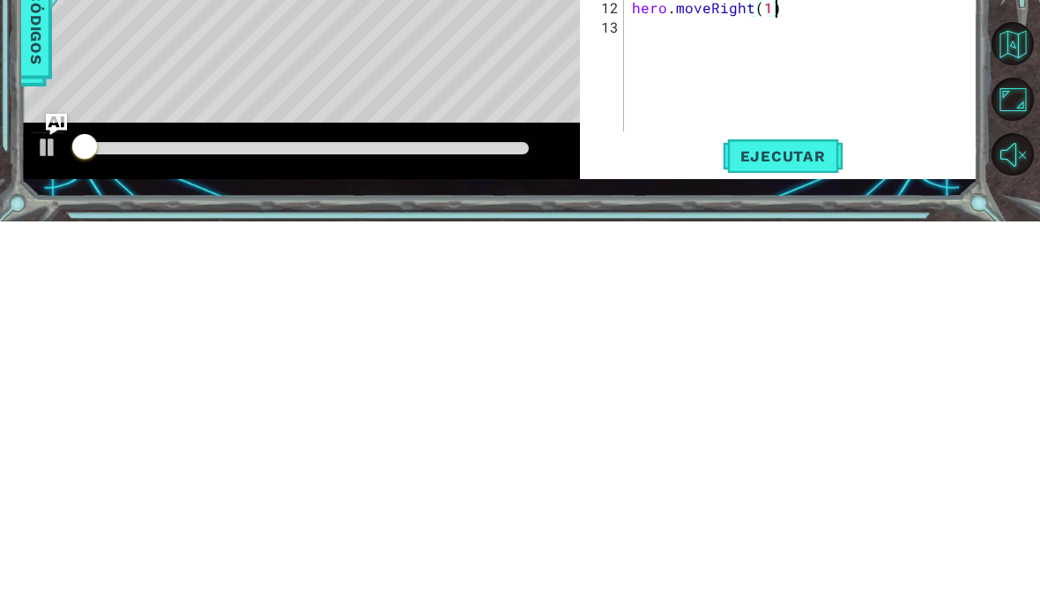
scroll to position [1, 0]
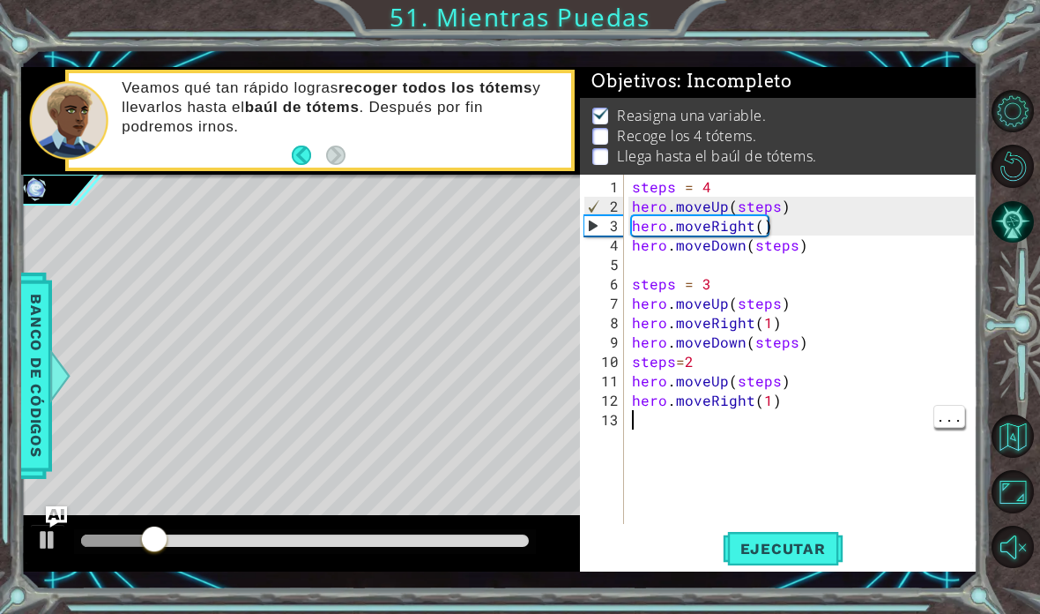
click at [651, 419] on div "steps = 4 hero . moveUp ( steps ) hero . moveRight ( ) hero . moveDown ( steps …" at bounding box center [806, 371] width 354 height 388
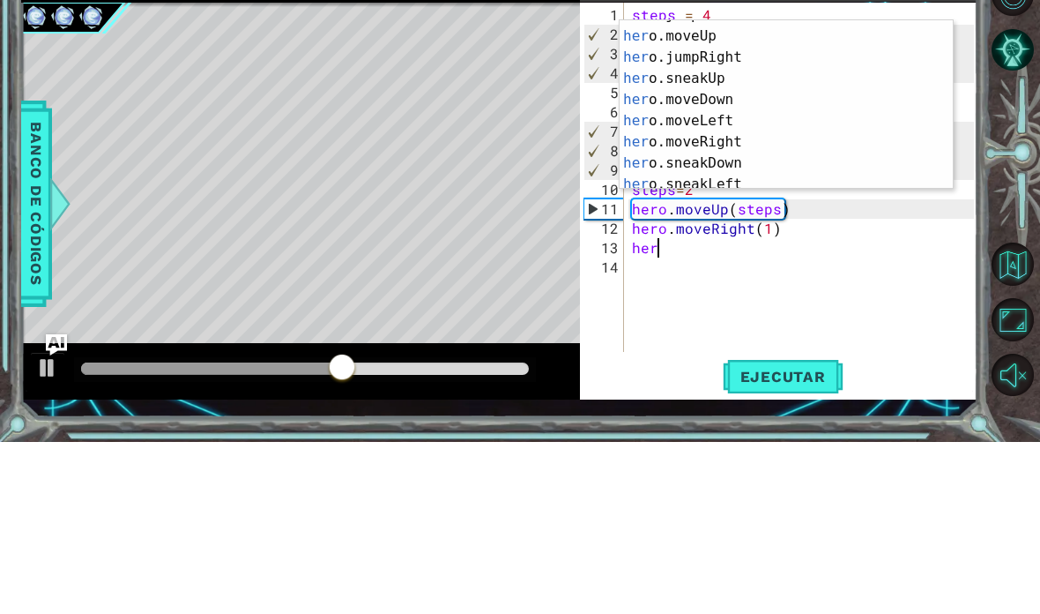
scroll to position [80, 0]
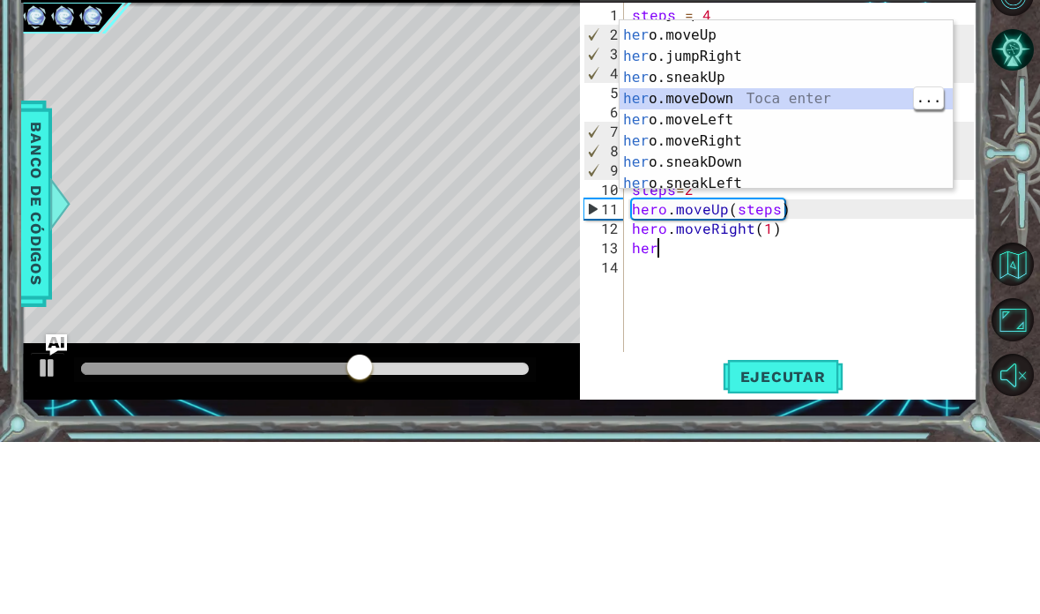
click at [722, 175] on div "her o.jumpLeft Toca enter her o.moveUp Toca enter her o.jumpRight Toca enter he…" at bounding box center [786, 281] width 333 height 212
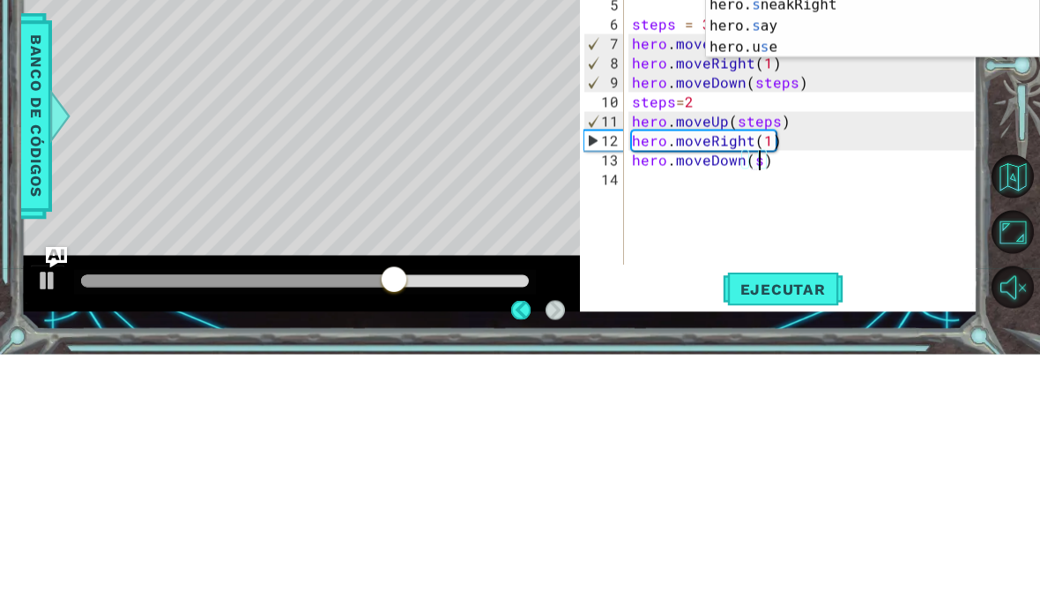
scroll to position [23, 32]
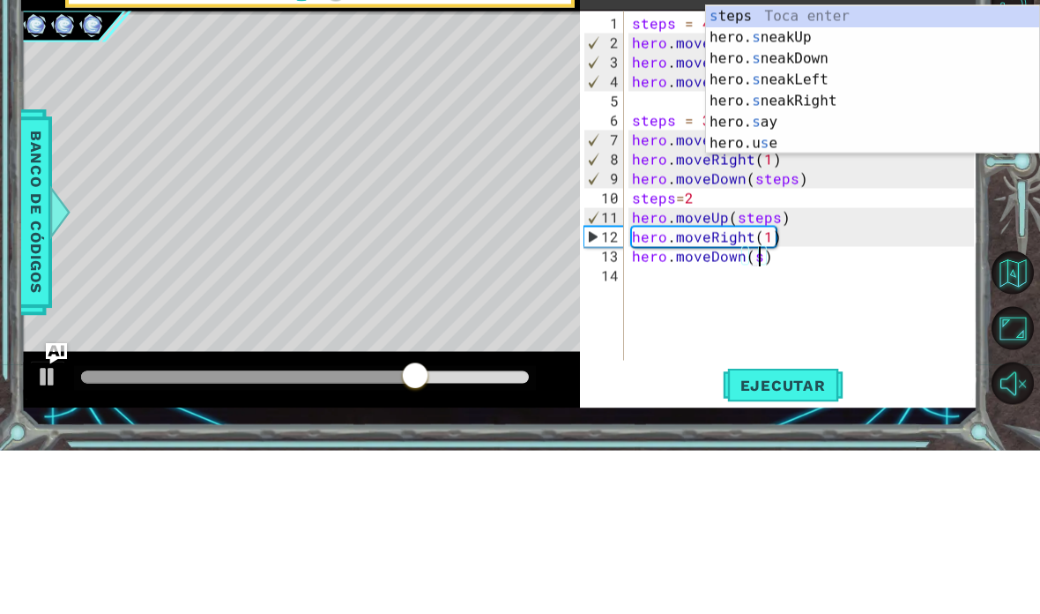
click at [722, 169] on div "s teps Toca enter hero. s neakUp Toca enter hero. s neakDown Toca enter hero. s…" at bounding box center [872, 264] width 333 height 190
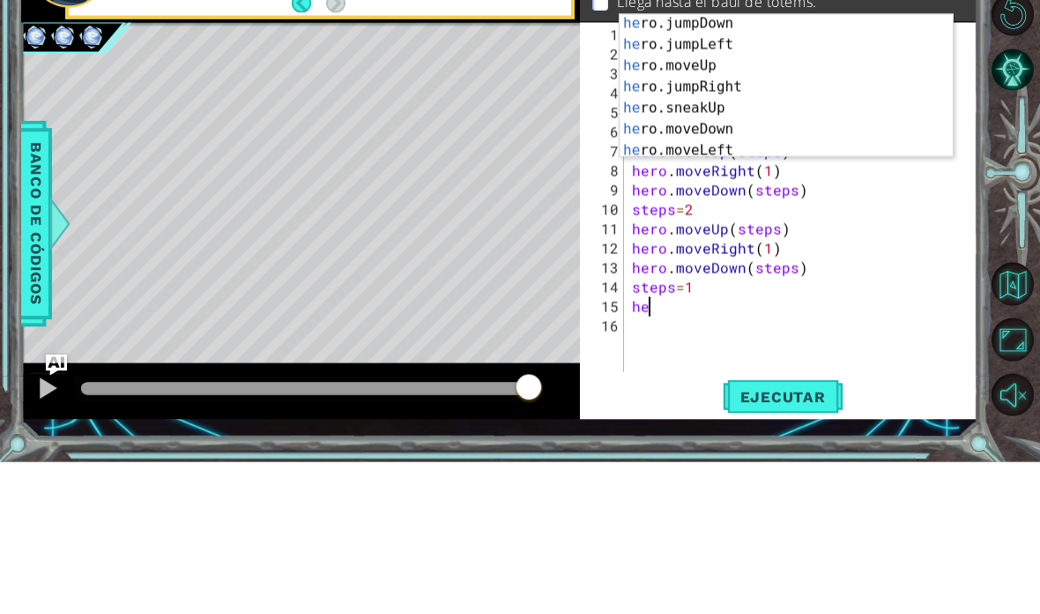
scroll to position [45, 0]
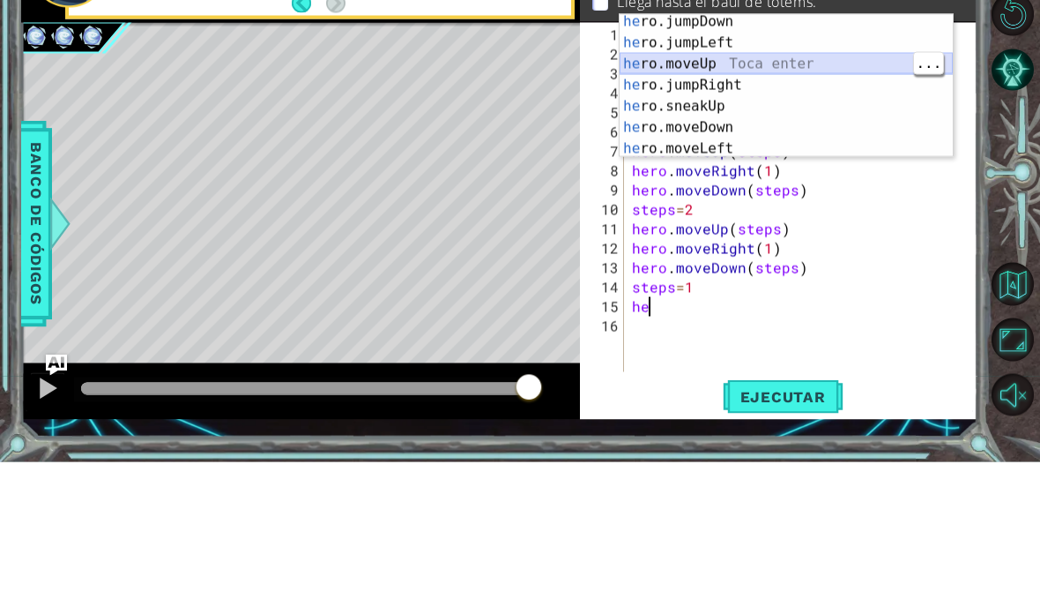
click at [722, 163] on div "he ro.jumpDown Toca enter he ro.jumpLeft Toca enter he ro.moveUp Toca enter he …" at bounding box center [786, 255] width 333 height 184
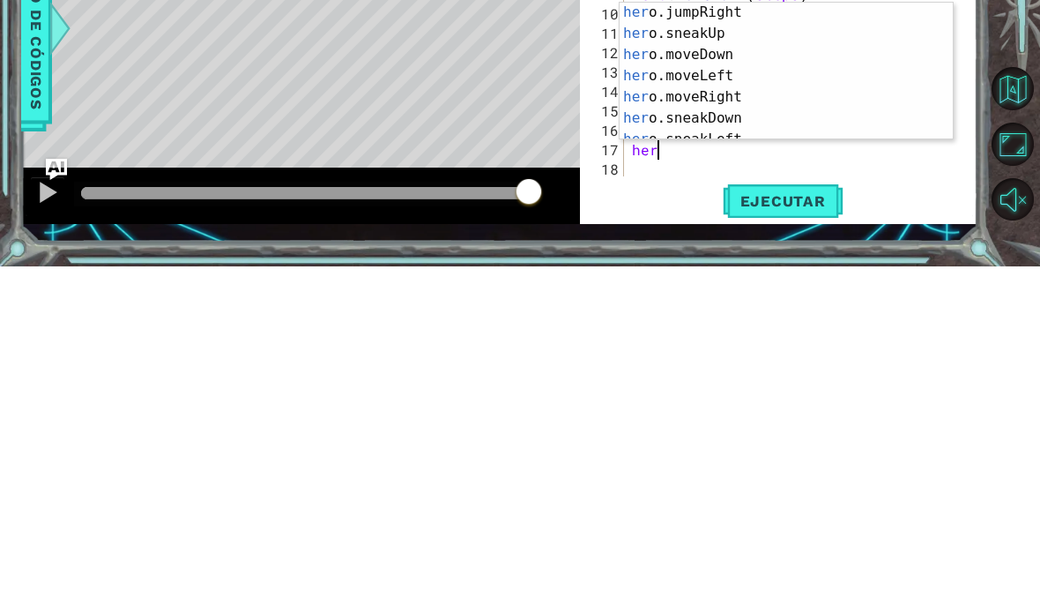
scroll to position [110, 0]
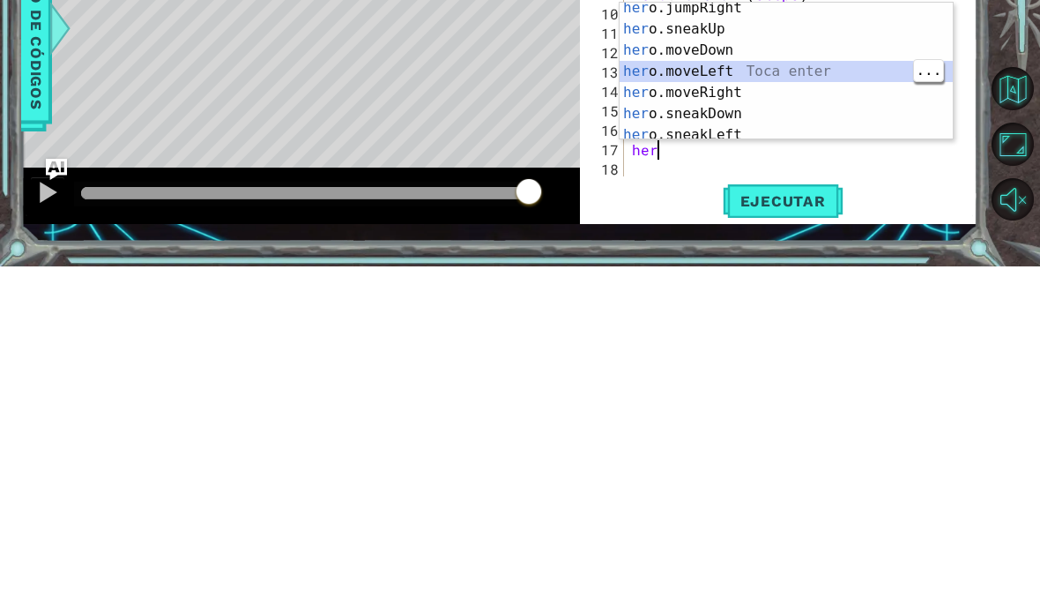
click at [722, 345] on div "her o.jumpRight Toca enter her o.sneakUp Toca enter her o.moveDown Toca enter h…" at bounding box center [786, 435] width 333 height 180
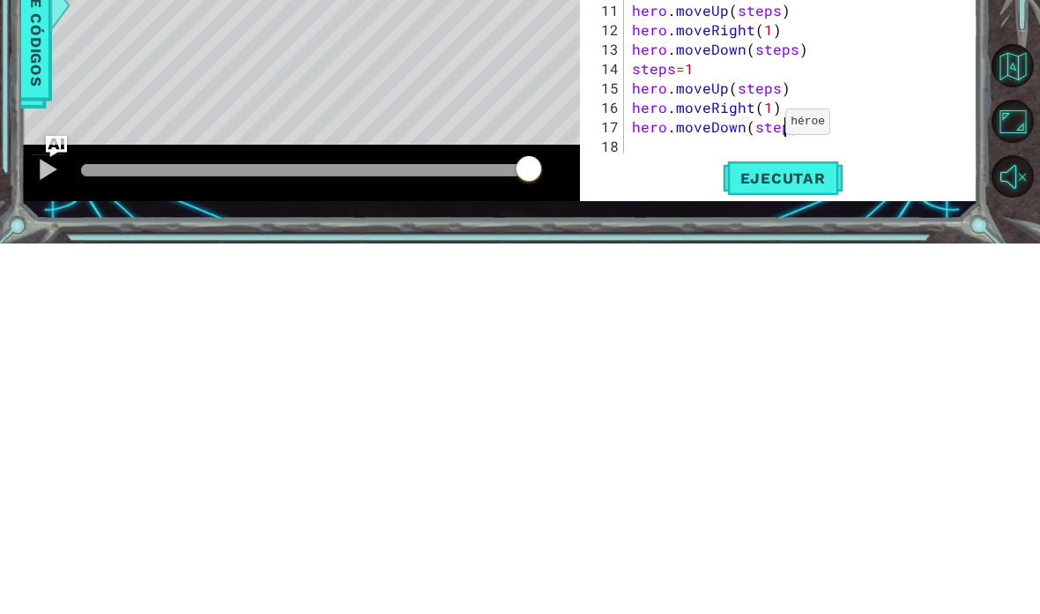
scroll to position [23, 65]
click at [722, 540] on span "Ejecutar" at bounding box center [783, 549] width 121 height 18
type textarea "abcde fg"
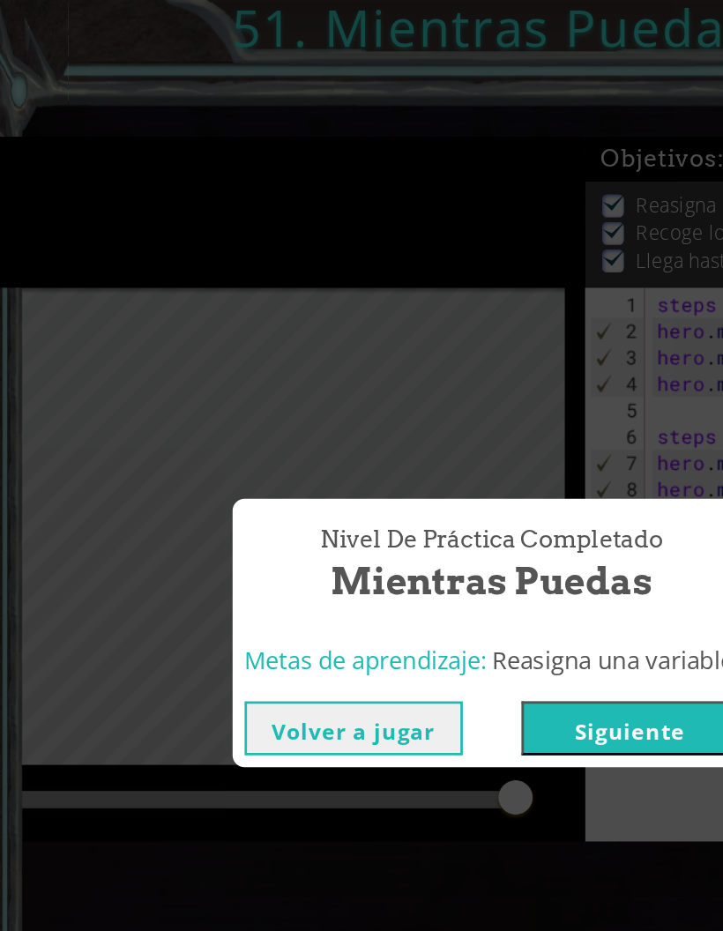
scroll to position [1, 0]
